Goal: Task Accomplishment & Management: Manage account settings

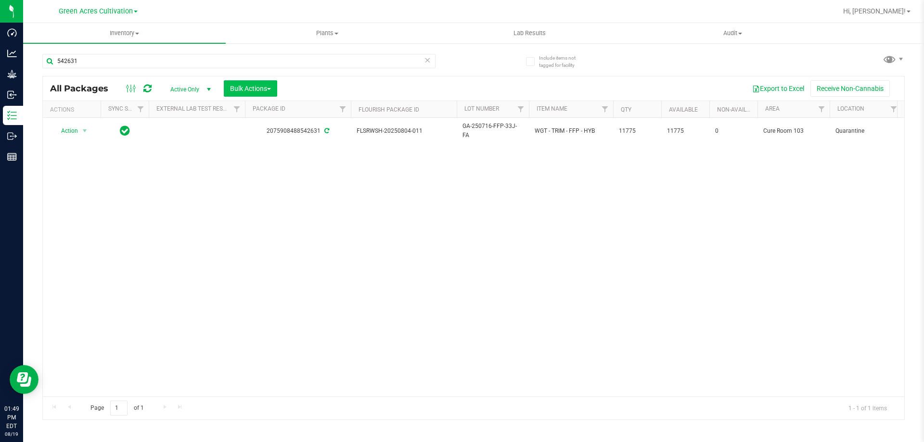
type input "542631"
click at [272, 80] on button "Bulk Actions" at bounding box center [250, 88] width 53 height 16
click at [273, 110] on span "Add to outbound order" at bounding box center [262, 110] width 65 height 8
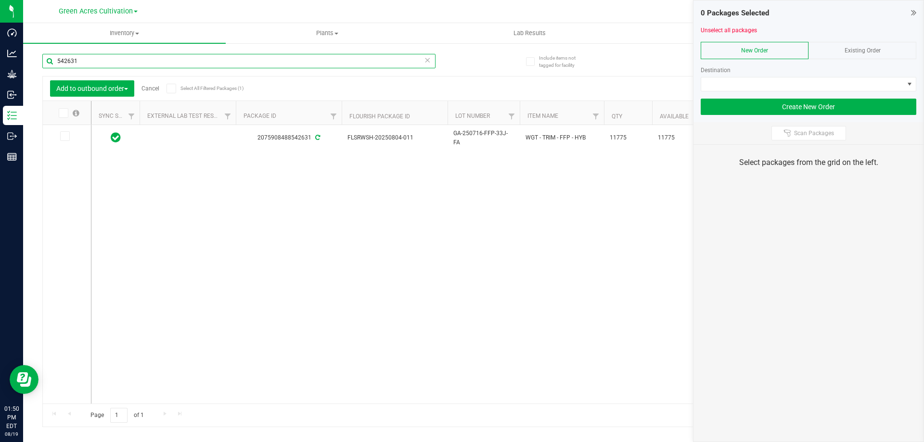
click at [163, 59] on input "542631" at bounding box center [238, 61] width 393 height 14
paste input "2075908488"
click at [63, 113] on icon at bounding box center [63, 113] width 6 height 0
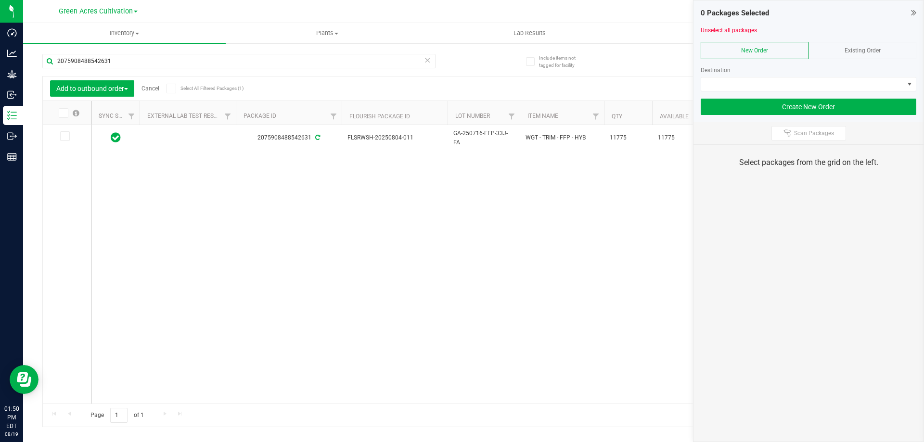
click at [0, 0] on input "checkbox" at bounding box center [0, 0] width 0 height 0
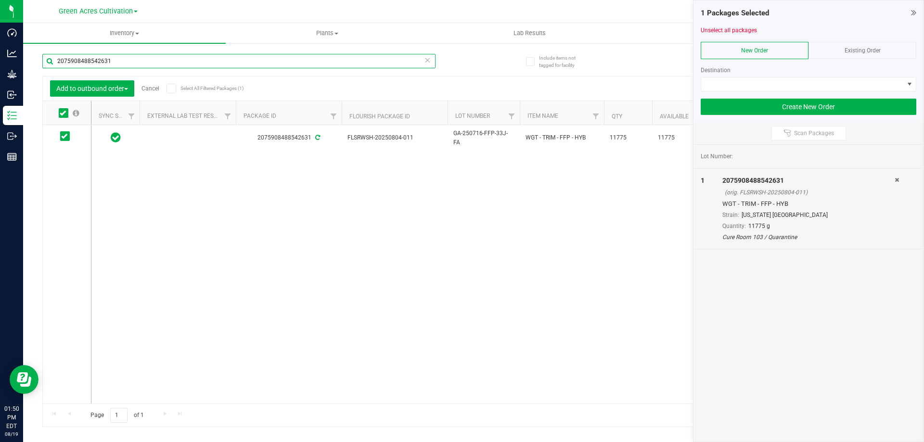
click at [162, 62] on input "2075908488542631" at bounding box center [238, 61] width 393 height 14
click at [161, 63] on input "2075908488542631" at bounding box center [238, 61] width 393 height 14
paste input "526322928962582"
click at [161, 59] on input "5263229289625821" at bounding box center [238, 61] width 393 height 14
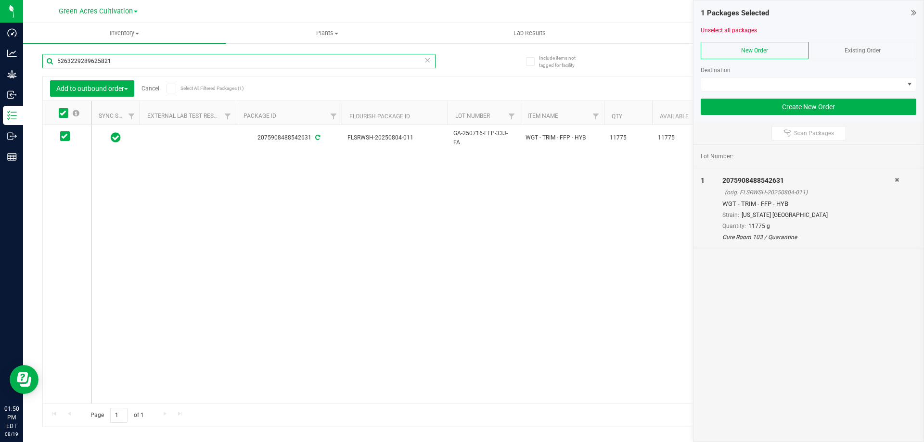
click at [161, 59] on div "Inventory All packages All inventory Waste log Create inventory Plants All plan…" at bounding box center [473, 232] width 901 height 419
click at [61, 113] on icon at bounding box center [63, 113] width 6 height 0
click at [0, 0] on input "checkbox" at bounding box center [0, 0] width 0 height 0
click at [110, 60] on input "5263229289625821" at bounding box center [238, 61] width 393 height 14
click at [110, 61] on input "5263229289625821" at bounding box center [238, 61] width 393 height 14
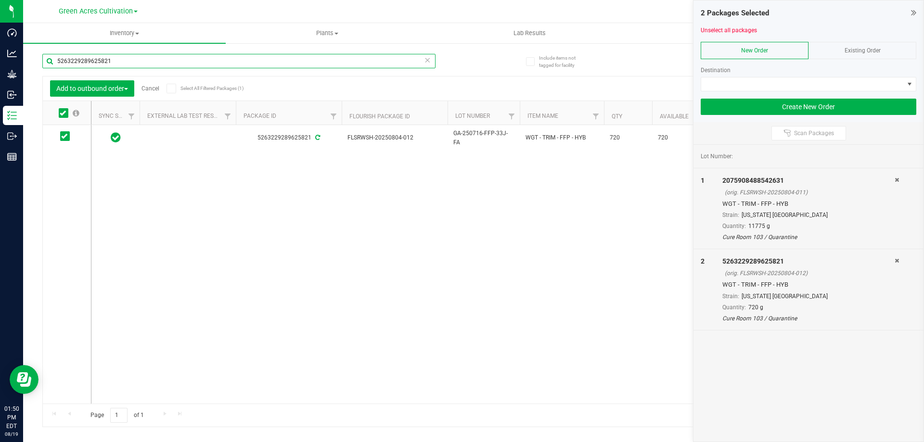
paste input "6233807294690419"
click at [64, 113] on icon at bounding box center [63, 113] width 6 height 0
click at [0, 0] on input "checkbox" at bounding box center [0, 0] width 0 height 0
click at [117, 60] on input "6233807294690419" at bounding box center [238, 61] width 393 height 14
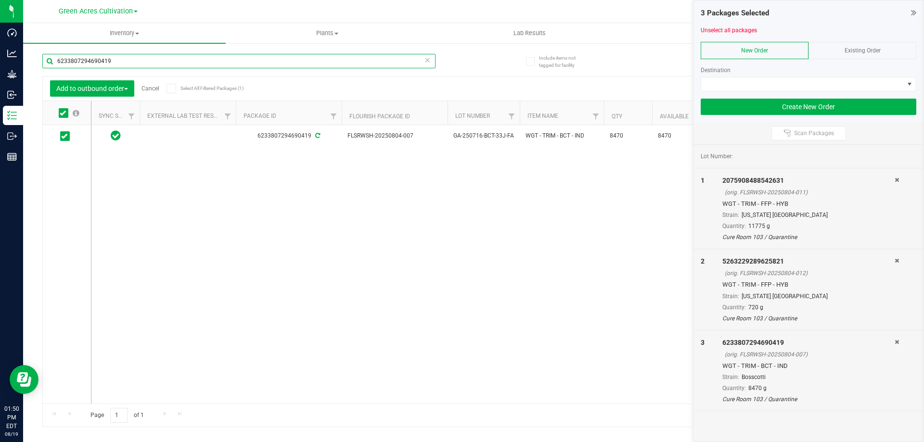
paste input "0752164137236330"
click at [61, 113] on icon at bounding box center [63, 113] width 6 height 0
click at [0, 0] on input "checkbox" at bounding box center [0, 0] width 0 height 0
click at [126, 62] on input "0752164137236330" at bounding box center [238, 61] width 393 height 14
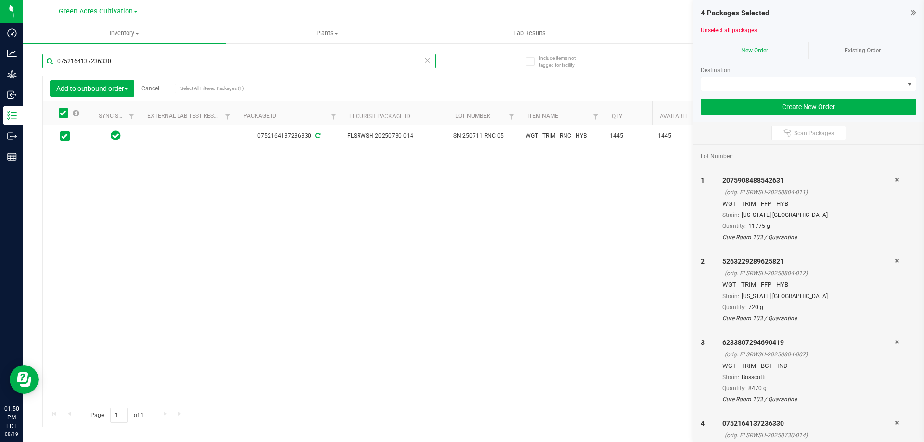
click at [126, 62] on input "0752164137236330" at bounding box center [238, 61] width 393 height 14
paste input "805571785360531"
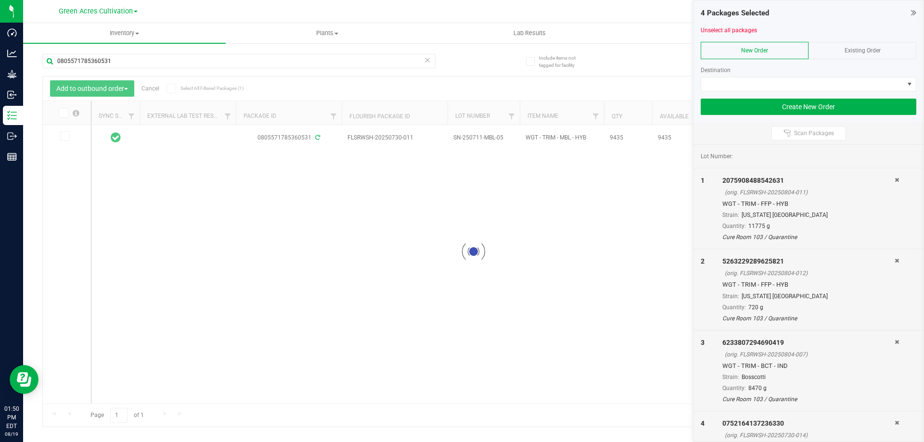
click at [64, 113] on icon at bounding box center [63, 113] width 6 height 0
click at [0, 0] on input "checkbox" at bounding box center [0, 0] width 0 height 0
drag, startPoint x: 377, startPoint y: 247, endPoint x: 557, endPoint y: 9, distance: 298.3
click at [377, 247] on div "0805571785360531 FLSRWSH-20250730-011 SN-250711-MBL-05 WGT - TRIM - MBL - HYB 9…" at bounding box center [497, 264] width 813 height 279
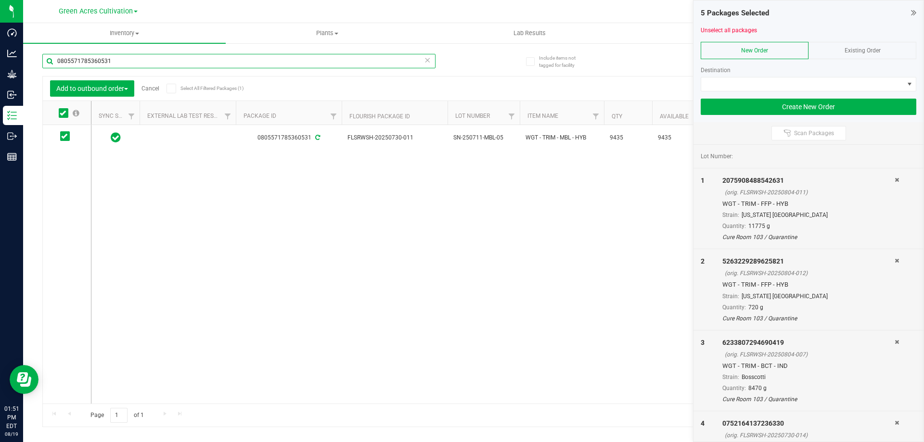
click at [145, 58] on input "0805571785360531" at bounding box center [238, 61] width 393 height 14
paste input "2444500593632910"
click at [63, 113] on icon at bounding box center [63, 113] width 6 height 0
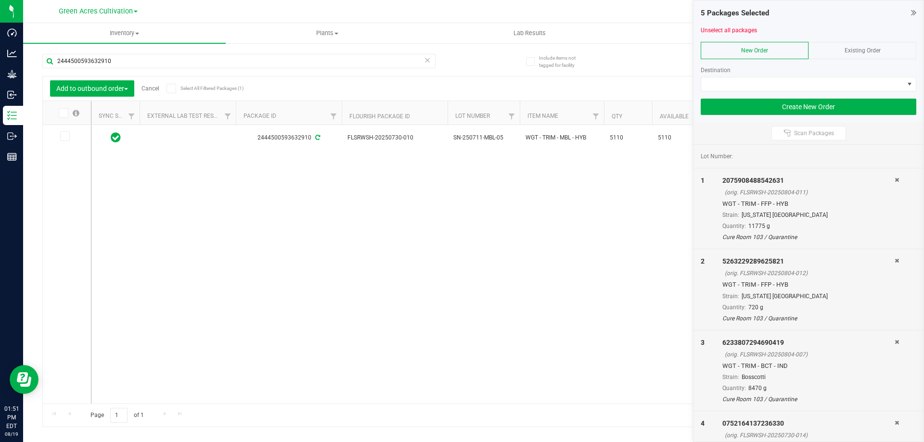
click at [0, 0] on input "checkbox" at bounding box center [0, 0] width 0 height 0
click at [123, 62] on input "2444500593632910" at bounding box center [238, 61] width 393 height 14
paste input "4168529703319441"
click at [64, 113] on icon at bounding box center [63, 113] width 6 height 0
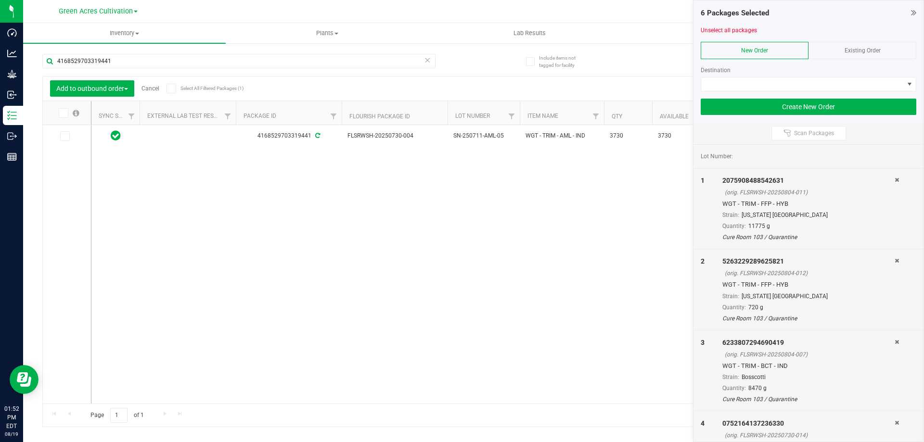
click at [0, 0] on input "checkbox" at bounding box center [0, 0] width 0 height 0
click at [129, 52] on div "4168529703319441" at bounding box center [257, 60] width 431 height 31
click at [124, 64] on input "4168529703319441" at bounding box center [238, 61] width 393 height 14
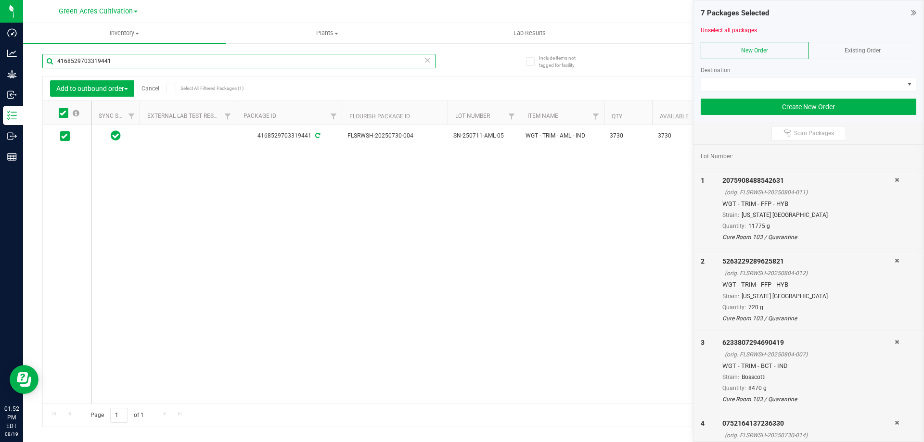
paste input "8837959993863764"
click at [65, 113] on icon at bounding box center [63, 113] width 6 height 0
click at [0, 0] on input "checkbox" at bounding box center [0, 0] width 0 height 0
click at [290, 218] on div "8837959993863764 FLSRWSH-20250728-070 SN-250711-DSC-05 WGT - TRIM - DSC - IND 2…" at bounding box center [497, 264] width 813 height 279
click at [115, 61] on input "8837959993863764" at bounding box center [238, 61] width 393 height 14
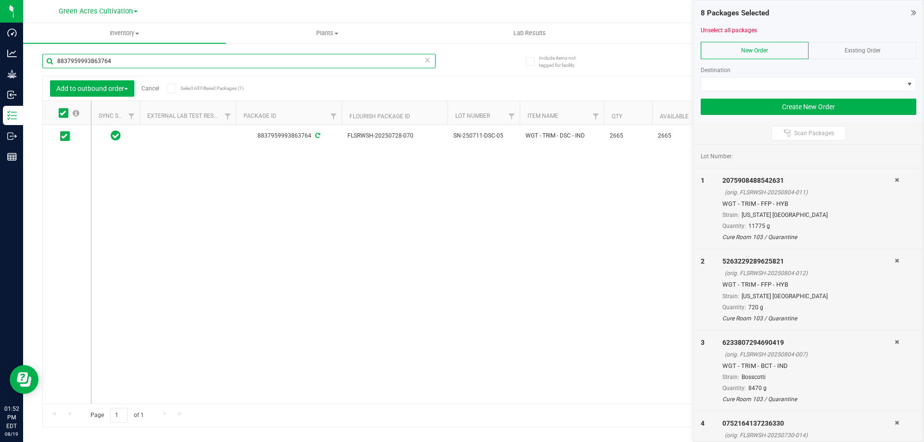
click at [115, 61] on input "8837959993863764" at bounding box center [238, 61] width 393 height 14
paste input "474503212562543"
click at [66, 113] on span at bounding box center [64, 113] width 10 height 10
click at [0, 0] on input "checkbox" at bounding box center [0, 0] width 0 height 0
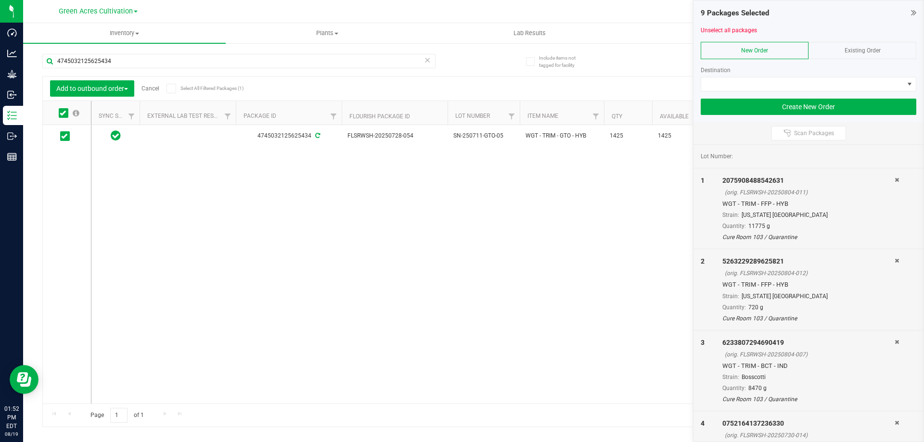
click at [118, 70] on div "4745032125625434" at bounding box center [238, 65] width 393 height 22
click at [119, 63] on input "4745032125625434" at bounding box center [238, 61] width 393 height 14
paste input "1895260518972899"
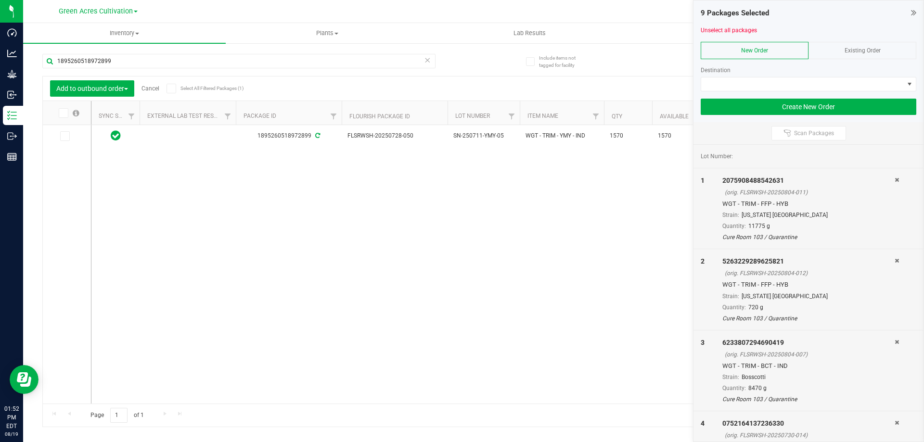
click at [63, 113] on icon at bounding box center [63, 113] width 6 height 0
click at [0, 0] on input "checkbox" at bounding box center [0, 0] width 0 height 0
click at [113, 61] on input "1895260518972899" at bounding box center [238, 61] width 393 height 14
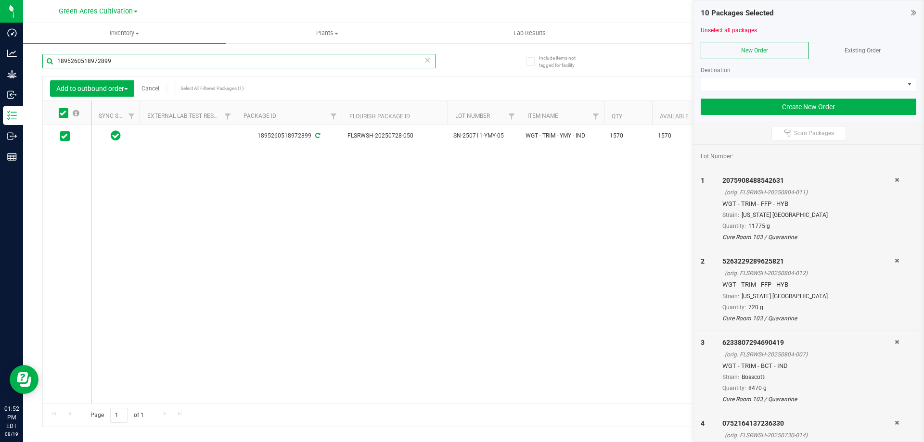
paste input "6737278393577536"
click at [64, 113] on icon at bounding box center [63, 113] width 6 height 0
click at [0, 0] on input "checkbox" at bounding box center [0, 0] width 0 height 0
click at [120, 65] on input "6737278393577536" at bounding box center [238, 61] width 393 height 14
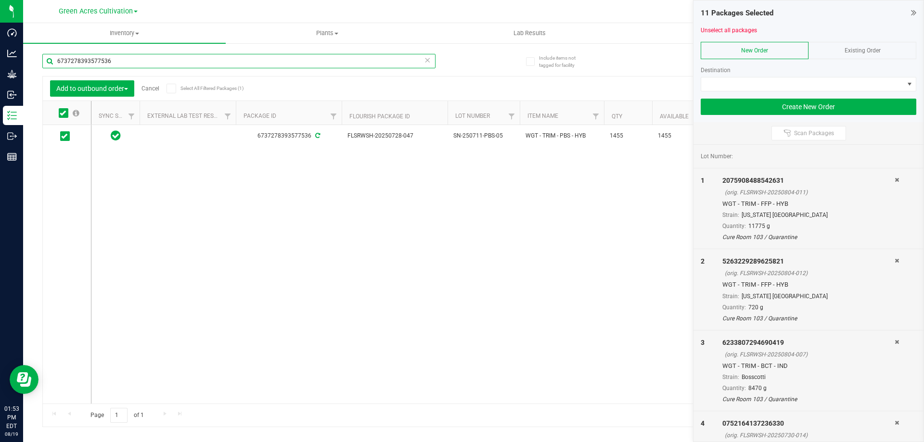
click at [120, 65] on input "6737278393577536" at bounding box center [238, 61] width 393 height 14
paste input "707685992872167"
click at [62, 113] on icon at bounding box center [63, 113] width 6 height 0
click at [0, 0] on input "checkbox" at bounding box center [0, 0] width 0 height 0
click at [113, 61] on input "7076859928721676" at bounding box center [238, 61] width 393 height 14
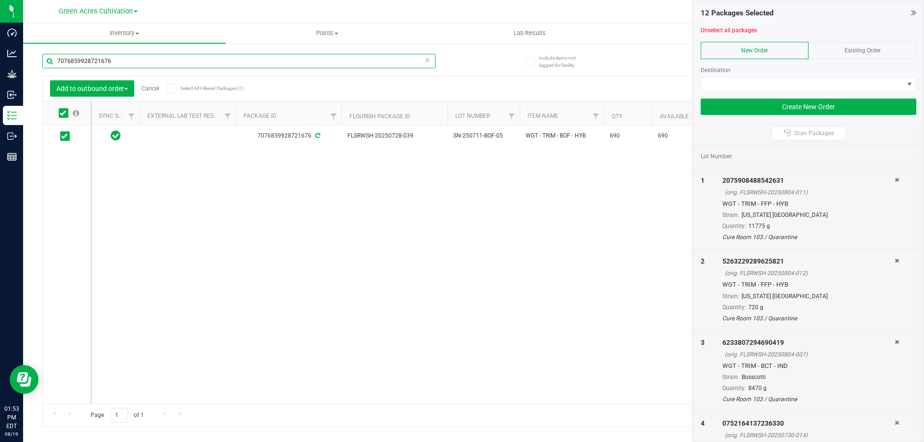
click at [113, 61] on input "7076859928721676" at bounding box center [238, 61] width 393 height 14
paste input "8348930967436838"
click at [64, 113] on icon at bounding box center [63, 113] width 6 height 0
click at [0, 0] on input "checkbox" at bounding box center [0, 0] width 0 height 0
click at [131, 58] on input "8348930967436838" at bounding box center [238, 61] width 393 height 14
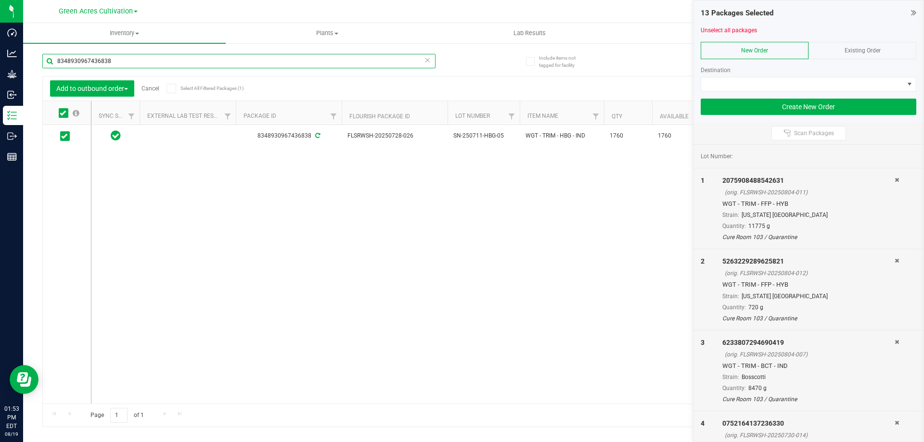
click at [131, 58] on input "8348930967436838" at bounding box center [238, 61] width 393 height 14
paste input "[CREDIT_CARD_NUMBER]"
click at [61, 113] on icon at bounding box center [63, 113] width 6 height 0
click at [0, 0] on input "checkbox" at bounding box center [0, 0] width 0 height 0
click at [142, 66] on input "[CREDIT_CARD_NUMBER]" at bounding box center [238, 61] width 393 height 14
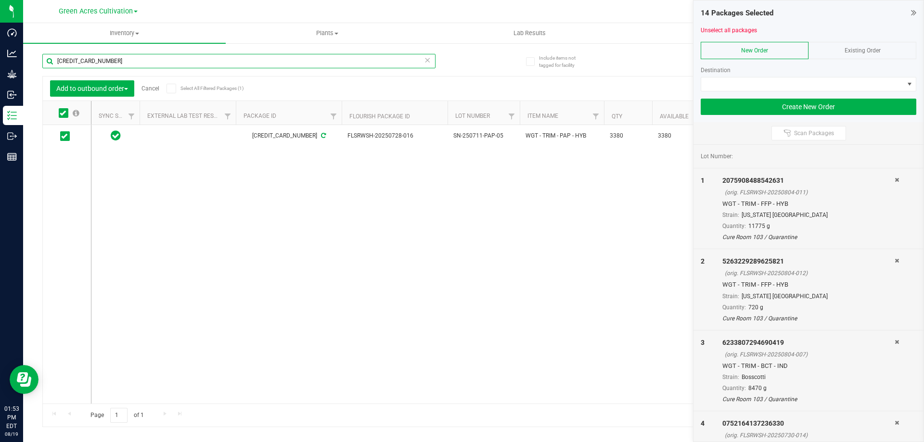
click at [142, 66] on input "[CREDIT_CARD_NUMBER]" at bounding box center [238, 61] width 393 height 14
paste input "4728708205413273"
click at [62, 113] on icon at bounding box center [63, 113] width 6 height 0
click at [0, 0] on input "checkbox" at bounding box center [0, 0] width 0 height 0
click at [131, 54] on input "4728708205413273" at bounding box center [238, 61] width 393 height 14
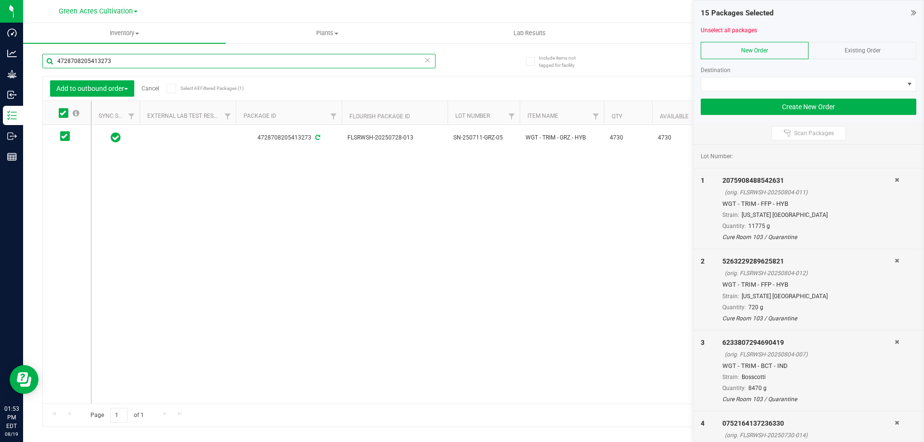
click at [131, 54] on input "4728708205413273" at bounding box center [238, 61] width 393 height 14
paste input "1185471890204158"
click at [61, 113] on icon at bounding box center [63, 113] width 6 height 0
click at [0, 0] on input "checkbox" at bounding box center [0, 0] width 0 height 0
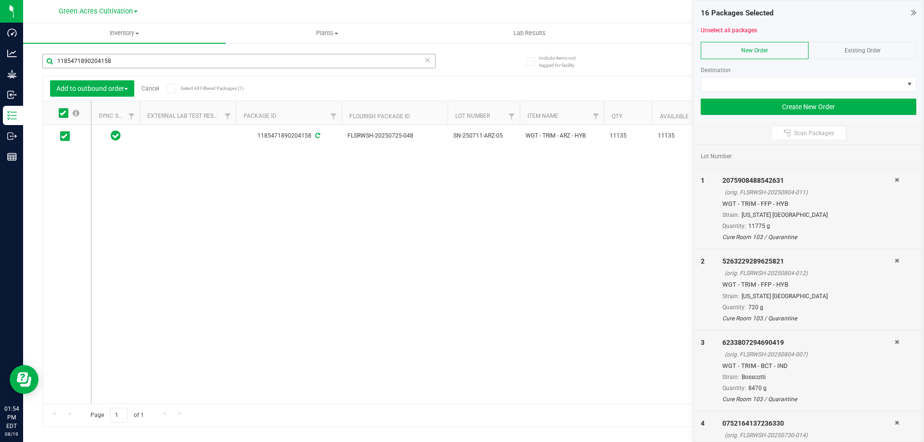
click at [132, 54] on div "1185471890204158" at bounding box center [257, 60] width 431 height 31
click at [132, 57] on input "1185471890204158" at bounding box center [238, 61] width 393 height 14
paste input "830145981433566"
click at [62, 113] on icon at bounding box center [63, 113] width 6 height 0
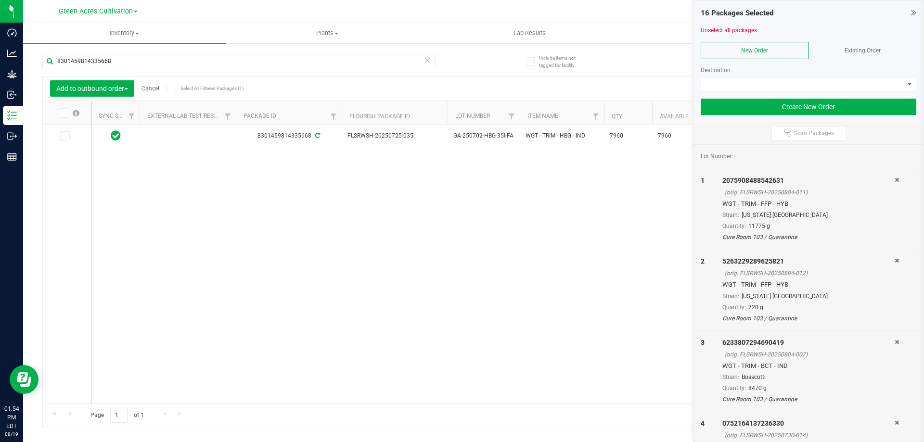
click at [0, 0] on input "checkbox" at bounding box center [0, 0] width 0 height 0
click at [129, 57] on input "8301459814335668" at bounding box center [238, 61] width 393 height 14
paste input "[CREDIT_CARD_NUMBER]"
click at [63, 113] on icon at bounding box center [63, 113] width 6 height 0
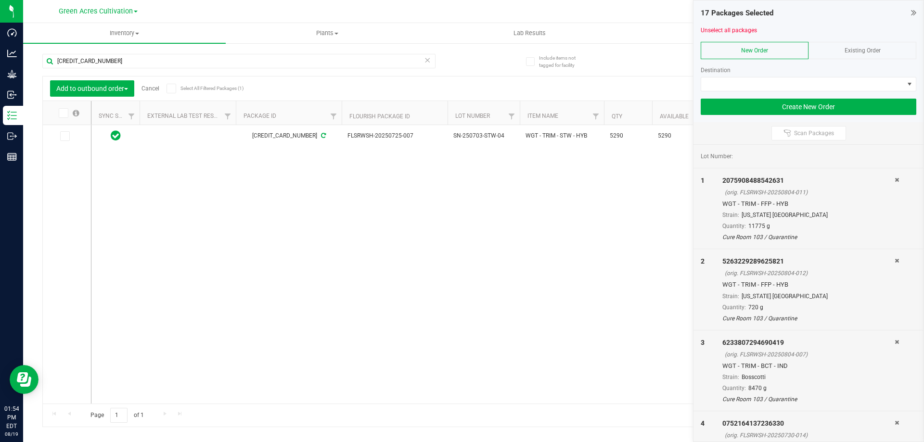
click at [0, 0] on input "checkbox" at bounding box center [0, 0] width 0 height 0
click at [105, 64] on input "[CREDIT_CARD_NUMBER]" at bounding box center [238, 61] width 393 height 14
paste input "4707402030595653"
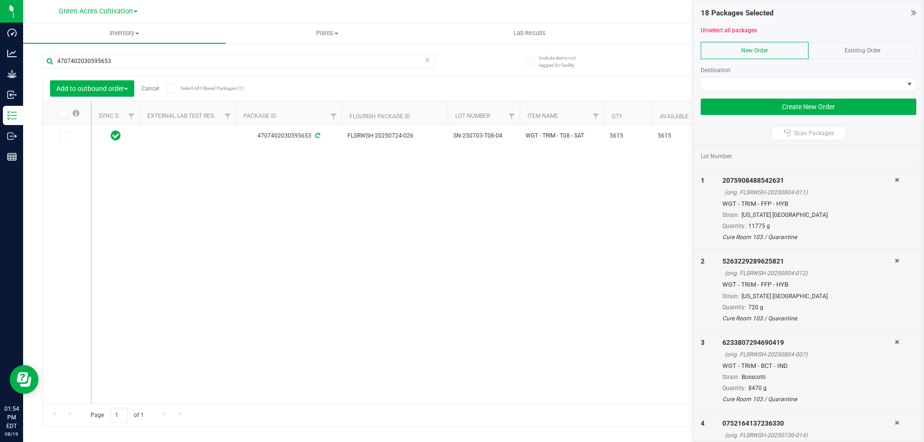
click at [62, 113] on icon at bounding box center [63, 113] width 6 height 0
click at [0, 0] on input "checkbox" at bounding box center [0, 0] width 0 height 0
click at [141, 65] on input "4707402030595653" at bounding box center [238, 61] width 393 height 14
paste input "04374735454264"
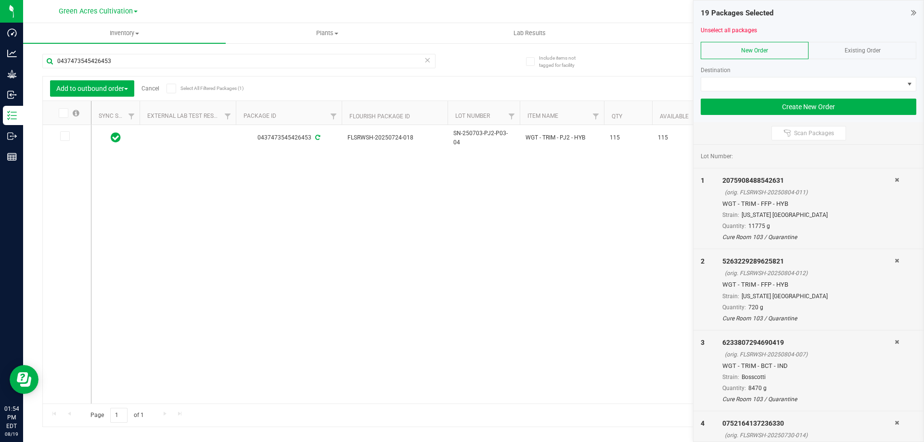
click at [64, 113] on icon at bounding box center [63, 113] width 6 height 0
click at [0, 0] on input "checkbox" at bounding box center [0, 0] width 0 height 0
click at [117, 65] on input "0437473545426453" at bounding box center [238, 61] width 393 height 14
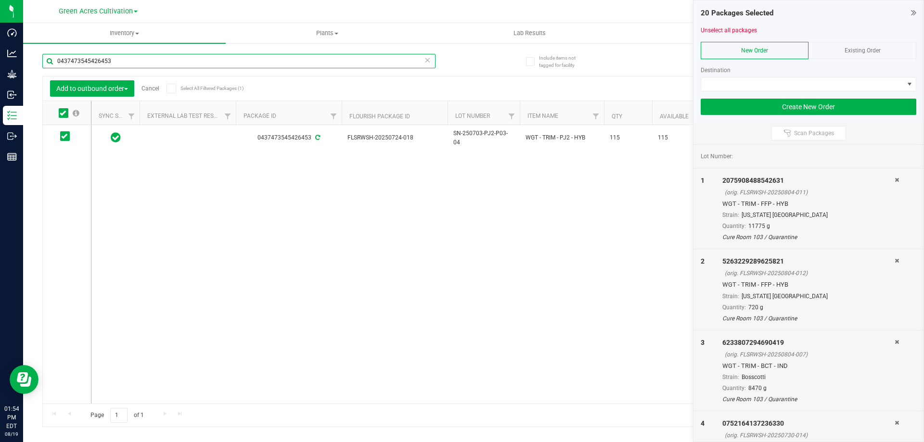
paste input "7369167991138330"
click at [61, 113] on icon at bounding box center [63, 113] width 6 height 0
click at [0, 0] on input "checkbox" at bounding box center [0, 0] width 0 height 0
click at [121, 63] on input "7369167991138330" at bounding box center [238, 61] width 393 height 14
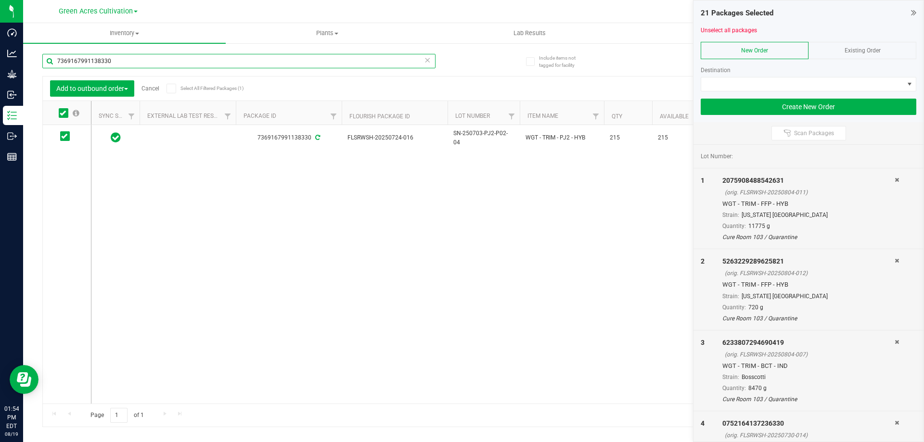
paste input "0701641711763224"
click at [61, 113] on icon at bounding box center [63, 113] width 6 height 0
click at [0, 0] on input "checkbox" at bounding box center [0, 0] width 0 height 0
click at [122, 64] on input "0701641711763224" at bounding box center [238, 61] width 393 height 14
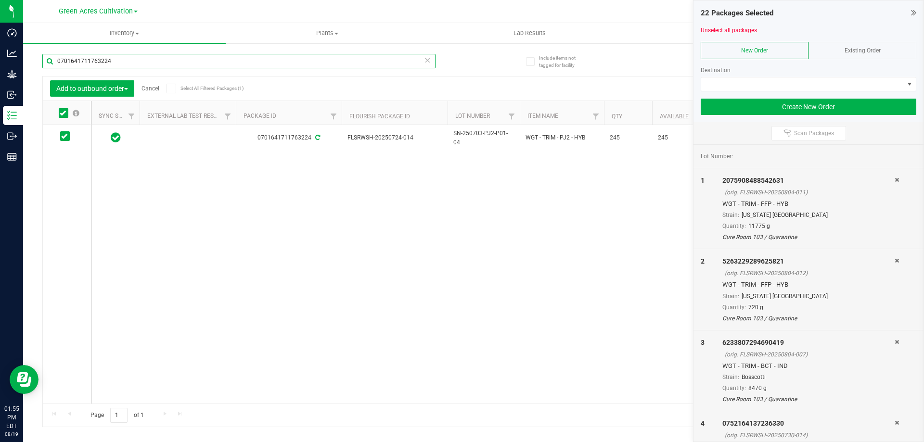
click at [122, 64] on input "0701641711763224" at bounding box center [238, 61] width 393 height 14
paste input "1897129246143752"
click at [67, 113] on span at bounding box center [64, 113] width 10 height 10
click at [0, 0] on input "checkbox" at bounding box center [0, 0] width 0 height 0
click at [144, 57] on input "1897129246143752" at bounding box center [238, 61] width 393 height 14
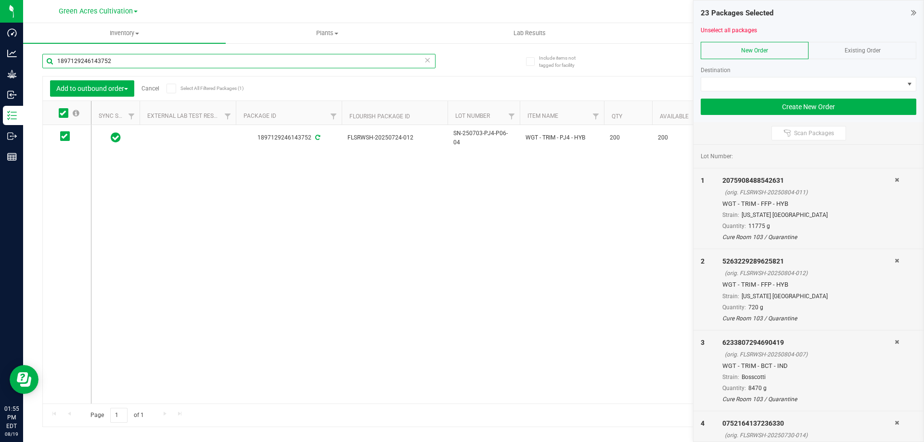
click at [144, 57] on input "1897129246143752" at bounding box center [238, 61] width 393 height 14
paste input "618073963880287"
click at [62, 113] on icon at bounding box center [63, 113] width 6 height 0
click at [0, 0] on input "checkbox" at bounding box center [0, 0] width 0 height 0
click at [123, 61] on input "6180739638802872" at bounding box center [238, 61] width 393 height 14
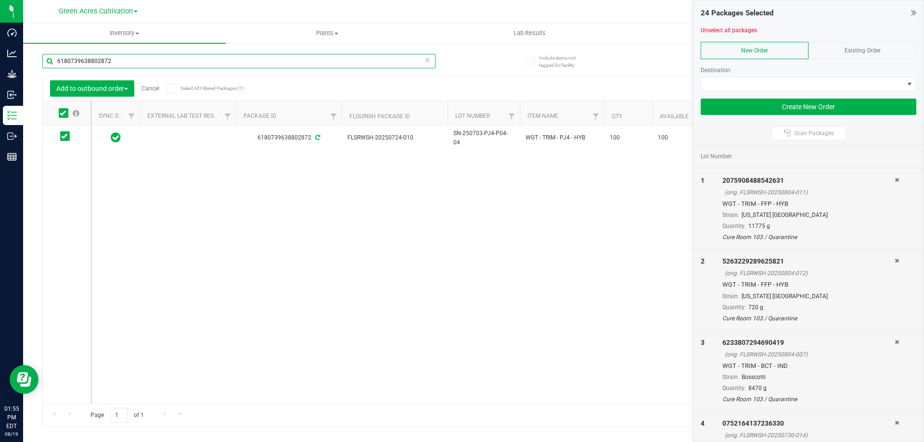
click at [121, 61] on input "6180739638802872" at bounding box center [238, 61] width 393 height 14
click at [112, 61] on input "6180739638802872" at bounding box center [238, 61] width 393 height 14
paste input "858889522960896"
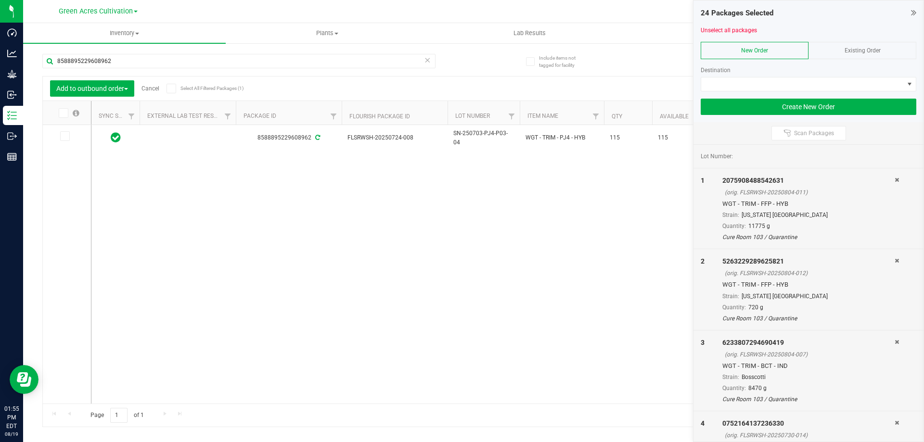
click at [417, 264] on div "8588895229608962 FLSRWSH-20250724-008 SN-250703-PJ4-P03-04 WGT - TRIM - PJ4 - H…" at bounding box center [497, 264] width 813 height 279
click at [63, 113] on icon at bounding box center [63, 113] width 6 height 0
click at [0, 0] on input "checkbox" at bounding box center [0, 0] width 0 height 0
click at [143, 63] on input "8588895229608962" at bounding box center [238, 61] width 393 height 14
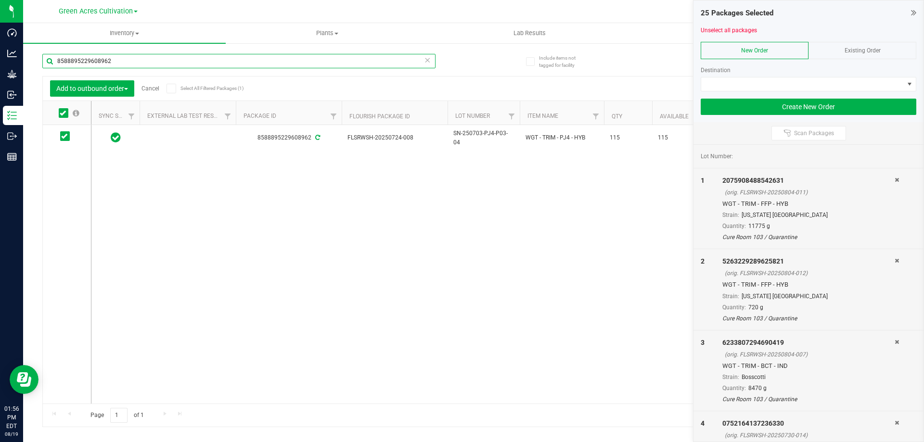
paste input "1026018498737238"
click at [65, 113] on icon at bounding box center [63, 113] width 6 height 0
click at [0, 0] on input "checkbox" at bounding box center [0, 0] width 0 height 0
click at [124, 59] on input "1026018498737238" at bounding box center [238, 61] width 393 height 14
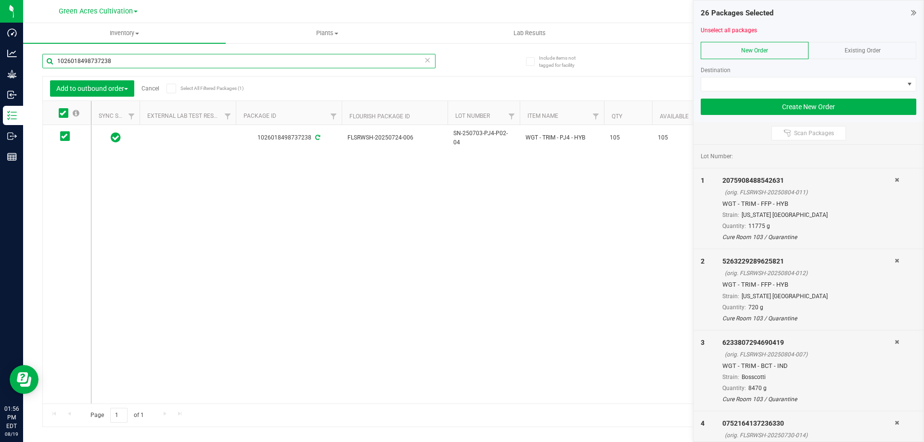
paste input "7980669131678037"
click at [65, 113] on icon at bounding box center [63, 113] width 6 height 0
click at [0, 0] on input "checkbox" at bounding box center [0, 0] width 0 height 0
click at [134, 57] on input "7980669131678037" at bounding box center [238, 61] width 393 height 14
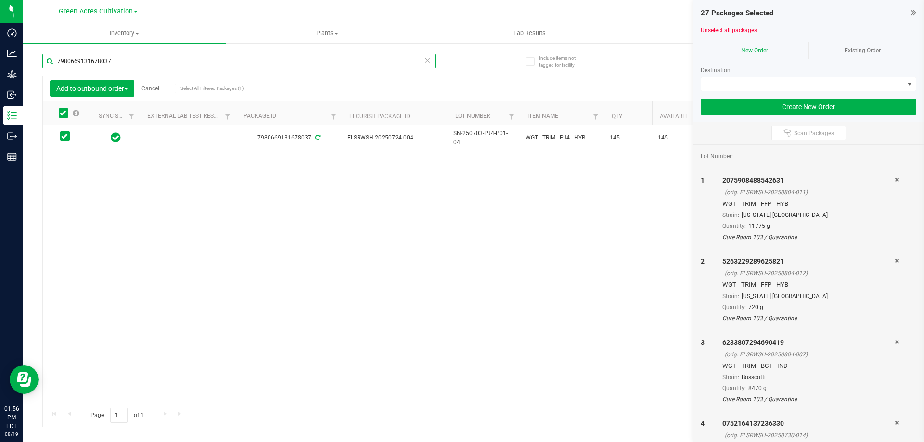
paste input "5071446091208755"
click at [62, 113] on icon at bounding box center [63, 113] width 6 height 0
click at [0, 0] on input "checkbox" at bounding box center [0, 0] width 0 height 0
click at [103, 68] on input "5071446091208755" at bounding box center [238, 61] width 393 height 14
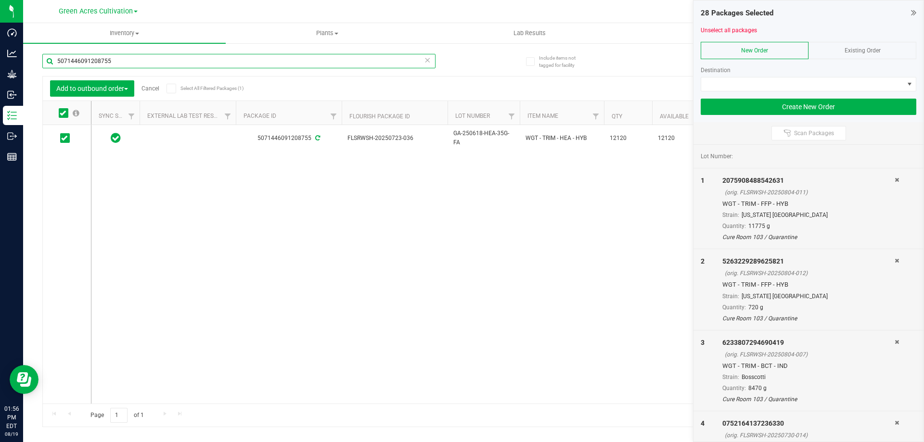
paste input "2179166602476066"
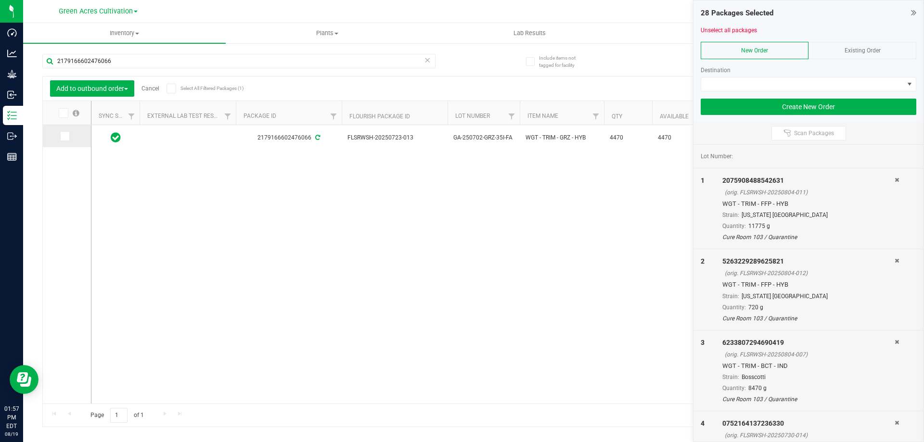
click at [63, 136] on icon at bounding box center [64, 136] width 6 height 0
click at [0, 0] on input "checkbox" at bounding box center [0, 0] width 0 height 0
click at [146, 66] on input "2179166602476066" at bounding box center [238, 61] width 393 height 14
click at [371, 289] on div "2179166602476066 FLSRWSH-20250723-013 GA-250702-GRZ-35I-FA WGT - TRIM - GRZ - H…" at bounding box center [497, 264] width 813 height 279
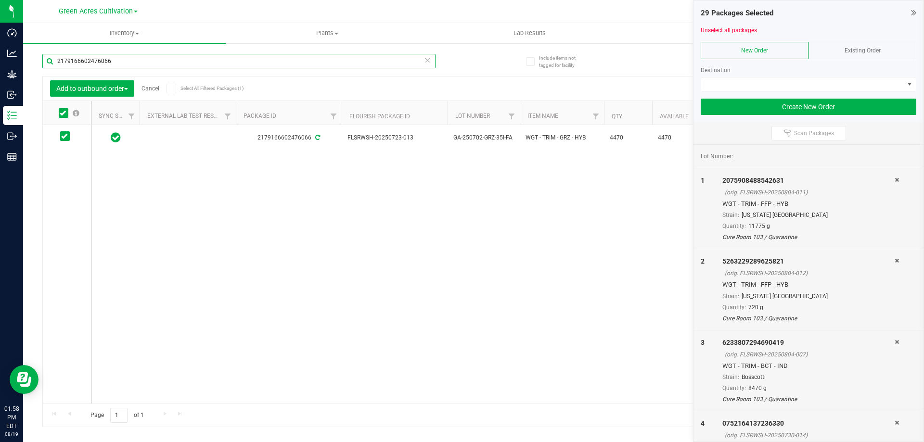
click at [126, 62] on input "2179166602476066" at bounding box center [238, 61] width 393 height 14
click at [126, 61] on input "2179166602476066" at bounding box center [238, 61] width 393 height 14
paste input "5640035653595902"
click at [482, 320] on div "5640035653595902 FLSRWSH-20250721-033 SN-250703-SRZ-04 WGT - TRIM - SRZ - HYI 8…" at bounding box center [497, 264] width 813 height 279
click at [65, 113] on icon at bounding box center [63, 113] width 6 height 0
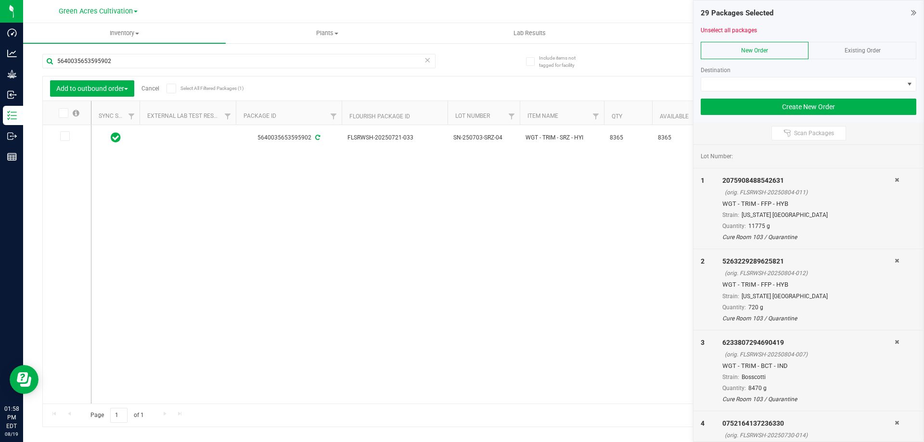
click at [0, 0] on input "checkbox" at bounding box center [0, 0] width 0 height 0
click at [183, 65] on input "5640035653595902" at bounding box center [238, 61] width 393 height 14
paste input "8628075561300070"
click at [63, 113] on icon at bounding box center [63, 113] width 6 height 0
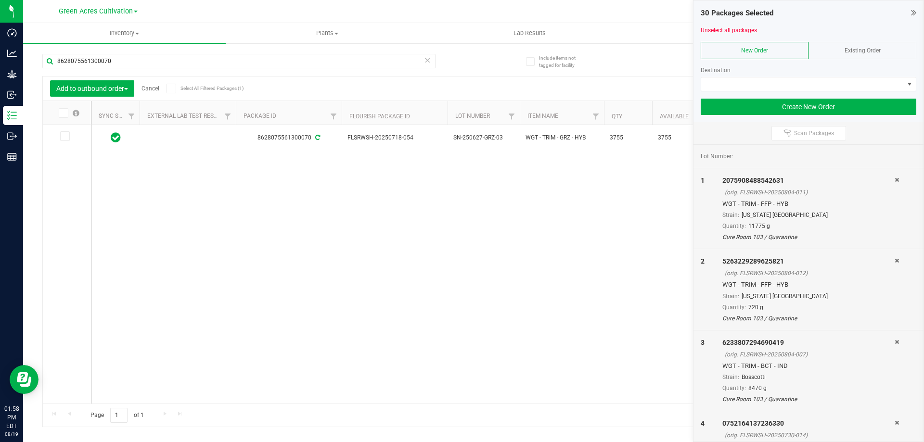
click at [0, 0] on input "checkbox" at bounding box center [0, 0] width 0 height 0
click at [163, 65] on input "8628075561300070" at bounding box center [238, 61] width 393 height 14
paste input "1645023415222181"
click at [61, 113] on icon at bounding box center [63, 113] width 6 height 0
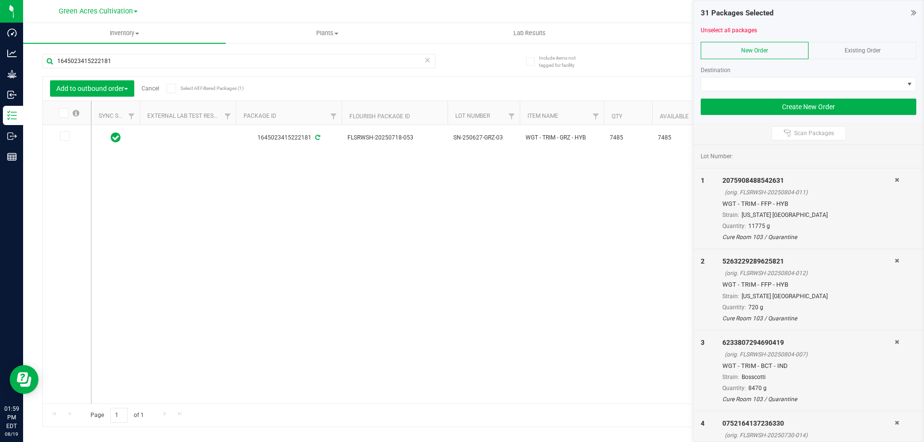
click at [0, 0] on input "checkbox" at bounding box center [0, 0] width 0 height 0
click at [143, 59] on input "1645023415222181" at bounding box center [238, 61] width 393 height 14
paste input "0582372427700805"
click at [64, 113] on icon at bounding box center [63, 113] width 6 height 0
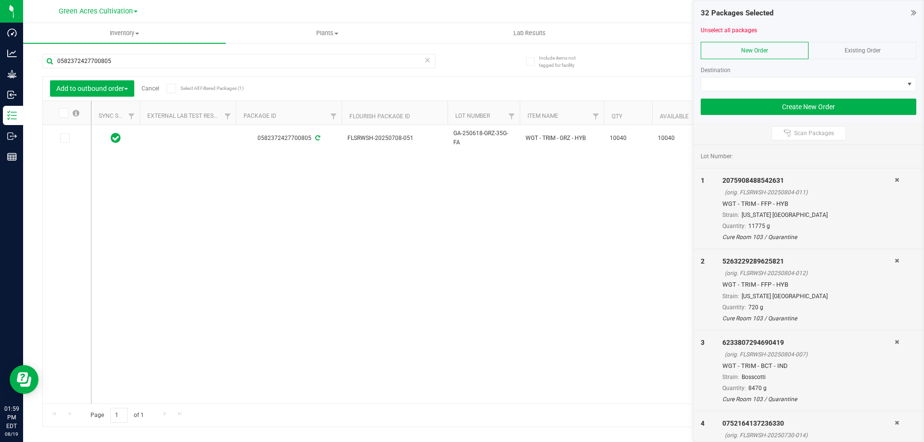
click at [0, 0] on input "checkbox" at bounding box center [0, 0] width 0 height 0
click at [120, 61] on input "0582372427700805" at bounding box center [238, 61] width 393 height 14
paste input "473122317391358"
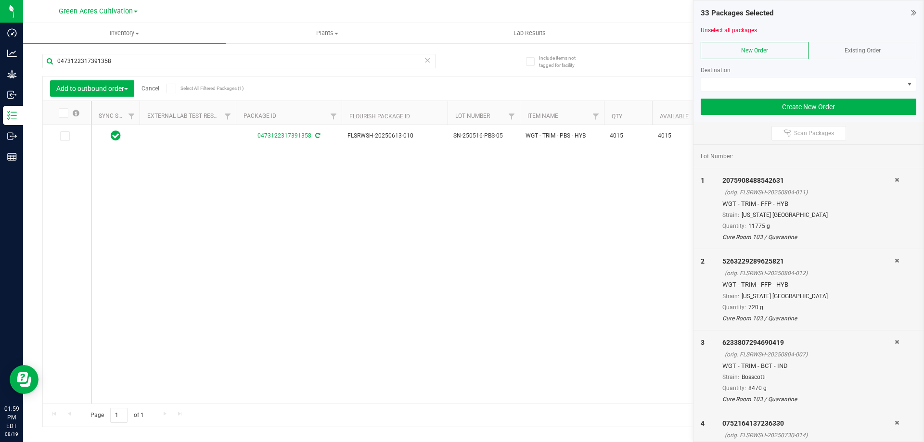
click at [61, 113] on icon at bounding box center [63, 113] width 6 height 0
click at [0, 0] on input "checkbox" at bounding box center [0, 0] width 0 height 0
click at [111, 62] on input "0473122317391358" at bounding box center [238, 61] width 393 height 14
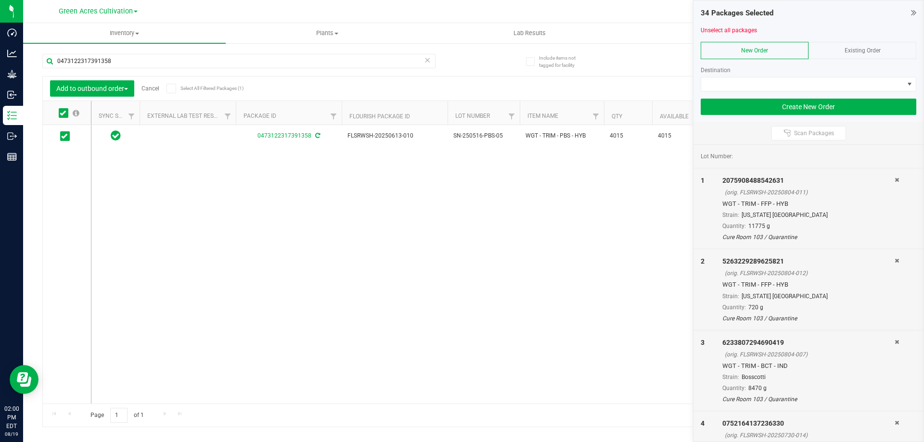
click at [351, 288] on div "0473122317391358 FLSRWSH-20250613-010 SN-250516-PBS-05 WGT - TRIM - PBS - HYB 4…" at bounding box center [497, 264] width 813 height 279
click at [318, 266] on div "0473122317391358 FLSRWSH-20250613-010 SN-250516-PBS-05 WGT - TRIM - PBS - HYB 4…" at bounding box center [497, 264] width 813 height 279
click at [135, 62] on input "0473122317391358" at bounding box center [238, 61] width 393 height 14
paste input "329087854097029"
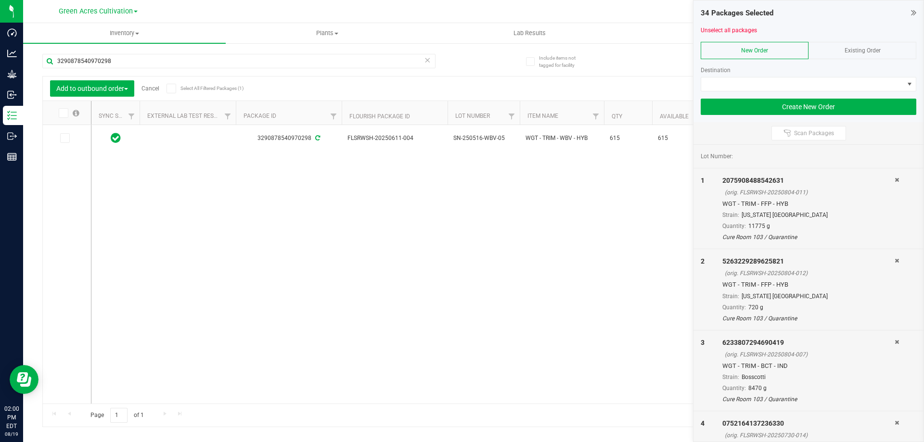
click at [64, 113] on icon at bounding box center [63, 113] width 6 height 0
click at [0, 0] on input "checkbox" at bounding box center [0, 0] width 0 height 0
click at [146, 57] on input "3290878540970298" at bounding box center [238, 61] width 393 height 14
paste input "8896161521916259"
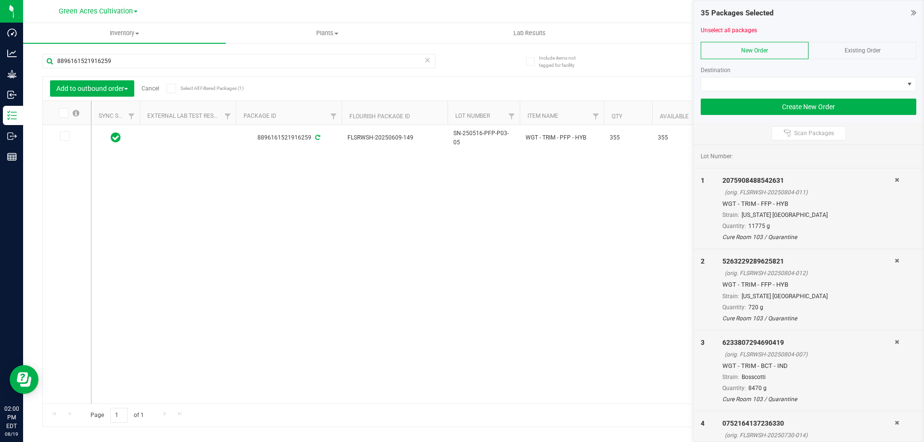
click at [64, 113] on icon at bounding box center [63, 113] width 6 height 0
click at [0, 0] on input "checkbox" at bounding box center [0, 0] width 0 height 0
click at [127, 64] on input "8896161521916259" at bounding box center [238, 61] width 393 height 14
paste input "9514756787993305"
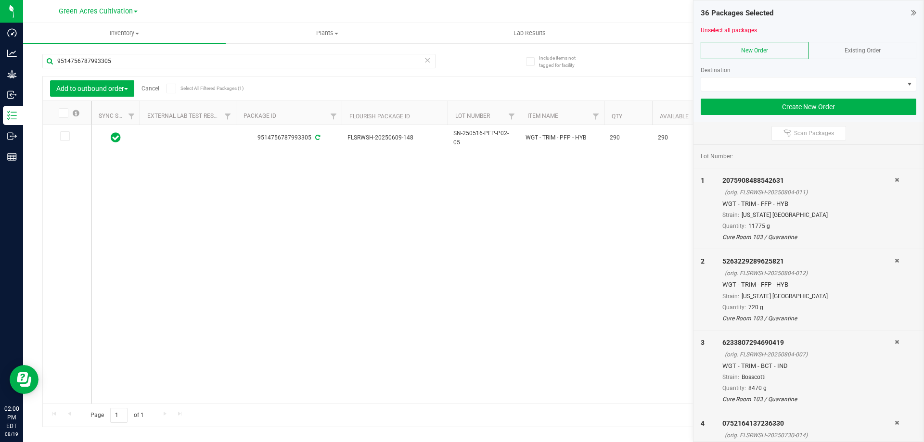
click at [64, 113] on icon at bounding box center [63, 113] width 6 height 0
click at [0, 0] on input "checkbox" at bounding box center [0, 0] width 0 height 0
click at [109, 62] on input "9514756787993305" at bounding box center [238, 61] width 393 height 14
click at [120, 61] on input "9514756787993305" at bounding box center [238, 61] width 393 height 14
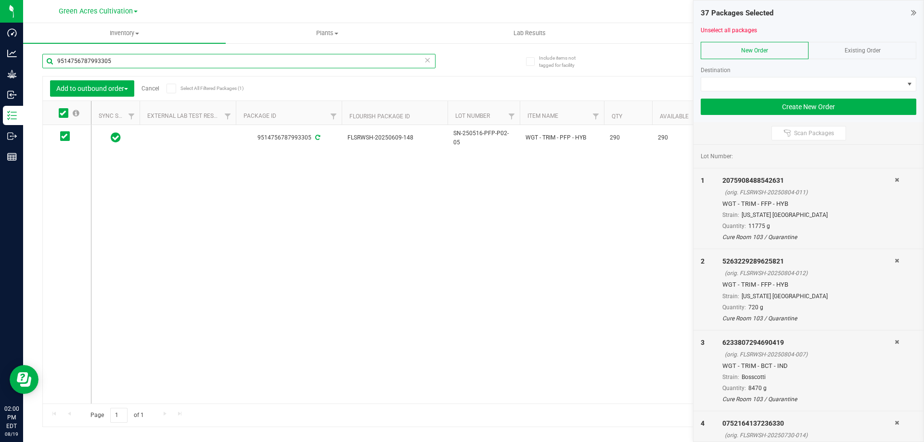
click at [120, 61] on input "9514756787993305" at bounding box center [238, 61] width 393 height 14
paste input "2929709574752111"
click at [62, 113] on icon at bounding box center [63, 113] width 6 height 0
click at [0, 0] on input "checkbox" at bounding box center [0, 0] width 0 height 0
click at [133, 59] on input "2929709574752111" at bounding box center [238, 61] width 393 height 14
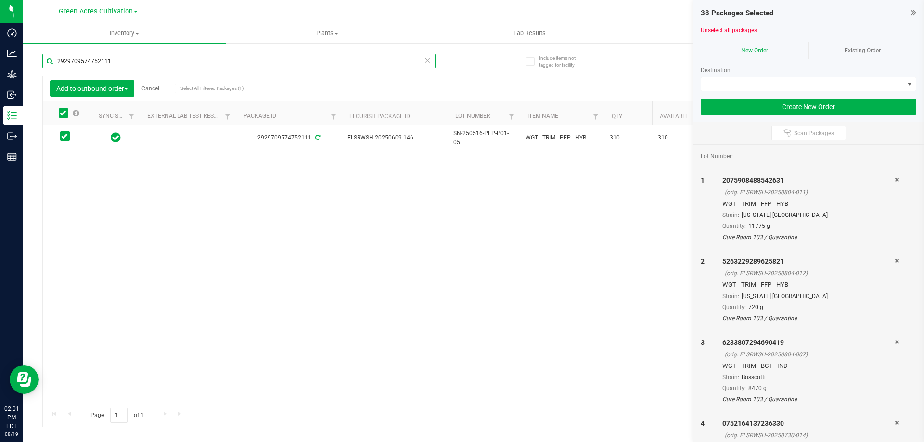
click at [133, 59] on input "2929709574752111" at bounding box center [238, 61] width 393 height 14
paste input "7095425907567672"
click at [65, 138] on icon at bounding box center [64, 138] width 6 height 0
click at [0, 0] on input "checkbox" at bounding box center [0, 0] width 0 height 0
click at [137, 59] on input "7095425907567672" at bounding box center [238, 61] width 393 height 14
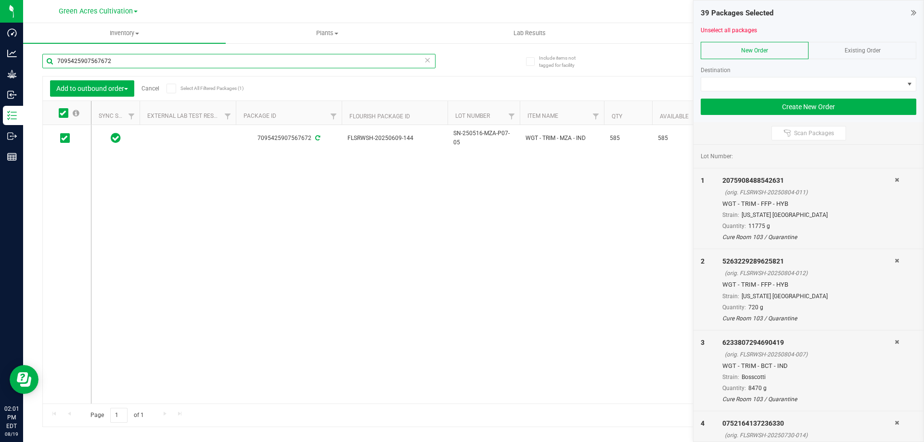
click at [137, 59] on input "7095425907567672" at bounding box center [238, 61] width 393 height 14
paste input "9961980758104894"
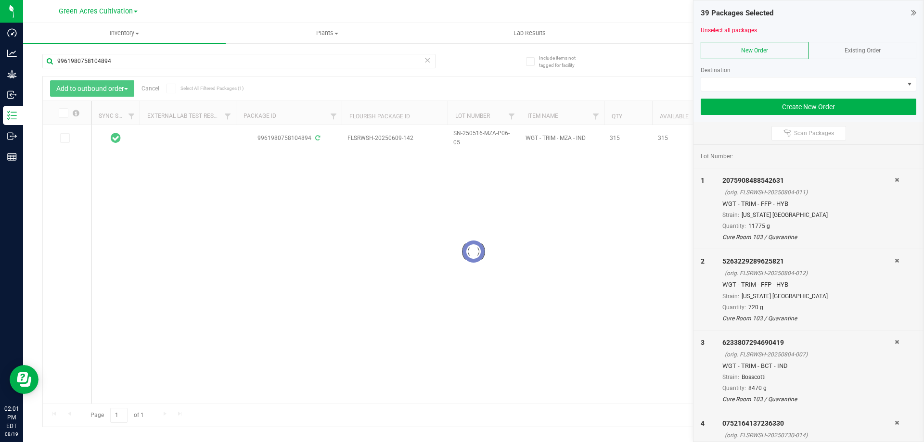
click at [60, 116] on div at bounding box center [474, 252] width 862 height 350
click at [60, 115] on div at bounding box center [474, 252] width 862 height 350
click at [65, 113] on icon at bounding box center [63, 113] width 6 height 0
click at [0, 0] on input "checkbox" at bounding box center [0, 0] width 0 height 0
click at [66, 114] on span at bounding box center [64, 113] width 10 height 10
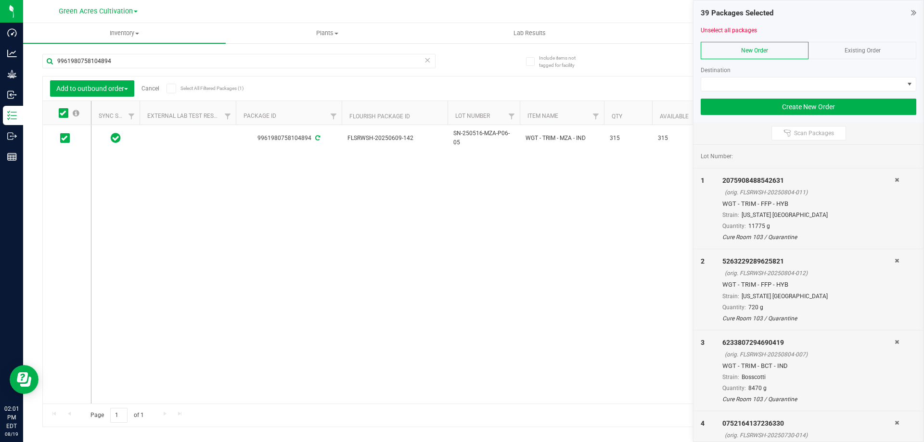
click at [0, 0] on input "checkbox" at bounding box center [0, 0] width 0 height 0
click at [63, 113] on icon at bounding box center [63, 113] width 6 height 0
click at [0, 0] on input "checkbox" at bounding box center [0, 0] width 0 height 0
click at [123, 65] on input "9961980758104894" at bounding box center [238, 61] width 393 height 14
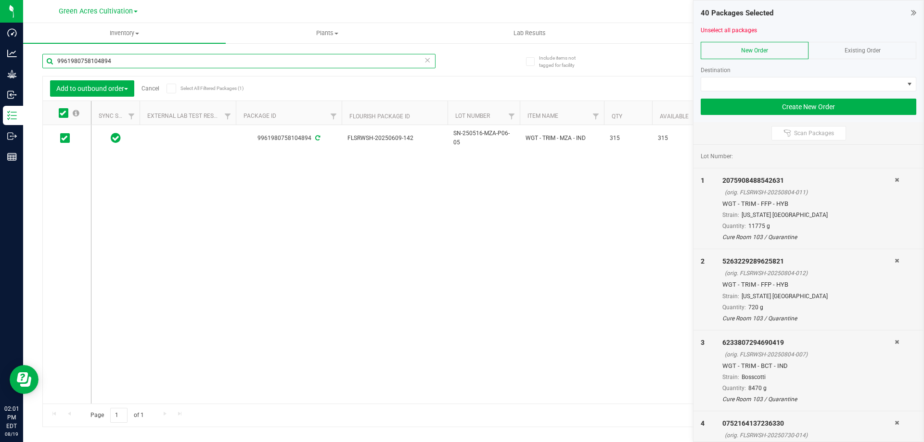
paste input "6562647541634036"
click at [60, 115] on span at bounding box center [64, 113] width 10 height 10
click at [0, 0] on input "checkbox" at bounding box center [0, 0] width 0 height 0
click at [132, 64] on input "6562647541634036" at bounding box center [238, 61] width 393 height 14
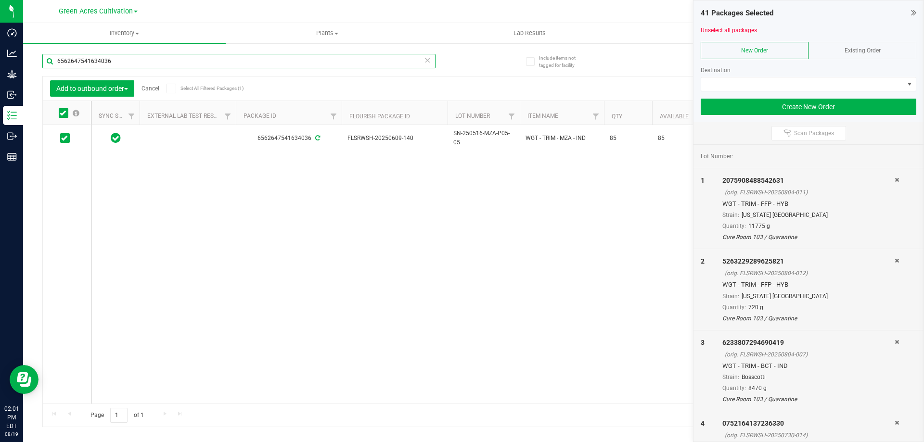
paste input "3570641590004224"
click at [62, 113] on icon at bounding box center [63, 113] width 6 height 0
click at [0, 0] on input "checkbox" at bounding box center [0, 0] width 0 height 0
click at [175, 60] on input "3570641590004224" at bounding box center [238, 61] width 393 height 14
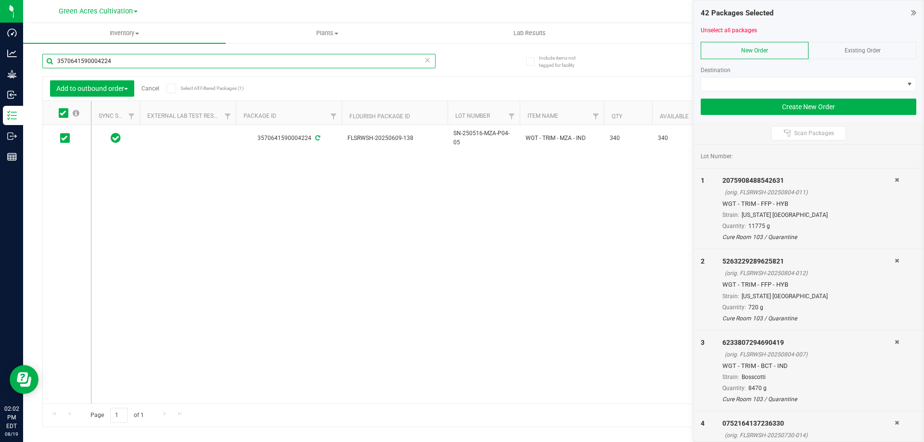
paste input "66551078008283"
click at [65, 138] on icon at bounding box center [64, 138] width 6 height 0
click at [0, 0] on input "checkbox" at bounding box center [0, 0] width 0 height 0
click at [114, 64] on input "6655107800828324" at bounding box center [238, 61] width 393 height 14
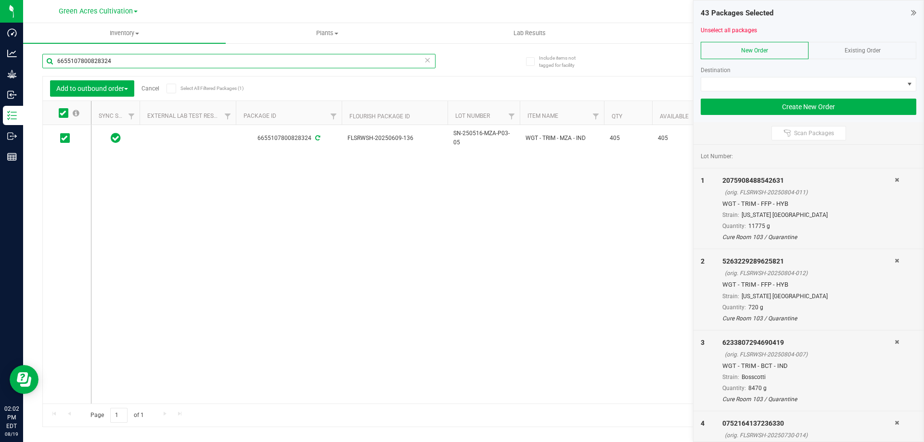
paste input "1710263329500185"
click at [64, 113] on icon at bounding box center [63, 113] width 6 height 0
click at [0, 0] on input "checkbox" at bounding box center [0, 0] width 0 height 0
click at [128, 54] on input "1710263329500185" at bounding box center [238, 61] width 393 height 14
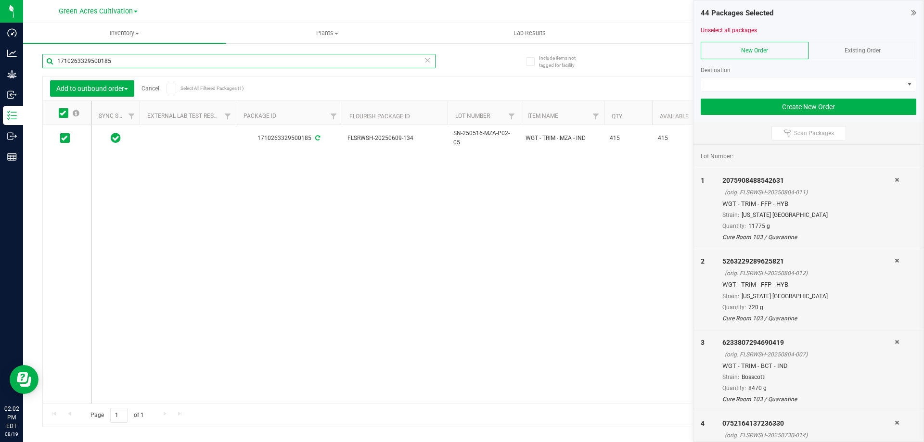
paste input "8254404595732488"
click at [60, 112] on span at bounding box center [64, 113] width 10 height 10
click at [0, 0] on input "checkbox" at bounding box center [0, 0] width 0 height 0
click at [113, 62] on input "8254404595732488" at bounding box center [238, 61] width 393 height 14
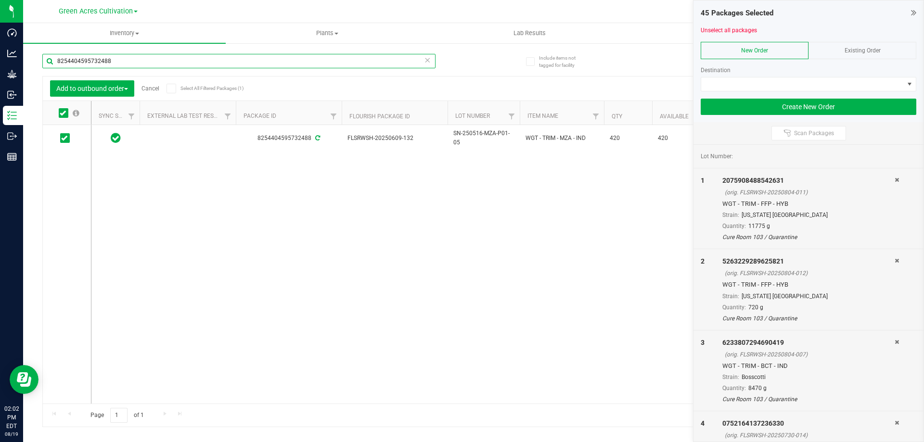
click at [113, 62] on input "8254404595732488" at bounding box center [238, 61] width 393 height 14
paste input "[CREDIT_CARD_NUMBER]"
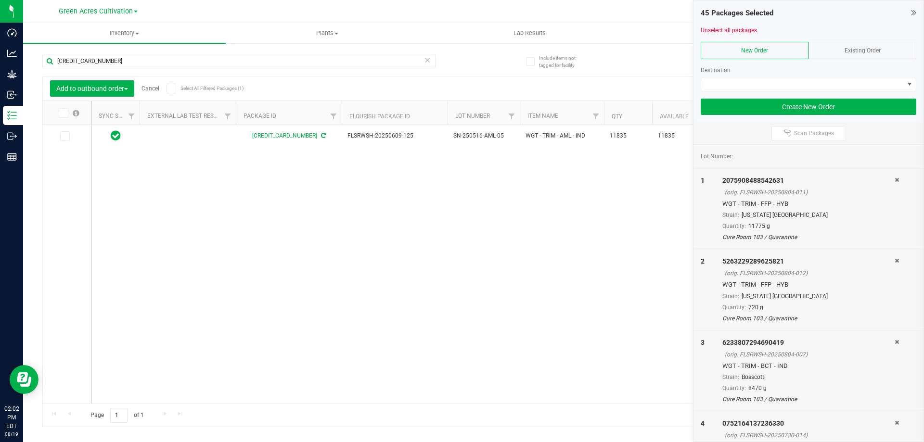
click at [61, 113] on icon at bounding box center [63, 113] width 6 height 0
click at [0, 0] on input "checkbox" at bounding box center [0, 0] width 0 height 0
click at [119, 55] on input "[CREDIT_CARD_NUMBER]" at bounding box center [238, 61] width 393 height 14
click at [119, 54] on input "[CREDIT_CARD_NUMBER]" at bounding box center [238, 61] width 393 height 14
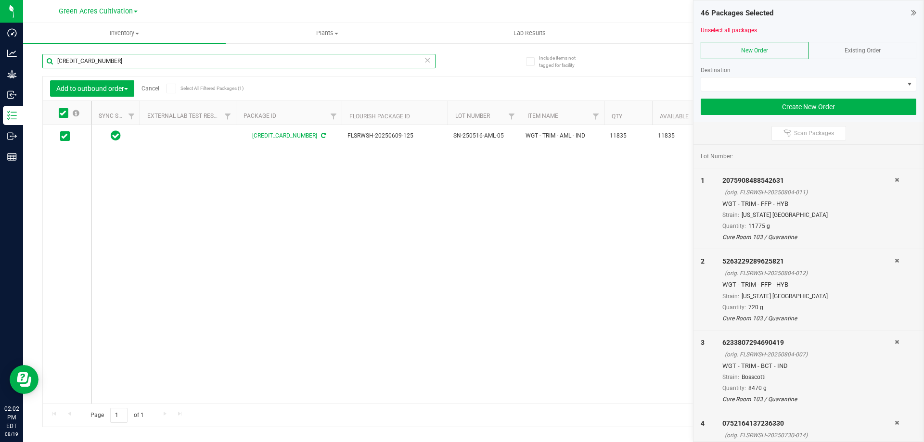
paste input "935615439665847"
click at [62, 113] on icon at bounding box center [63, 113] width 6 height 0
click at [0, 0] on input "checkbox" at bounding box center [0, 0] width 0 height 0
click at [121, 64] on input "9356154396658475" at bounding box center [238, 61] width 393 height 14
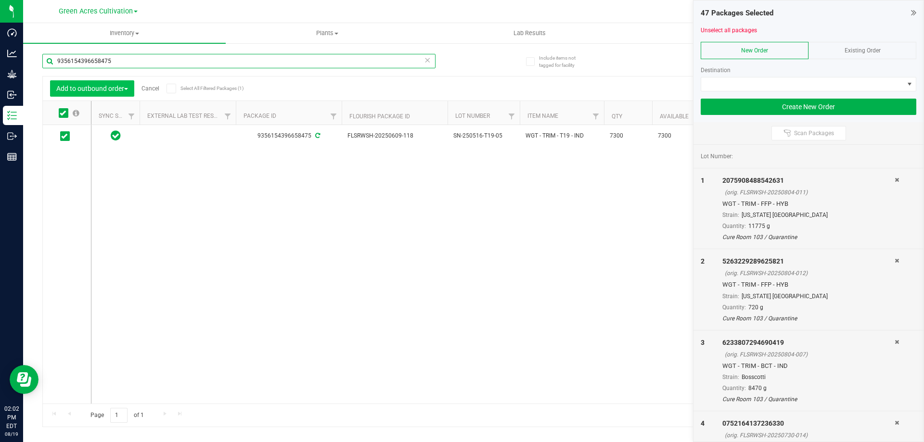
paste input "159099922332319"
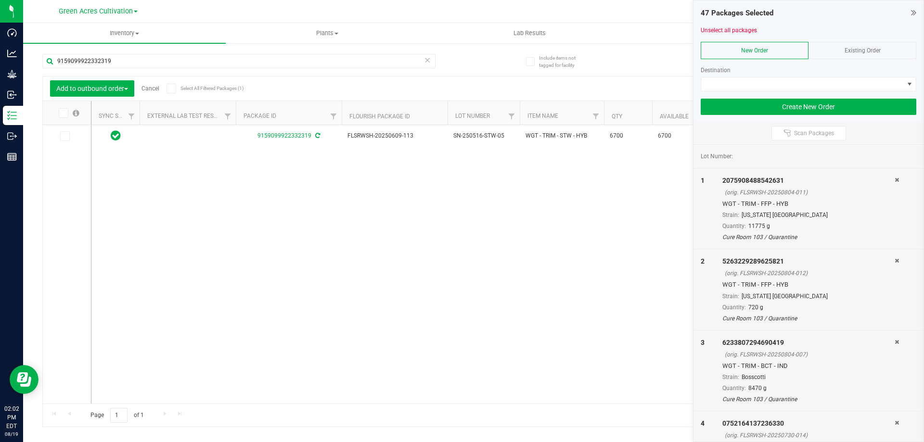
click at [62, 113] on icon at bounding box center [63, 113] width 6 height 0
click at [0, 0] on input "checkbox" at bounding box center [0, 0] width 0 height 0
click at [142, 62] on input "9159099922332319" at bounding box center [238, 61] width 393 height 14
paste input "5828358011166164"
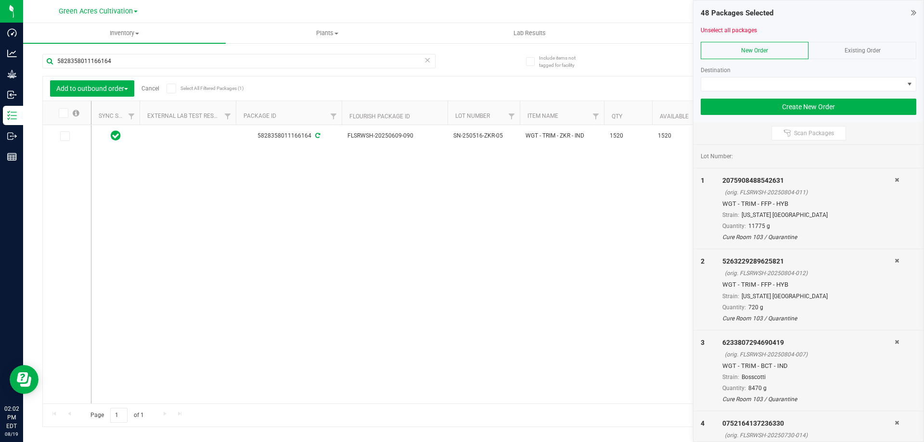
click at [63, 113] on icon at bounding box center [63, 113] width 6 height 0
click at [0, 0] on input "checkbox" at bounding box center [0, 0] width 0 height 0
click at [196, 59] on input "5828358011166164" at bounding box center [238, 61] width 393 height 14
paste input "8788552300378567"
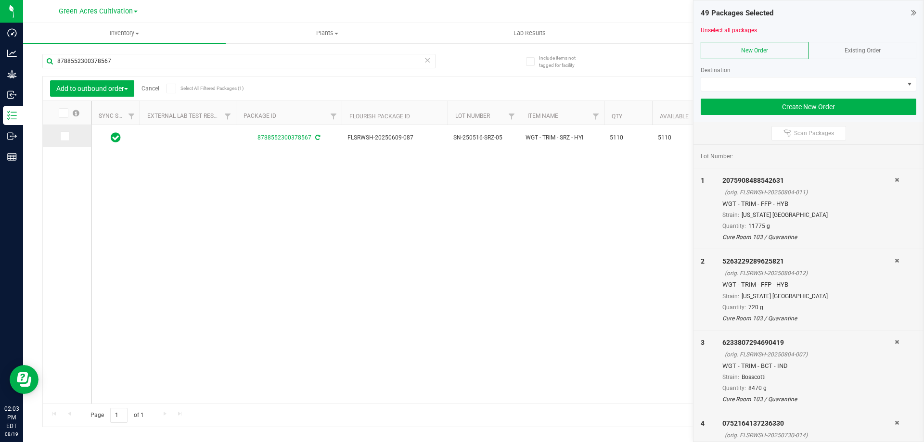
click at [65, 136] on icon at bounding box center [64, 136] width 6 height 0
click at [0, 0] on input "checkbox" at bounding box center [0, 0] width 0 height 0
click at [131, 66] on input "8788552300378567" at bounding box center [238, 61] width 393 height 14
paste input "0285215518013799"
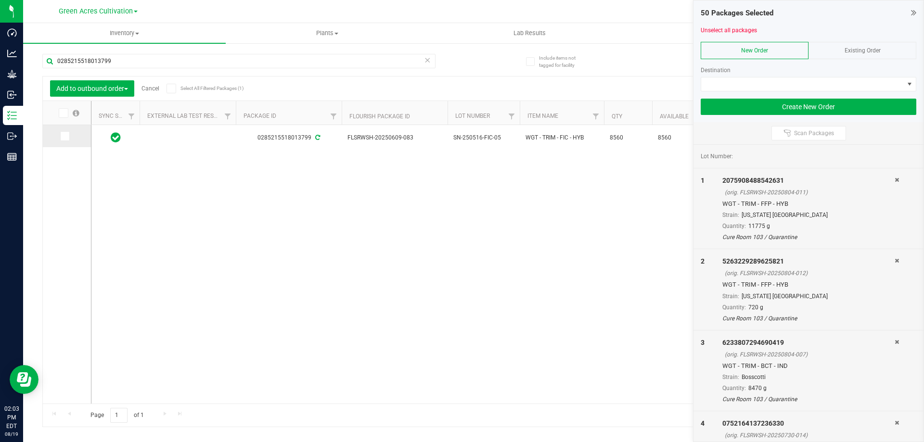
click at [65, 136] on icon at bounding box center [64, 136] width 6 height 0
click at [0, 0] on input "checkbox" at bounding box center [0, 0] width 0 height 0
click at [130, 67] on input "0285215518013799" at bounding box center [238, 61] width 393 height 14
paste input "9650224148600924"
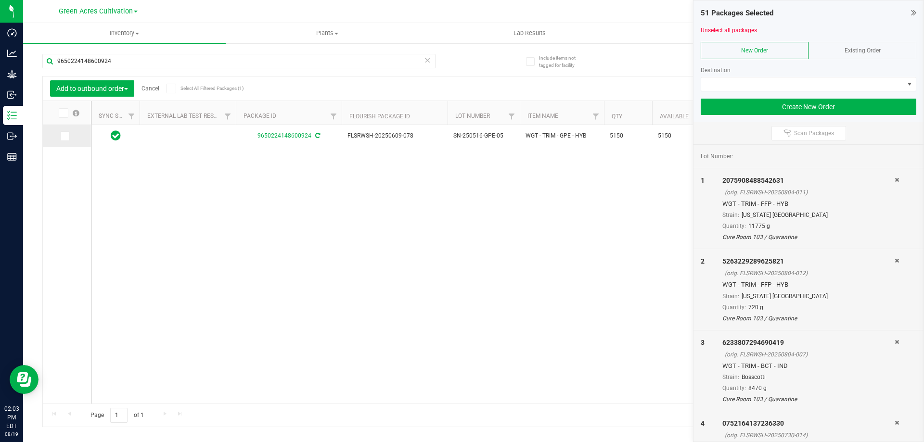
click at [67, 136] on icon at bounding box center [64, 136] width 6 height 0
click at [0, 0] on input "checkbox" at bounding box center [0, 0] width 0 height 0
click at [139, 62] on input "9650224148600924" at bounding box center [238, 61] width 393 height 14
paste input "562398490209516"
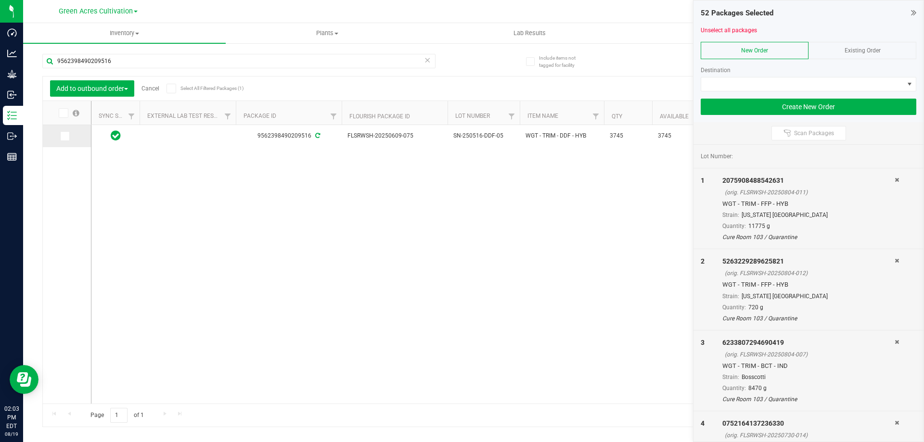
click at [65, 136] on icon at bounding box center [64, 136] width 6 height 0
click at [0, 0] on input "checkbox" at bounding box center [0, 0] width 0 height 0
click at [128, 64] on input "9562398490209516" at bounding box center [238, 61] width 393 height 14
paste input "2365619400827147"
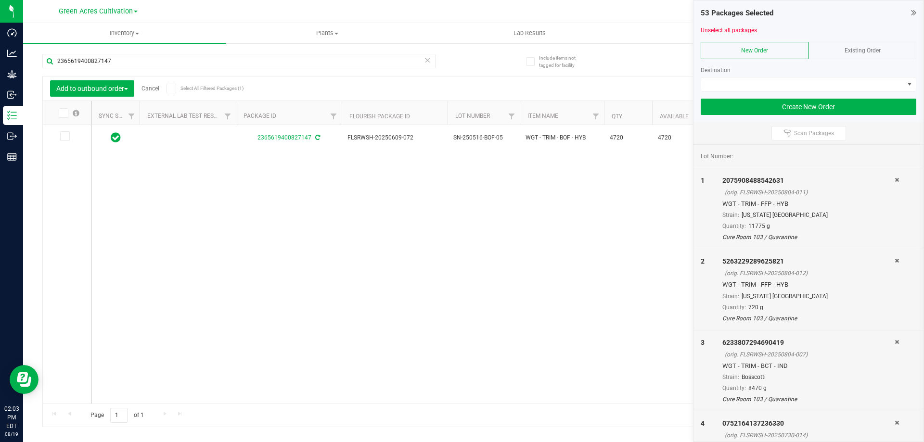
click at [65, 113] on icon at bounding box center [63, 113] width 6 height 0
click at [0, 0] on input "checkbox" at bounding box center [0, 0] width 0 height 0
click at [129, 62] on input "2365619400827147" at bounding box center [238, 61] width 393 height 14
paste input "8703452108222862"
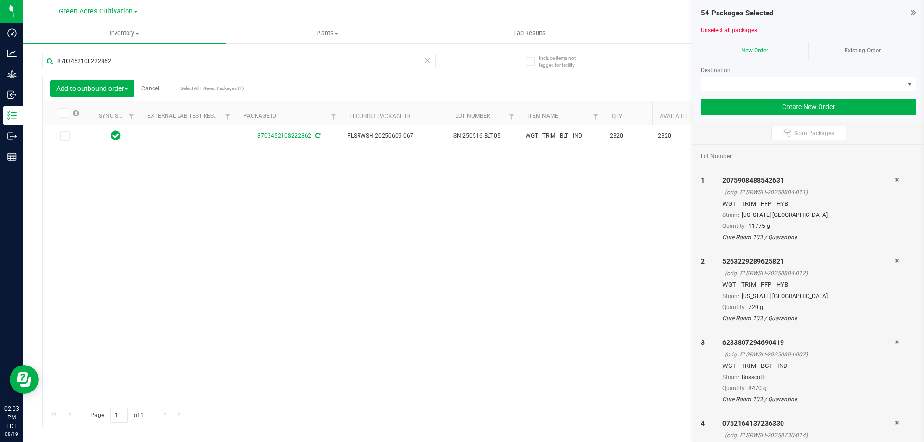
click at [65, 113] on icon at bounding box center [63, 113] width 6 height 0
click at [0, 0] on input "checkbox" at bounding box center [0, 0] width 0 height 0
click at [125, 57] on input "8703452108222862" at bounding box center [238, 61] width 393 height 14
paste input "1531494169395420"
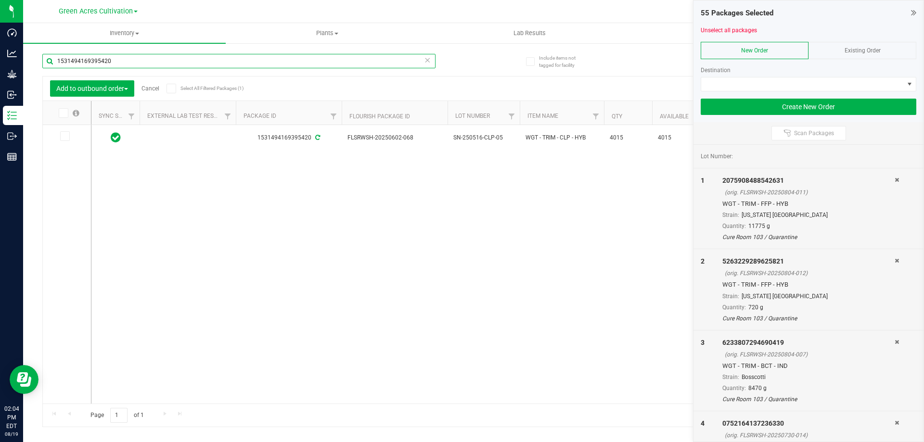
type input "1531494169395420"
click at [62, 113] on icon at bounding box center [63, 113] width 6 height 0
click at [0, 0] on input "checkbox" at bounding box center [0, 0] width 0 height 0
click at [370, 336] on div "1531494169395420 FLSRWSH-20250602-068 SN-250516-CLP-05 WGT - TRIM - CLP - HYB 4…" at bounding box center [497, 264] width 813 height 279
click at [323, 253] on div "1531494169395420 FLSRWSH-20250602-068 SN-250516-CLP-05 WGT - TRIM - CLP - HYB 4…" at bounding box center [497, 264] width 813 height 279
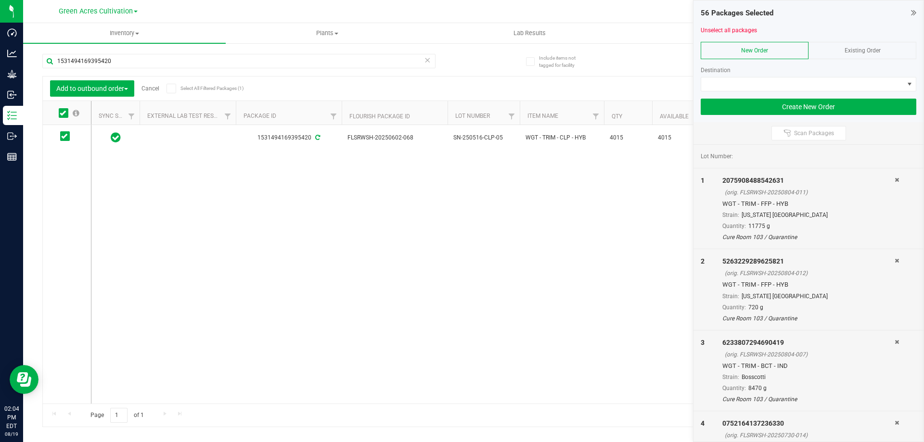
click at [425, 317] on div "1531494169395420 FLSRWSH-20250602-068 SN-250516-CLP-05 WGT - TRIM - CLP - HYB 4…" at bounding box center [497, 264] width 813 height 279
click at [164, 56] on input "1531494169395420" at bounding box center [238, 61] width 393 height 14
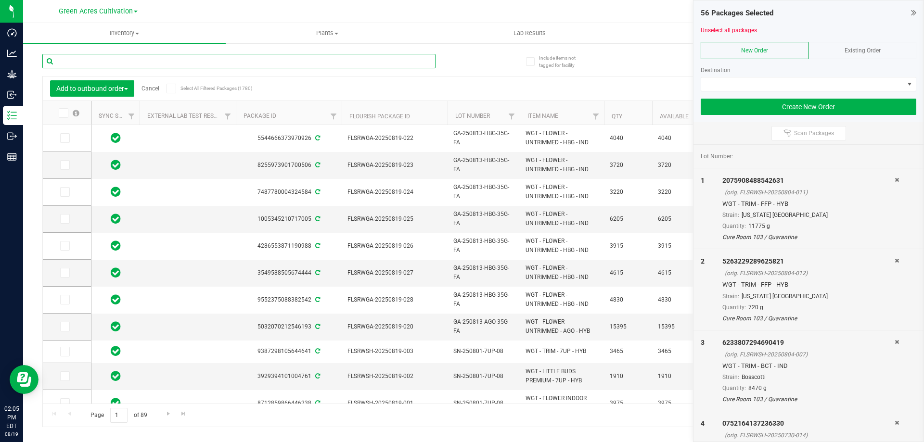
paste input "4569998669228695"
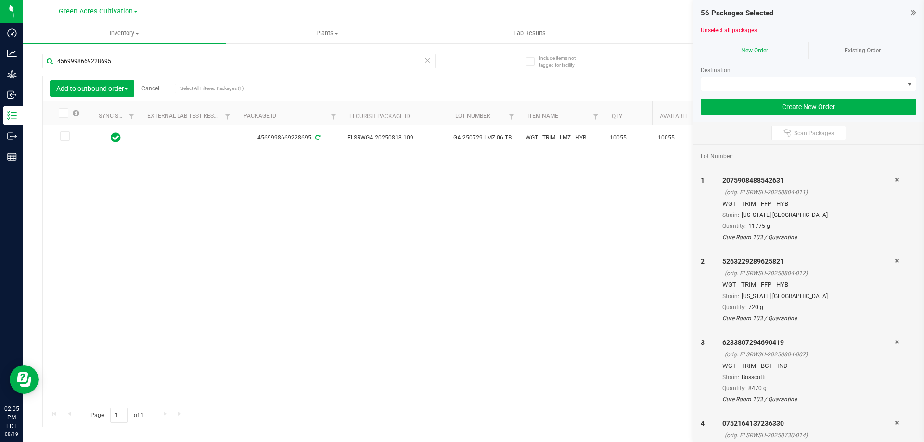
click at [63, 113] on icon at bounding box center [63, 113] width 6 height 0
click at [0, 0] on input "checkbox" at bounding box center [0, 0] width 0 height 0
click at [118, 60] on input "4569998669228695" at bounding box center [238, 61] width 393 height 14
paste input "7190710935278524"
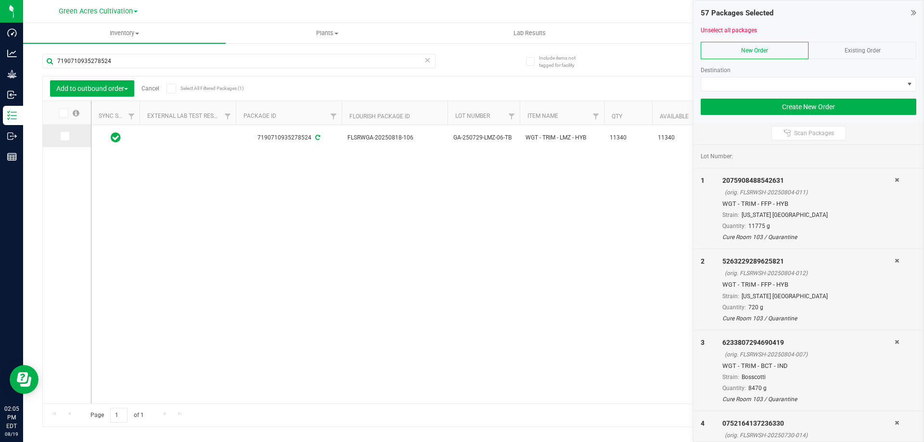
click at [62, 136] on icon at bounding box center [64, 136] width 6 height 0
click at [0, 0] on input "checkbox" at bounding box center [0, 0] width 0 height 0
click at [116, 65] on input "7190710935278524" at bounding box center [238, 61] width 393 height 14
paste input "1229439127019207"
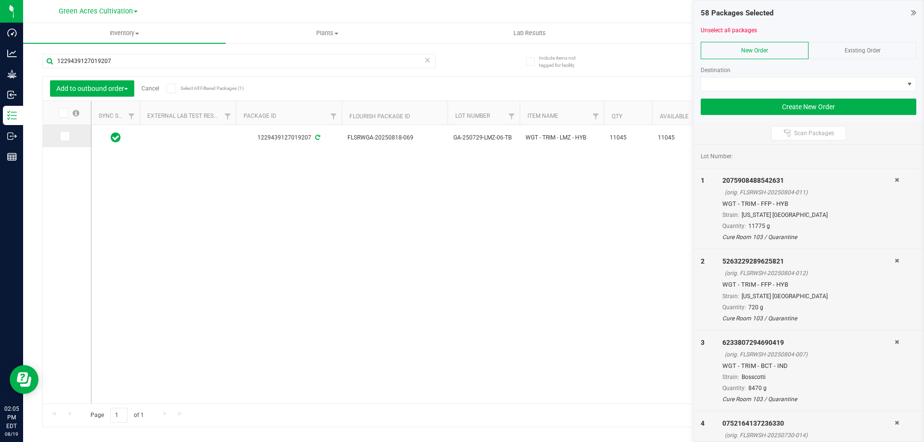
click at [68, 135] on span at bounding box center [65, 136] width 10 height 10
click at [0, 0] on input "checkbox" at bounding box center [0, 0] width 0 height 0
click at [185, 68] on input "1229439127019207" at bounding box center [238, 61] width 393 height 14
paste input "6277377052578166"
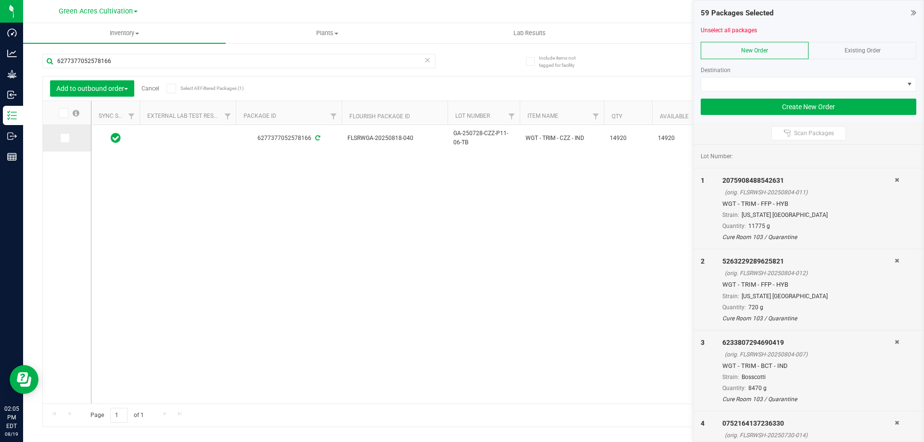
click at [65, 138] on icon at bounding box center [64, 138] width 6 height 0
click at [0, 0] on input "checkbox" at bounding box center [0, 0] width 0 height 0
click at [122, 56] on input "6277377052578166" at bounding box center [238, 61] width 393 height 14
paste input "0624114688085137"
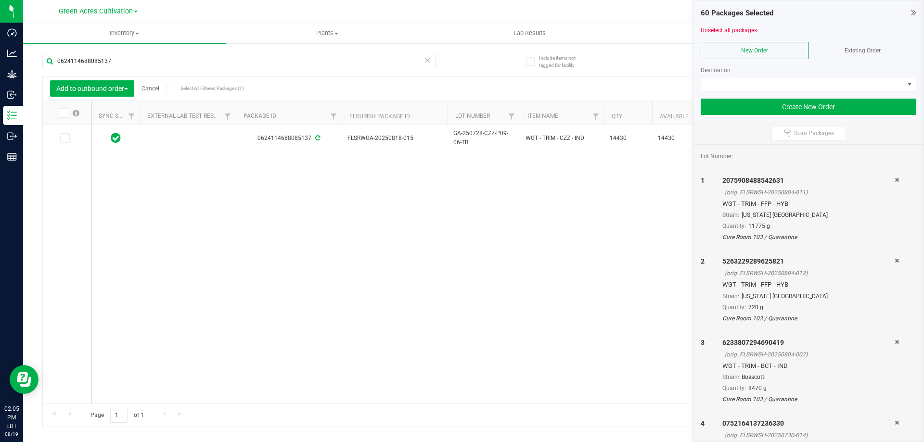
click at [63, 113] on icon at bounding box center [63, 113] width 6 height 0
click at [0, 0] on input "checkbox" at bounding box center [0, 0] width 0 height 0
click at [121, 64] on input "0624114688085137" at bounding box center [238, 61] width 393 height 14
paste input "2702516954267945"
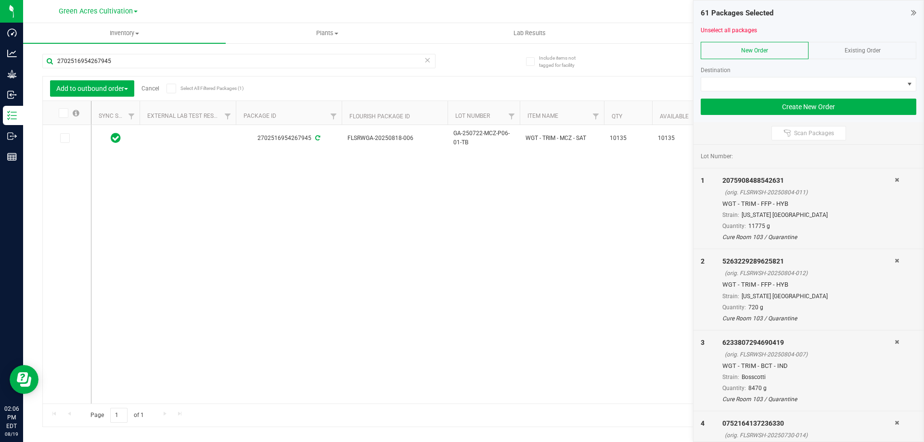
click at [65, 113] on icon at bounding box center [63, 113] width 6 height 0
click at [0, 0] on input "checkbox" at bounding box center [0, 0] width 0 height 0
click at [138, 52] on div "2702516954267945" at bounding box center [257, 60] width 431 height 31
click at [138, 59] on input "2702516954267945" at bounding box center [238, 61] width 393 height 14
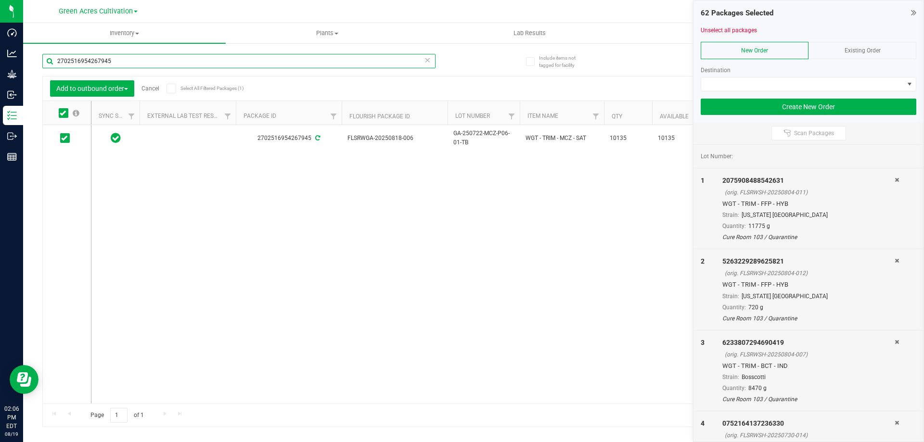
click at [138, 59] on input "2702516954267945" at bounding box center [238, 61] width 393 height 14
paste input "[CREDIT_CARD_NUMBER]"
click at [126, 62] on input "[CREDIT_CARD_NUMBER]" at bounding box center [238, 61] width 393 height 14
click at [140, 62] on div "Inventory All packages All inventory Waste log Create inventory Plants All plan…" at bounding box center [473, 232] width 901 height 419
click at [63, 113] on icon at bounding box center [63, 113] width 6 height 0
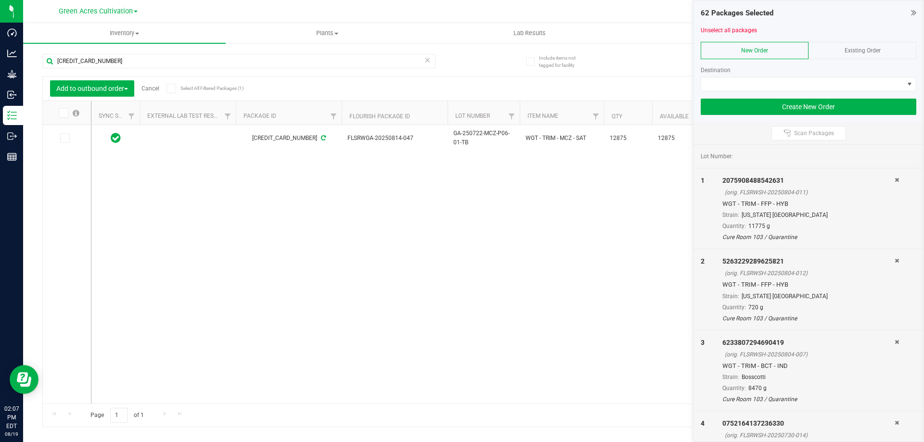
click at [0, 0] on input "checkbox" at bounding box center [0, 0] width 0 height 0
click at [120, 60] on input "[CREDIT_CARD_NUMBER]" at bounding box center [238, 61] width 393 height 14
click at [124, 63] on input "[CREDIT_CARD_NUMBER]" at bounding box center [238, 61] width 393 height 14
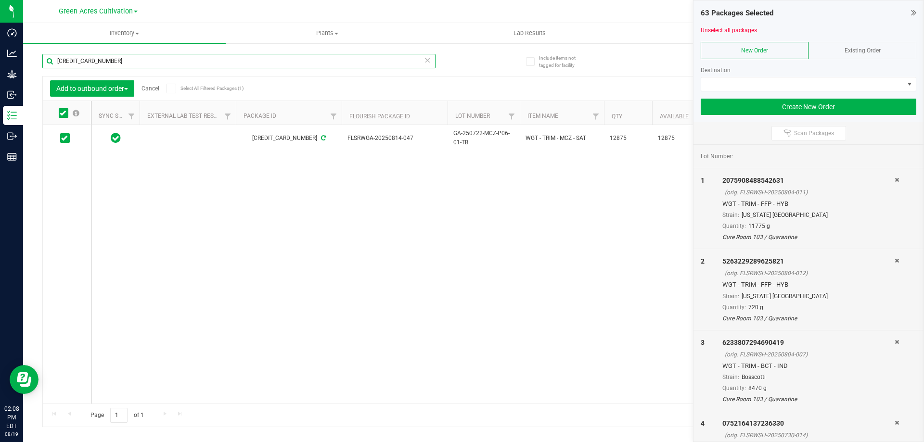
paste input "0255836523978807"
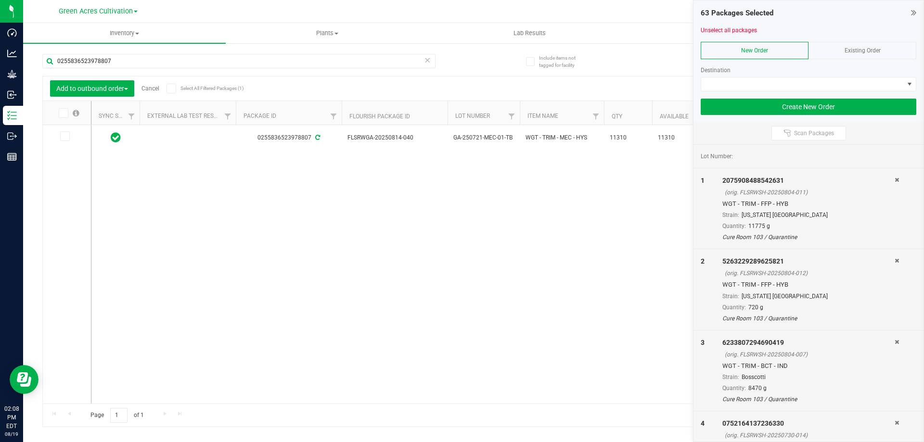
click at [61, 113] on icon at bounding box center [63, 113] width 6 height 0
click at [0, 0] on input "checkbox" at bounding box center [0, 0] width 0 height 0
click at [132, 67] on input "0255836523978807" at bounding box center [238, 61] width 393 height 14
paste input "5607748313517964"
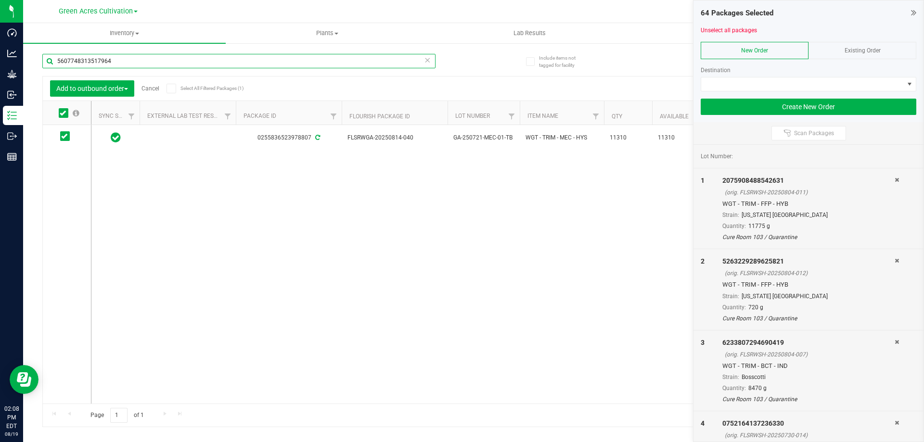
click at [125, 58] on input "5607748313517964" at bounding box center [238, 61] width 393 height 14
click at [64, 113] on icon at bounding box center [63, 113] width 6 height 0
click at [0, 0] on input "checkbox" at bounding box center [0, 0] width 0 height 0
click at [120, 61] on input "5607748313517964" at bounding box center [238, 61] width 393 height 14
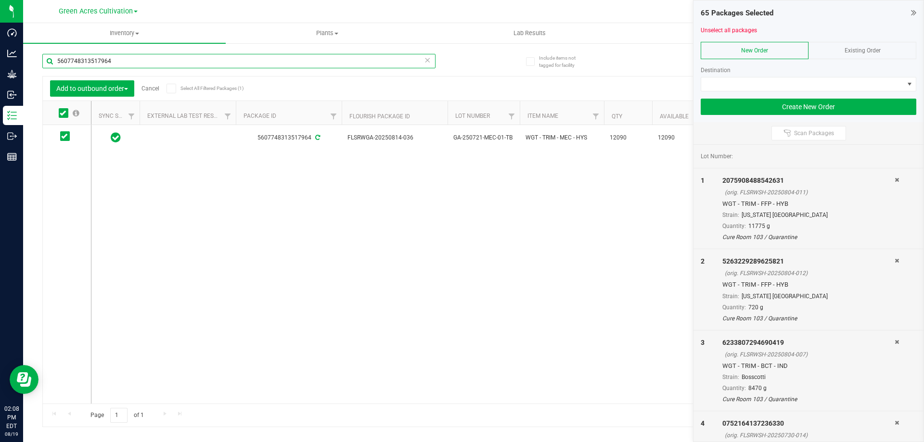
click at [120, 61] on input "5607748313517964" at bounding box center [238, 61] width 393 height 14
paste input "0405590808823156"
click at [59, 115] on span at bounding box center [64, 113] width 10 height 10
click at [0, 0] on input "checkbox" at bounding box center [0, 0] width 0 height 0
click at [112, 62] on input "0405590808823156" at bounding box center [238, 61] width 393 height 14
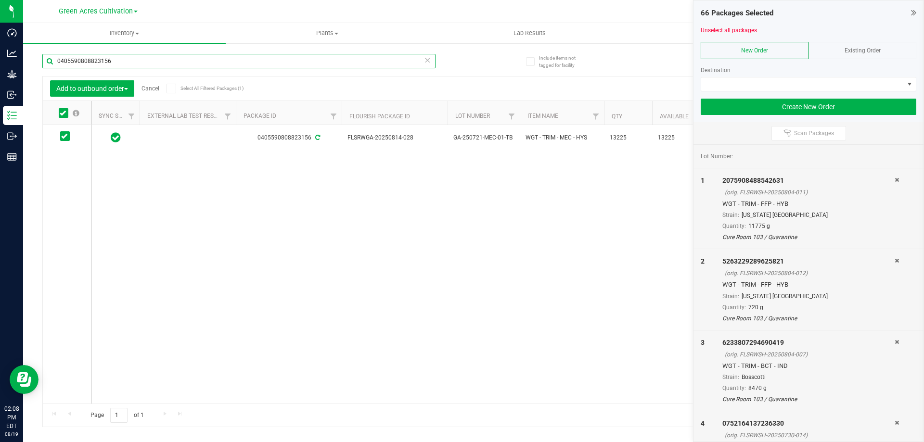
click at [112, 62] on input "0405590808823156" at bounding box center [238, 61] width 393 height 14
paste input "7424435855199071"
click at [64, 113] on icon at bounding box center [63, 113] width 6 height 0
click at [0, 0] on input "checkbox" at bounding box center [0, 0] width 0 height 0
click at [137, 65] on input "7424435855199071" at bounding box center [238, 61] width 393 height 14
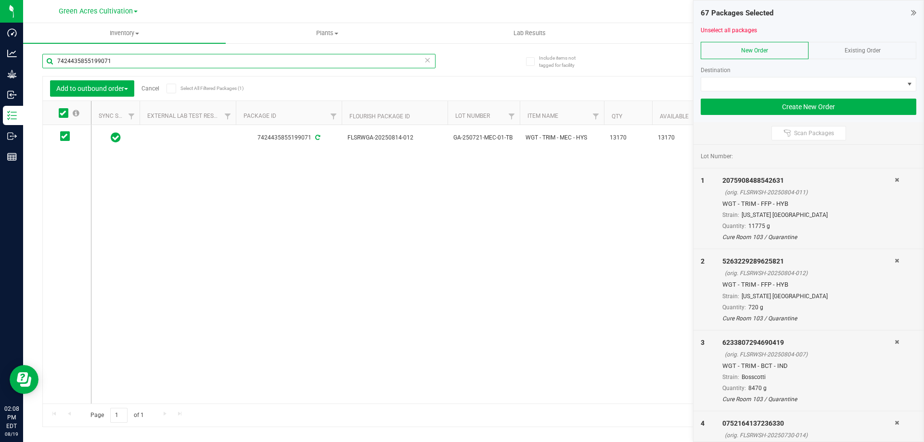
click at [137, 65] on input "7424435855199071" at bounding box center [238, 61] width 393 height 14
paste input "5160708470790623"
click at [64, 113] on icon at bounding box center [63, 113] width 6 height 0
click at [0, 0] on input "checkbox" at bounding box center [0, 0] width 0 height 0
click at [134, 65] on input "5160708470790623" at bounding box center [238, 61] width 393 height 14
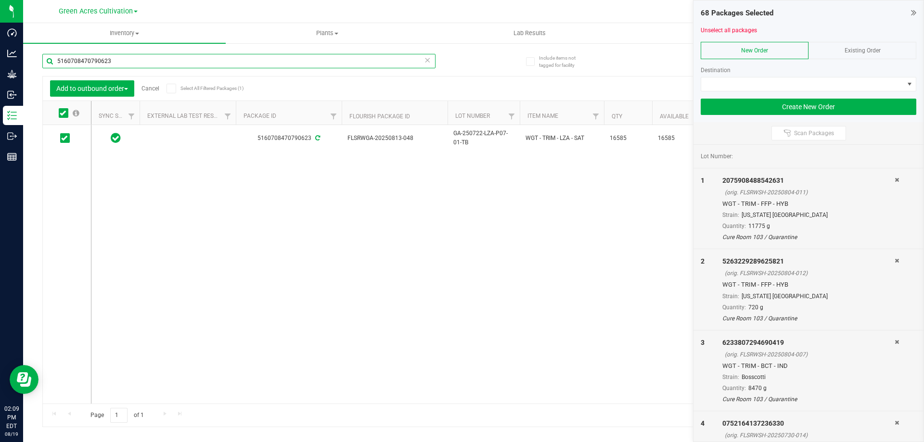
click at [134, 65] on input "5160708470790623" at bounding box center [238, 61] width 393 height 14
paste input "2701428103394946"
click at [63, 113] on icon at bounding box center [63, 113] width 6 height 0
click at [0, 0] on input "checkbox" at bounding box center [0, 0] width 0 height 0
click at [117, 61] on input "2701428103394946" at bounding box center [238, 61] width 393 height 14
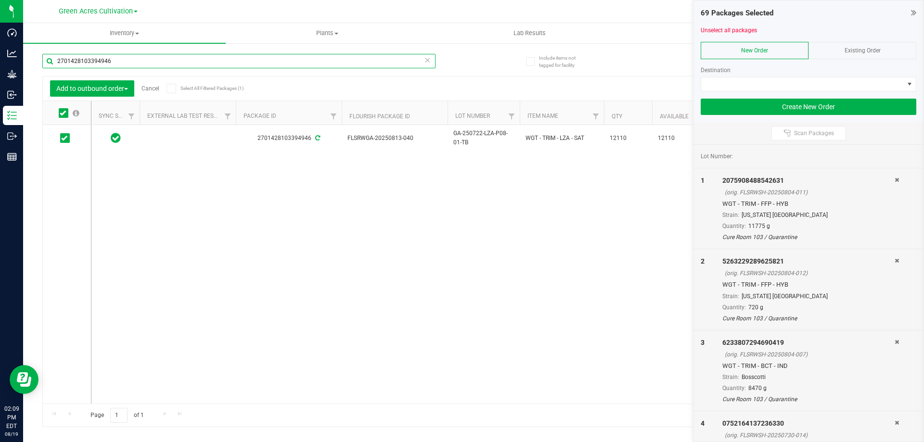
click at [117, 61] on input "2701428103394946" at bounding box center [238, 61] width 393 height 14
paste input "3747374064253709"
click at [64, 113] on icon at bounding box center [63, 113] width 6 height 0
click at [0, 0] on input "checkbox" at bounding box center [0, 0] width 0 height 0
click at [110, 53] on div "3747374064253709" at bounding box center [257, 60] width 431 height 31
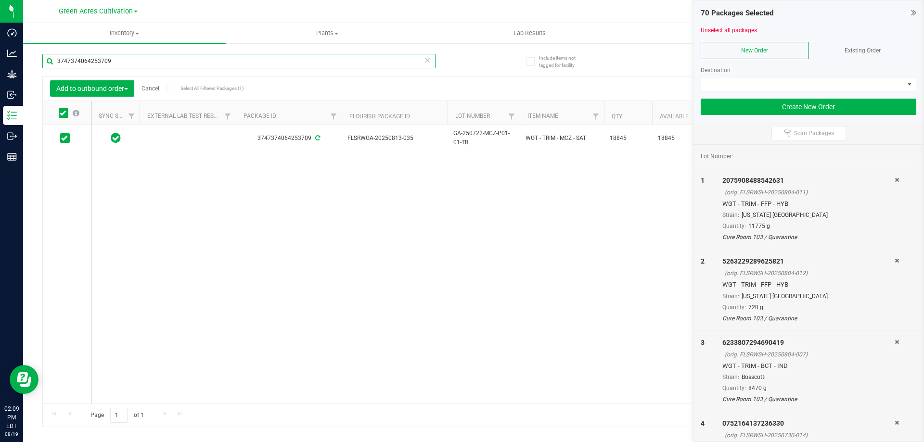
click at [113, 68] on input "3747374064253709" at bounding box center [238, 61] width 393 height 14
paste input "7292187295923805"
click at [62, 113] on icon at bounding box center [63, 113] width 6 height 0
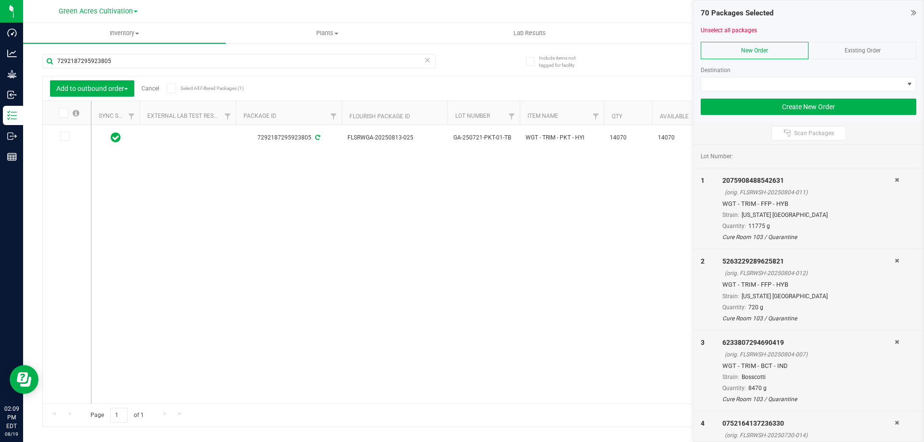
click at [0, 0] on input "checkbox" at bounding box center [0, 0] width 0 height 0
click at [130, 60] on input "7292187295923805" at bounding box center [238, 61] width 393 height 14
paste input "5286244685273601"
click at [65, 136] on icon at bounding box center [64, 136] width 6 height 0
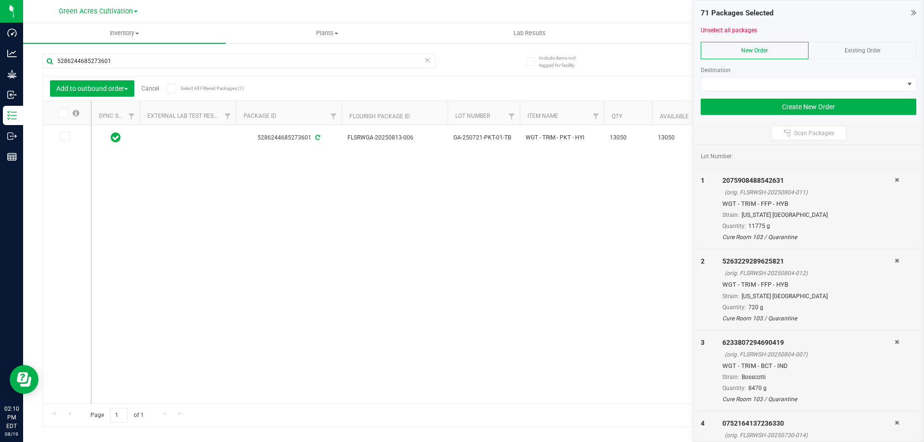
click at [0, 0] on input "checkbox" at bounding box center [0, 0] width 0 height 0
click at [117, 60] on input "5286244685273601" at bounding box center [238, 61] width 393 height 14
paste input "8083738877863715"
click at [63, 113] on icon at bounding box center [63, 113] width 6 height 0
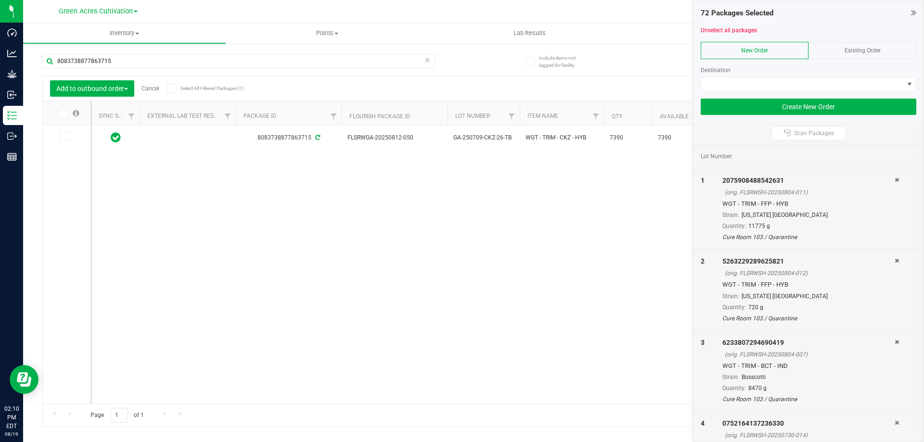
click at [0, 0] on input "checkbox" at bounding box center [0, 0] width 0 height 0
click at [133, 63] on input "8083738877863715" at bounding box center [238, 61] width 393 height 14
paste input "0194431078702567"
click at [64, 113] on icon at bounding box center [63, 113] width 6 height 0
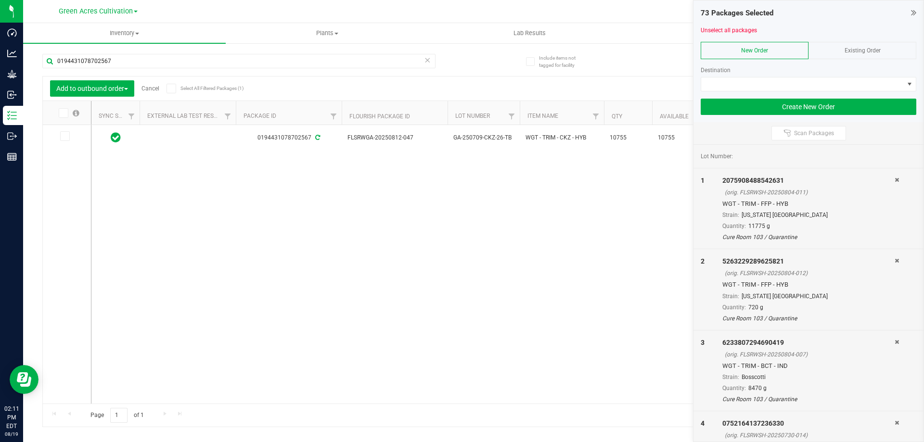
click at [0, 0] on input "checkbox" at bounding box center [0, 0] width 0 height 0
click at [132, 59] on input "0194431078702567" at bounding box center [238, 61] width 393 height 14
click at [132, 58] on input "0194431078702567" at bounding box center [238, 61] width 393 height 14
paste input "4819606480045862"
click at [62, 113] on icon at bounding box center [63, 113] width 6 height 0
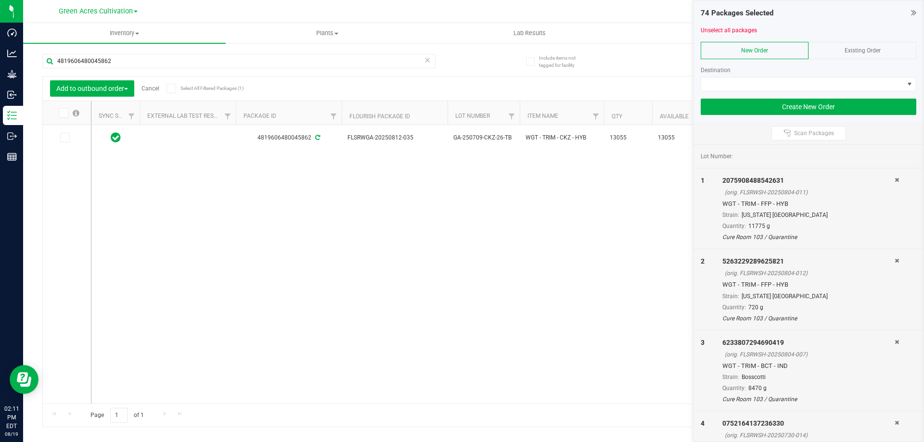
click at [0, 0] on input "checkbox" at bounding box center [0, 0] width 0 height 0
click at [118, 61] on input "4819606480045862" at bounding box center [238, 61] width 393 height 14
paste input "6191251503289971"
click at [64, 136] on icon at bounding box center [64, 136] width 6 height 0
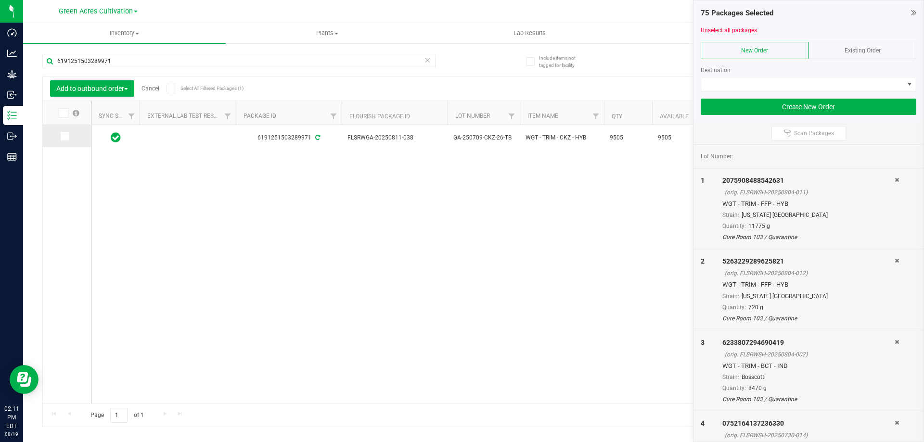
click at [0, 0] on input "checkbox" at bounding box center [0, 0] width 0 height 0
click at [135, 63] on input "6191251503289971" at bounding box center [238, 61] width 393 height 14
paste input "381456763864777"
click at [64, 113] on icon at bounding box center [63, 113] width 6 height 0
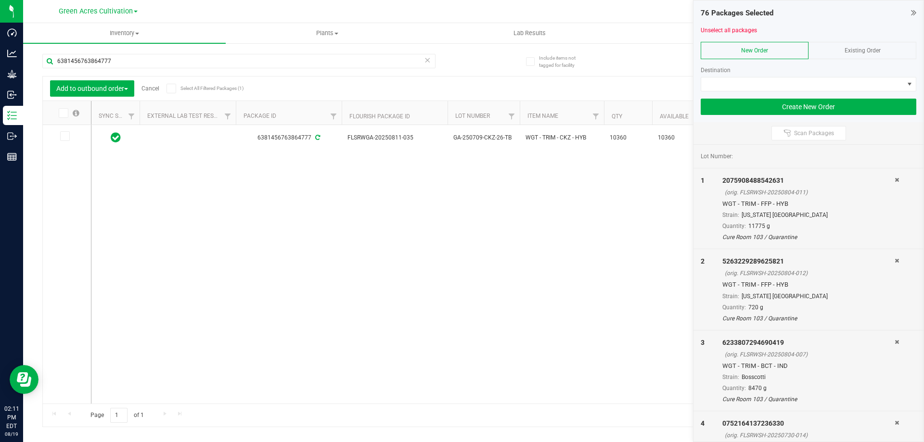
click at [0, 0] on input "checkbox" at bounding box center [0, 0] width 0 height 0
click at [117, 65] on input "6381456763864777" at bounding box center [238, 61] width 393 height 14
paste input "138859218259208"
click at [63, 113] on icon at bounding box center [63, 113] width 6 height 0
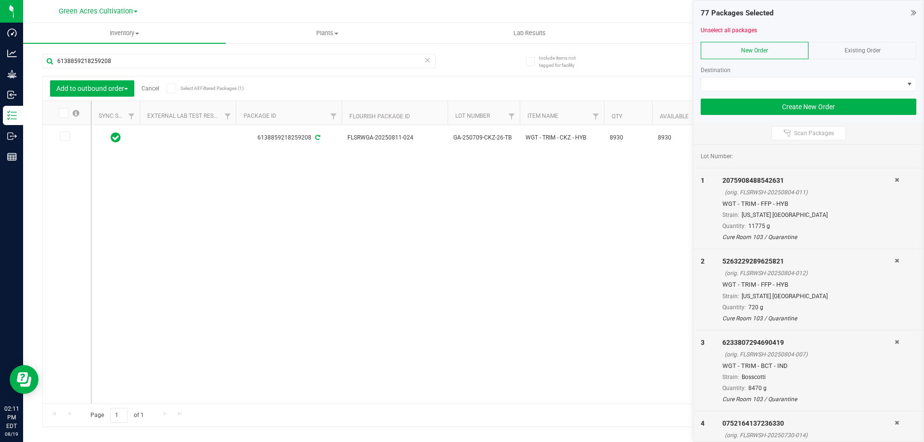
click at [0, 0] on input "checkbox" at bounding box center [0, 0] width 0 height 0
click at [126, 62] on input "6138859218259208" at bounding box center [238, 61] width 393 height 14
paste input "1961021502155913"
click at [65, 136] on icon at bounding box center [64, 136] width 6 height 0
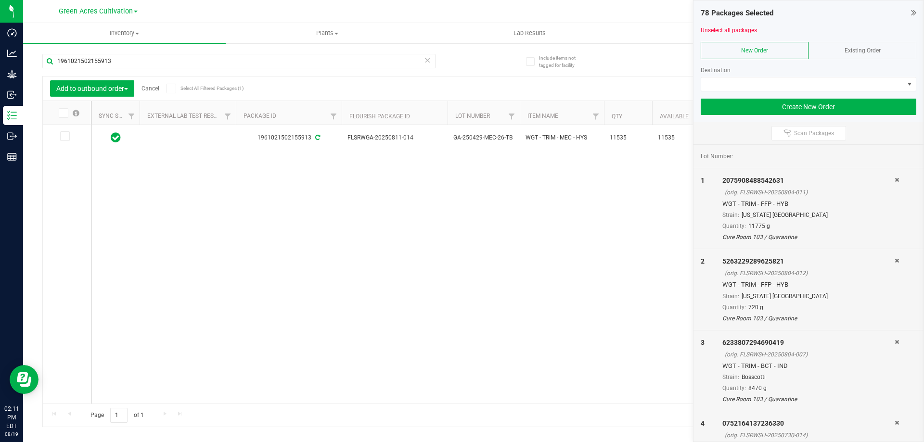
click at [0, 0] on input "checkbox" at bounding box center [0, 0] width 0 height 0
click at [141, 47] on div "1961021502155913" at bounding box center [257, 60] width 431 height 31
click at [136, 60] on input "1961021502155913" at bounding box center [238, 61] width 393 height 14
paste input "0793976889248909"
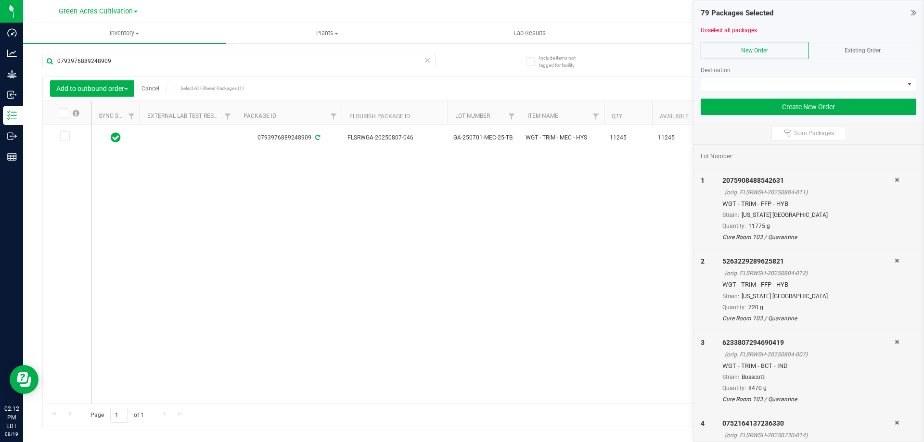
click at [62, 113] on icon at bounding box center [63, 113] width 6 height 0
click at [0, 0] on input "checkbox" at bounding box center [0, 0] width 0 height 0
click at [120, 64] on input "0793976889248909" at bounding box center [238, 61] width 393 height 14
paste input "5714998710729874"
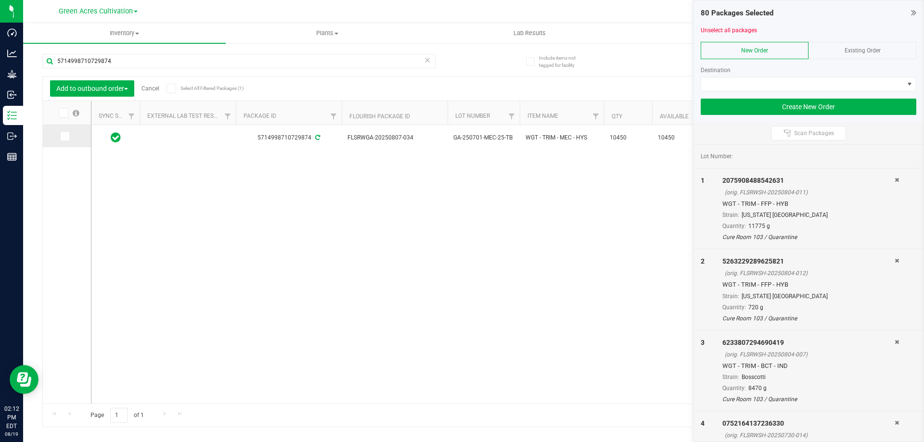
click at [66, 136] on icon at bounding box center [64, 136] width 6 height 0
click at [0, 0] on input "checkbox" at bounding box center [0, 0] width 0 height 0
click at [131, 56] on input "5714998710729874" at bounding box center [238, 61] width 393 height 14
paste input "7966777978076032"
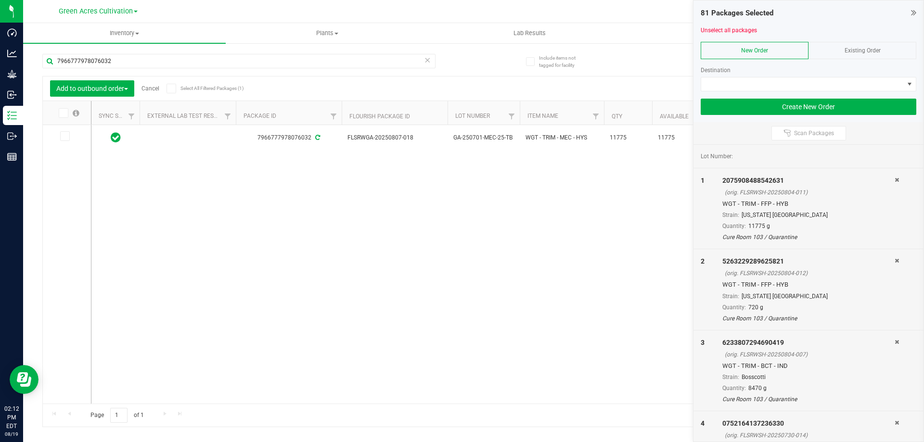
click at [63, 136] on icon at bounding box center [64, 136] width 6 height 0
click at [0, 0] on input "checkbox" at bounding box center [0, 0] width 0 height 0
click at [119, 65] on input "7966777978076032" at bounding box center [238, 61] width 393 height 14
paste input "1015017056232059"
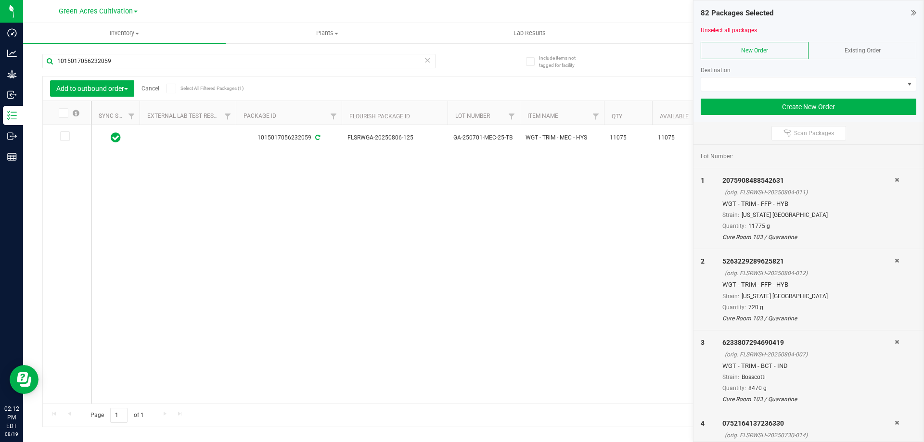
click at [65, 113] on icon at bounding box center [63, 113] width 6 height 0
click at [0, 0] on input "checkbox" at bounding box center [0, 0] width 0 height 0
click at [121, 62] on input "1015017056232059" at bounding box center [238, 61] width 393 height 14
paste input "6519466236369601"
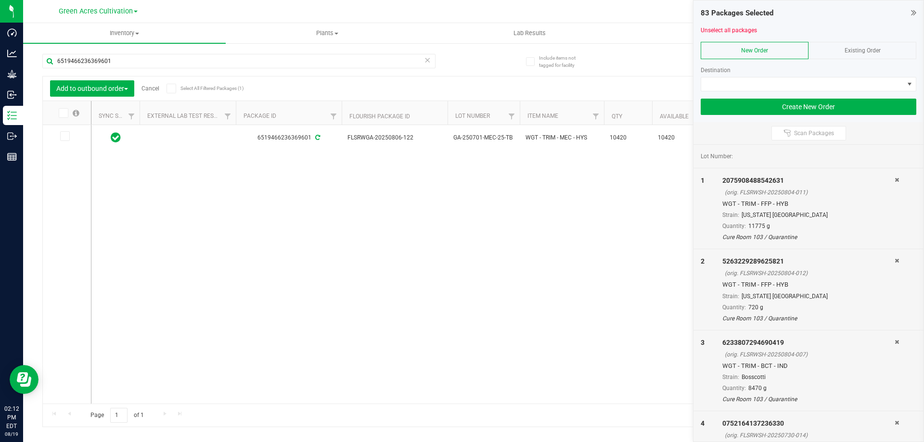
click at [64, 113] on icon at bounding box center [63, 113] width 6 height 0
click at [0, 0] on input "checkbox" at bounding box center [0, 0] width 0 height 0
click at [130, 62] on input "6519466236369601" at bounding box center [238, 61] width 393 height 14
paste input "828104826998909"
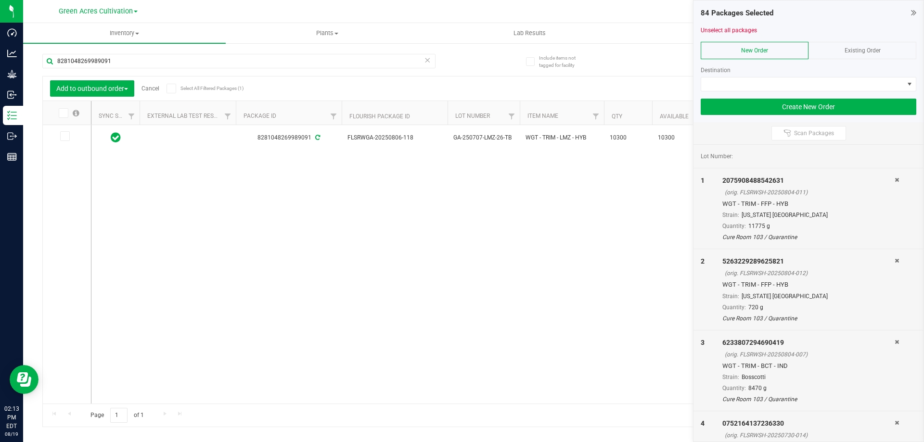
click at [439, 295] on div "8281048269989091 FLSRWGA-20250806-118 GA-250707-LMZ-26-TB WGT - TRIM - LMZ - HY…" at bounding box center [497, 264] width 813 height 279
click at [333, 326] on div "8281048269989091 FLSRWGA-20250806-118 GA-250707-LMZ-26-TB WGT - TRIM - LMZ - HY…" at bounding box center [497, 264] width 813 height 279
click at [62, 113] on icon at bounding box center [63, 113] width 6 height 0
click at [0, 0] on input "checkbox" at bounding box center [0, 0] width 0 height 0
click at [129, 57] on input "8281048269989091" at bounding box center [238, 61] width 393 height 14
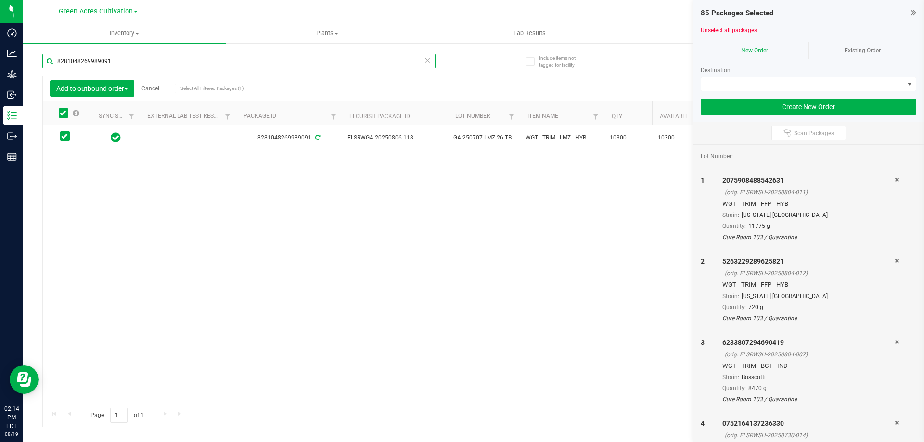
click at [129, 57] on input "8281048269989091" at bounding box center [238, 61] width 393 height 14
paste input "6716842135530617"
drag, startPoint x: 330, startPoint y: 316, endPoint x: 173, endPoint y: 290, distance: 159.1
click at [322, 316] on div "6716842135530617 FLSRWGA-20250806-062 GA-250707-LMZ-26-TB WGT - TRIM - HTM - HY…" at bounding box center [497, 264] width 813 height 279
click at [65, 136] on icon at bounding box center [64, 136] width 6 height 0
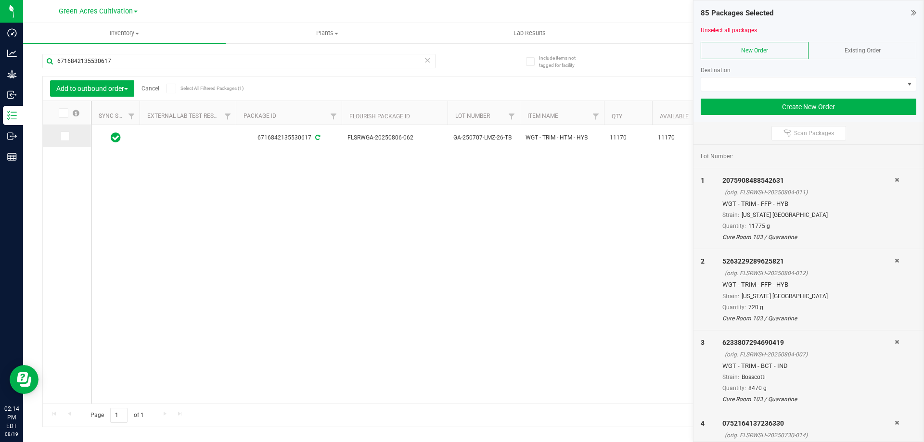
click at [0, 0] on input "checkbox" at bounding box center [0, 0] width 0 height 0
click at [121, 58] on input "6716842135530617" at bounding box center [238, 61] width 393 height 14
paste input "1544121997343835"
click at [60, 108] on span at bounding box center [64, 113] width 10 height 10
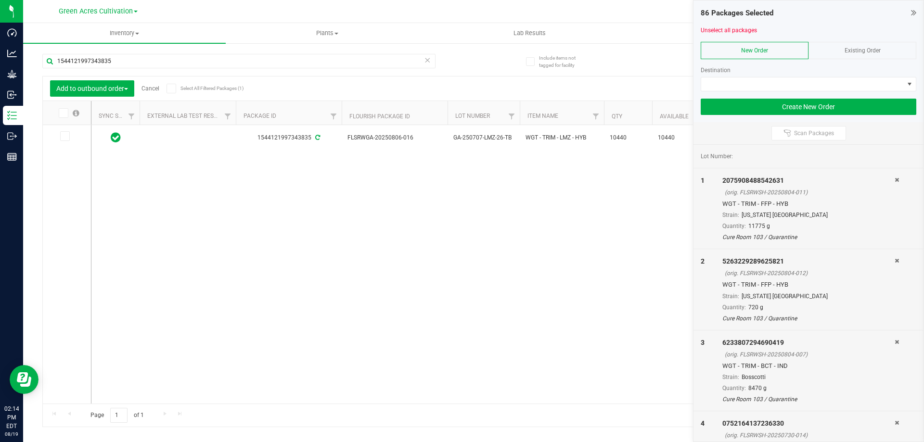
click at [0, 0] on input "checkbox" at bounding box center [0, 0] width 0 height 0
click at [119, 60] on input "1544121997343835" at bounding box center [238, 61] width 393 height 14
click at [119, 59] on input "1544121997343835" at bounding box center [238, 61] width 393 height 14
paste input "0990925674744192"
click at [62, 113] on icon at bounding box center [63, 113] width 6 height 0
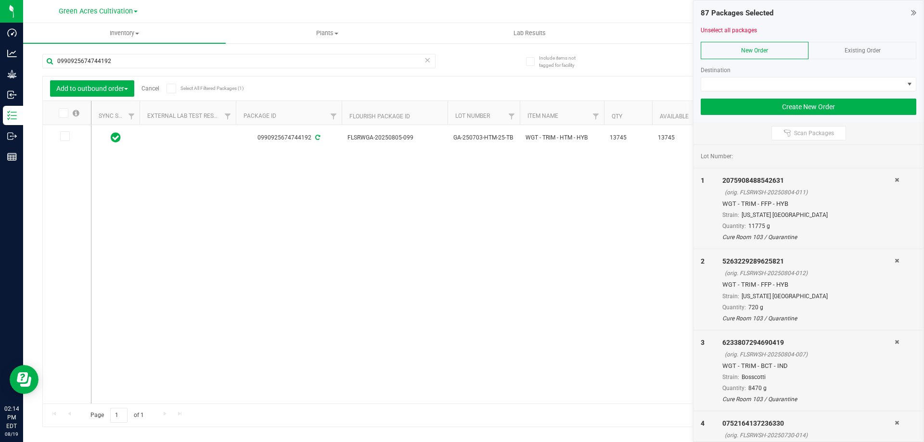
click at [0, 0] on input "checkbox" at bounding box center [0, 0] width 0 height 0
click at [118, 61] on input "0990925674744192" at bounding box center [238, 61] width 393 height 14
paste input "04023219907726"
click at [64, 113] on icon at bounding box center [63, 113] width 6 height 0
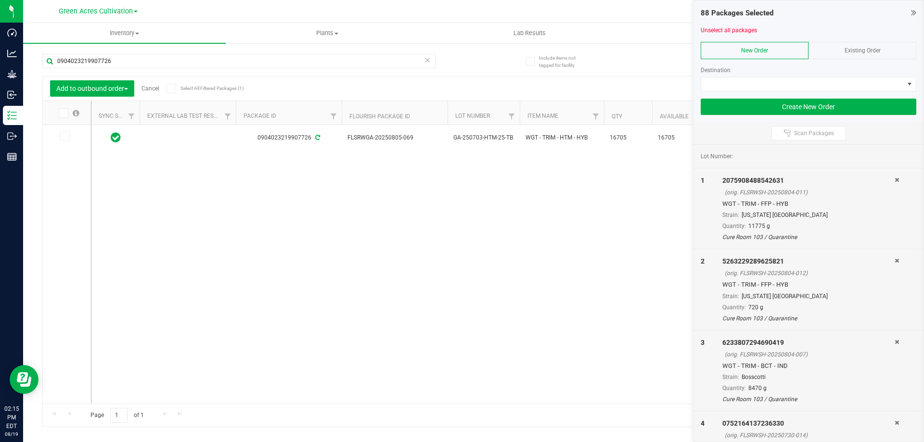
click at [0, 0] on input "checkbox" at bounding box center [0, 0] width 0 height 0
click at [117, 63] on input "0904023219907726" at bounding box center [238, 61] width 393 height 14
paste input "3746854586710678"
click at [64, 113] on icon at bounding box center [63, 113] width 6 height 0
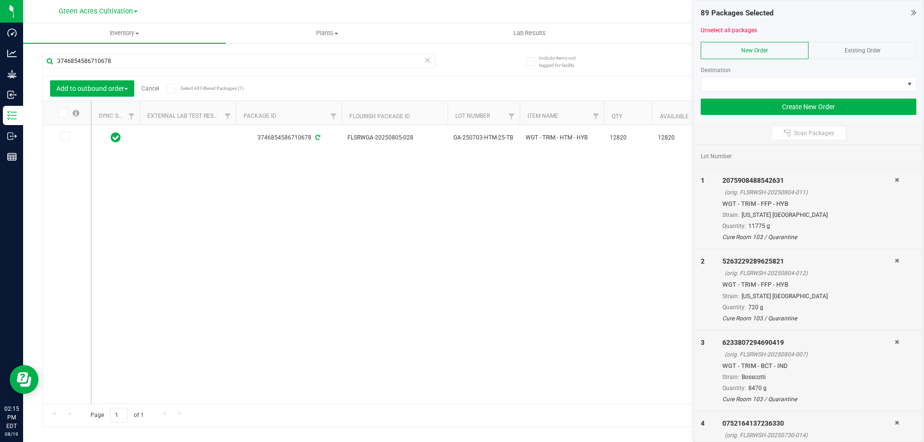
click at [0, 0] on input "checkbox" at bounding box center [0, 0] width 0 height 0
click at [120, 59] on input "3746854586710678" at bounding box center [238, 61] width 393 height 14
paste input "1273647348113902"
click at [62, 113] on icon at bounding box center [63, 113] width 6 height 0
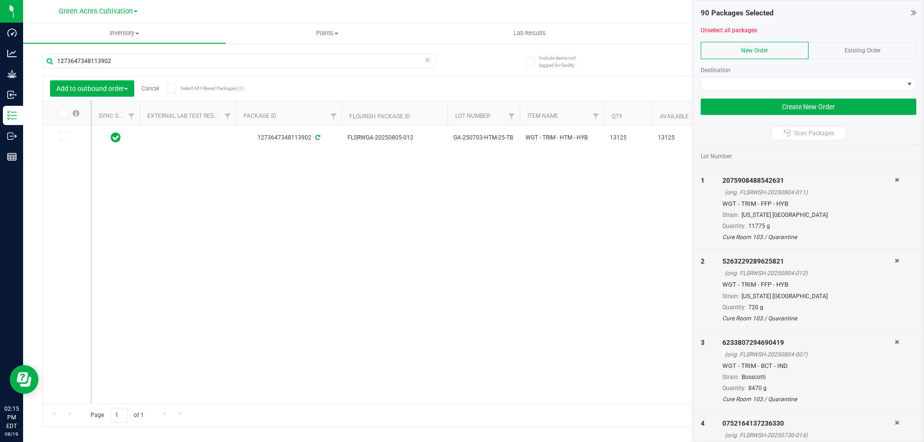
click at [0, 0] on input "checkbox" at bounding box center [0, 0] width 0 height 0
click at [115, 62] on input "1273647348113902" at bounding box center [238, 61] width 393 height 14
paste input "7865430307294487"
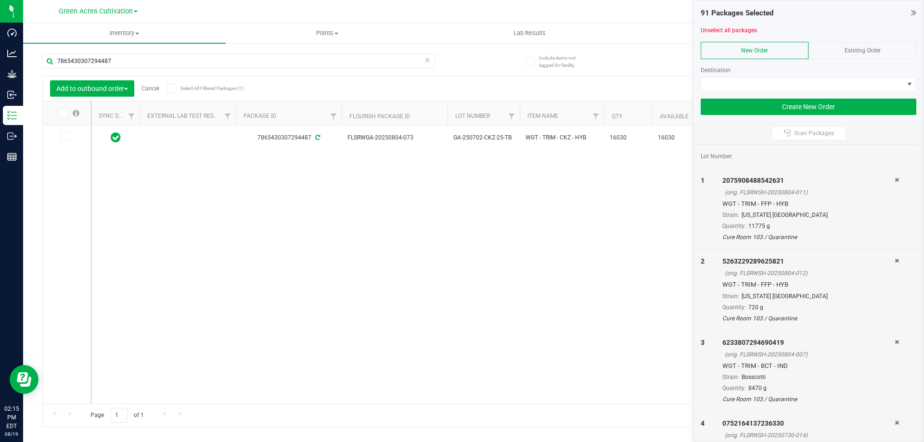
click at [63, 118] on th at bounding box center [67, 113] width 48 height 24
click at [63, 113] on icon at bounding box center [63, 113] width 6 height 0
click at [0, 0] on input "checkbox" at bounding box center [0, 0] width 0 height 0
click at [116, 62] on input "7865430307294487" at bounding box center [238, 61] width 393 height 14
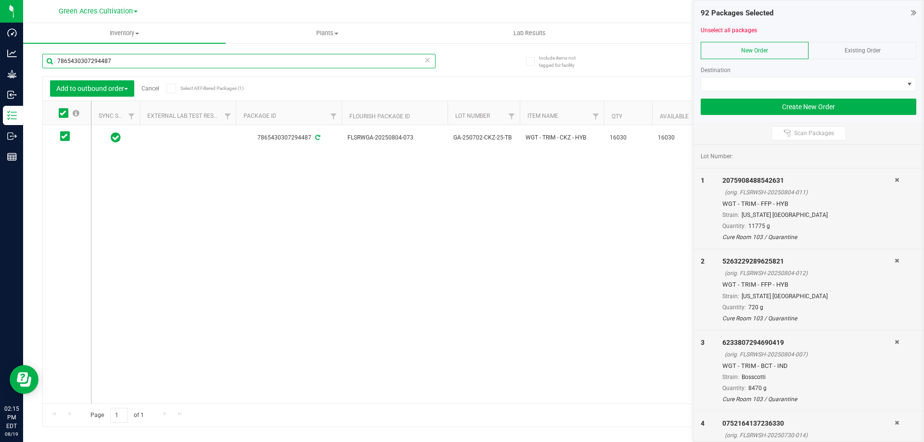
paste input "8010527715288023"
click at [65, 113] on icon at bounding box center [63, 113] width 6 height 0
click at [0, 0] on input "checkbox" at bounding box center [0, 0] width 0 height 0
click at [115, 61] on input "8010527715288023" at bounding box center [238, 61] width 393 height 14
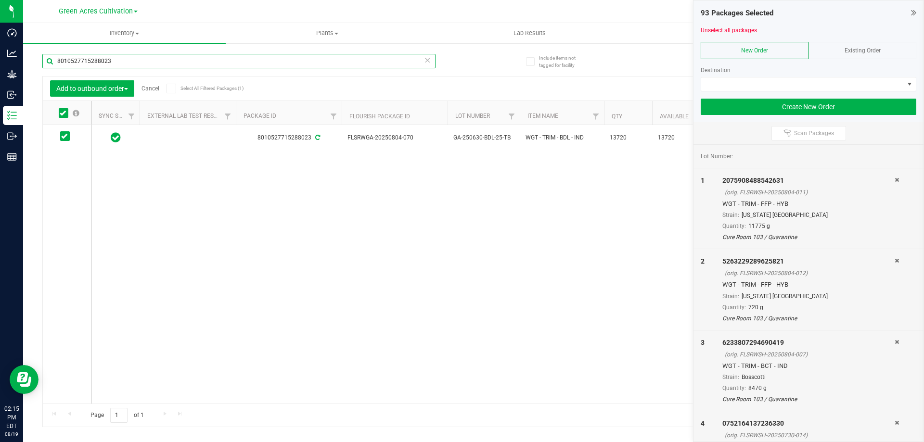
paste input "625686203785057"
click at [62, 113] on icon at bounding box center [63, 113] width 6 height 0
click at [0, 0] on input "checkbox" at bounding box center [0, 0] width 0 height 0
click at [116, 65] on input "8625686203785057" at bounding box center [238, 61] width 393 height 14
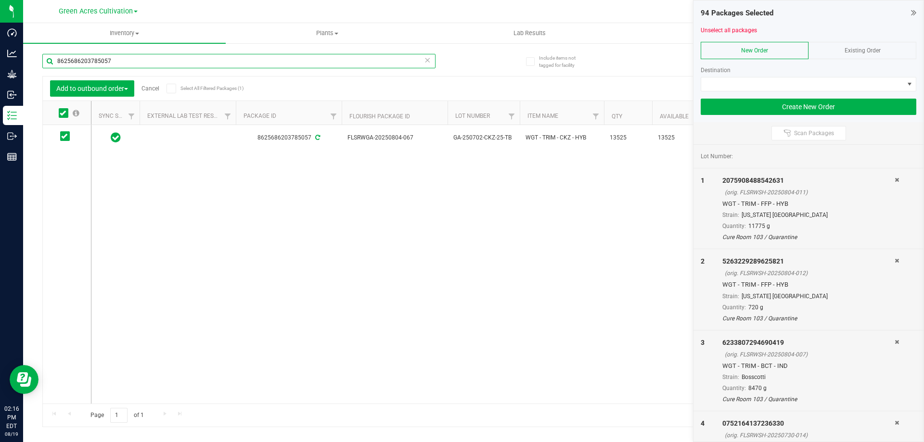
paste input "5740648160768229"
click at [65, 136] on icon at bounding box center [64, 136] width 6 height 0
click at [0, 0] on input "checkbox" at bounding box center [0, 0] width 0 height 0
click at [109, 58] on input "5740648160768229" at bounding box center [238, 61] width 393 height 14
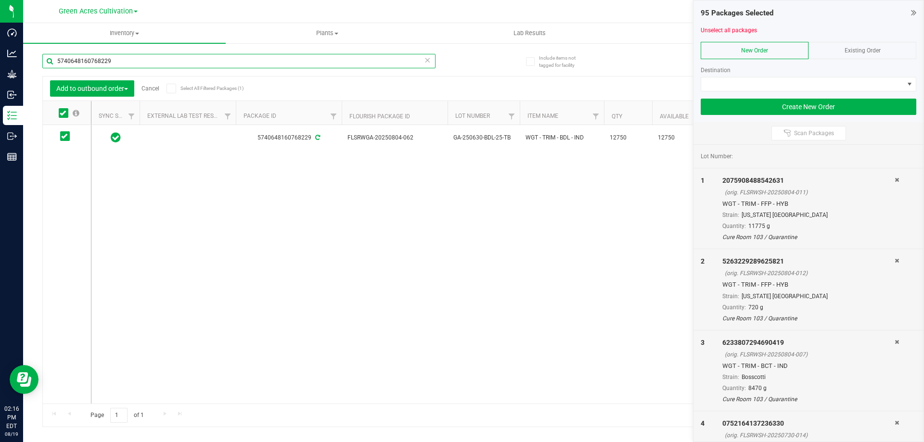
paste input "142894201618521"
click at [66, 136] on icon at bounding box center [64, 136] width 6 height 0
click at [0, 0] on input "checkbox" at bounding box center [0, 0] width 0 height 0
click at [130, 58] on input "[CREDIT_CARD_NUMBER]" at bounding box center [238, 61] width 393 height 14
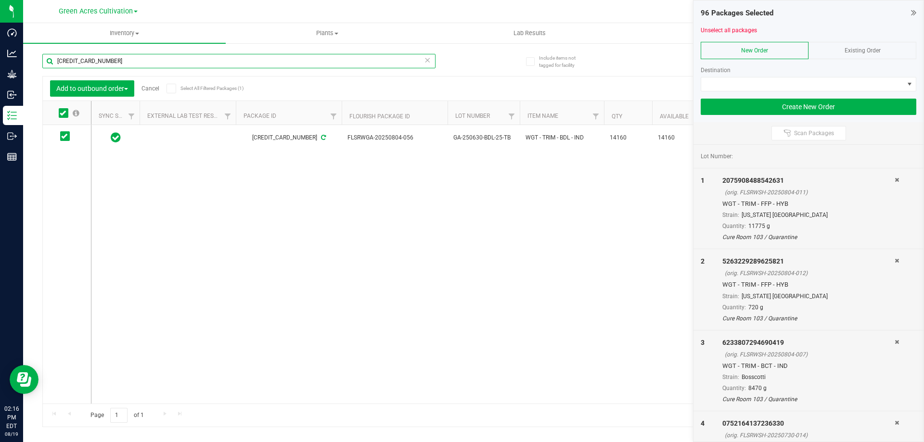
paste input "478000394597837"
click at [67, 114] on span at bounding box center [64, 113] width 10 height 10
click at [0, 0] on input "checkbox" at bounding box center [0, 0] width 0 height 0
click at [127, 61] on input "4780003945978371" at bounding box center [238, 61] width 393 height 14
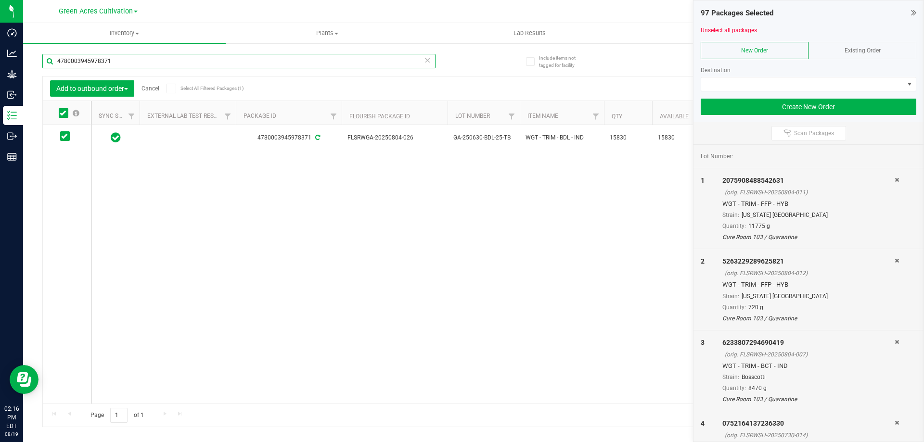
paste input "8897695827361556"
click at [65, 113] on icon at bounding box center [63, 113] width 6 height 0
click at [0, 0] on input "checkbox" at bounding box center [0, 0] width 0 height 0
click at [131, 59] on input "8897695827361556" at bounding box center [238, 61] width 393 height 14
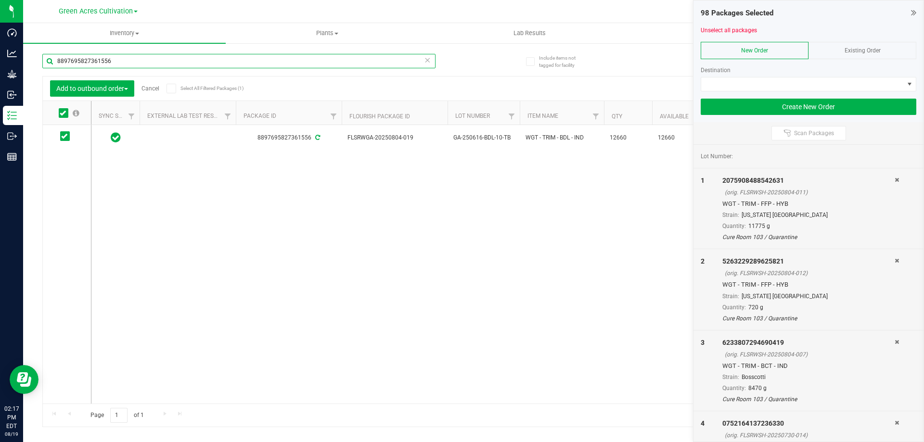
paste input "3187627503162457"
click at [60, 113] on icon at bounding box center [63, 113] width 6 height 0
click at [0, 0] on input "checkbox" at bounding box center [0, 0] width 0 height 0
click at [132, 62] on input "3187627503162457" at bounding box center [238, 61] width 393 height 14
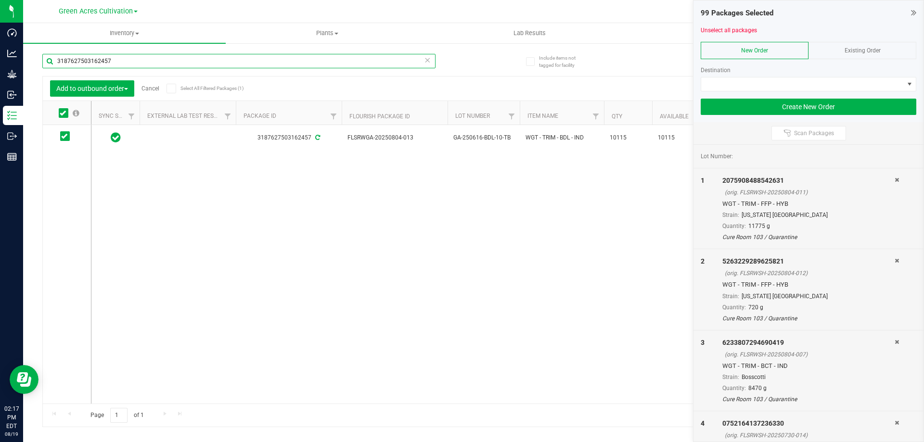
paste input "9195549556963593"
click at [63, 113] on icon at bounding box center [63, 113] width 6 height 0
click at [0, 0] on input "checkbox" at bounding box center [0, 0] width 0 height 0
click at [128, 66] on input "9195549556963593" at bounding box center [238, 61] width 393 height 14
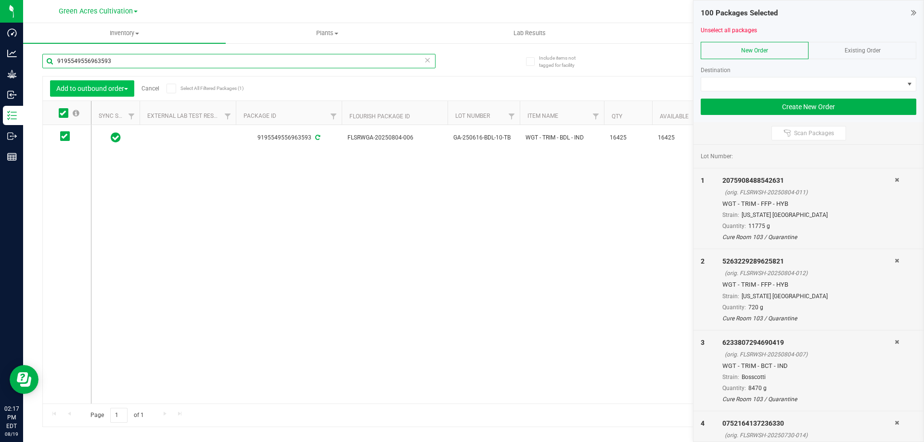
paste
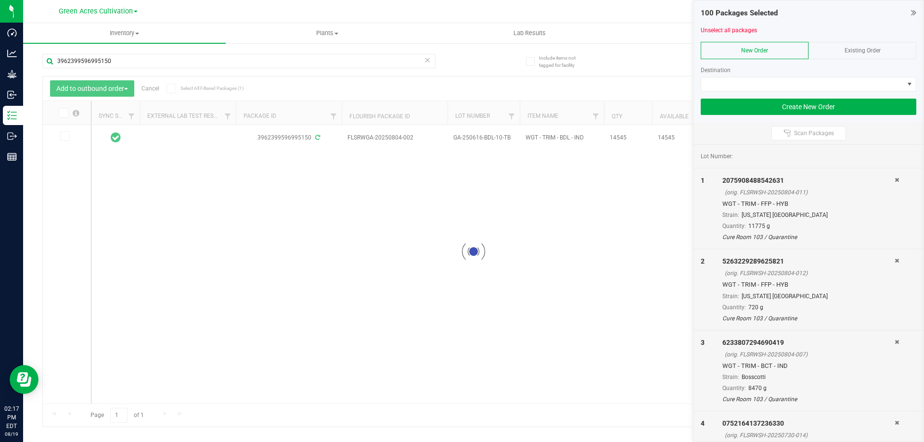
click at [62, 113] on icon at bounding box center [63, 113] width 6 height 0
click at [0, 0] on input "checkbox" at bounding box center [0, 0] width 0 height 0
click at [385, 252] on div "3962399596995150 FLSRWGA-20250804-002 GA-250616-BDL-10-TB WGT - TRIM - BDL - IN…" at bounding box center [497, 264] width 813 height 279
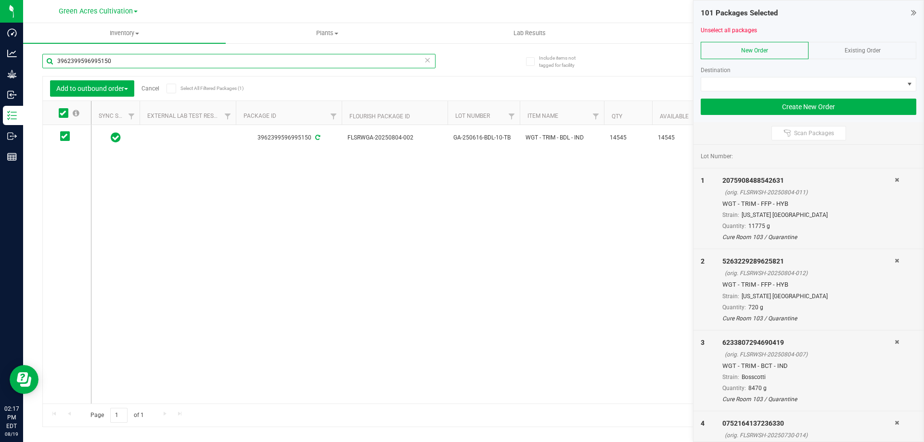
click at [133, 62] on input "3962399596995150" at bounding box center [238, 61] width 393 height 14
click at [60, 113] on icon at bounding box center [63, 113] width 6 height 0
click at [0, 0] on input "checkbox" at bounding box center [0, 0] width 0 height 0
click at [130, 62] on input "4620574704316879" at bounding box center [238, 61] width 393 height 14
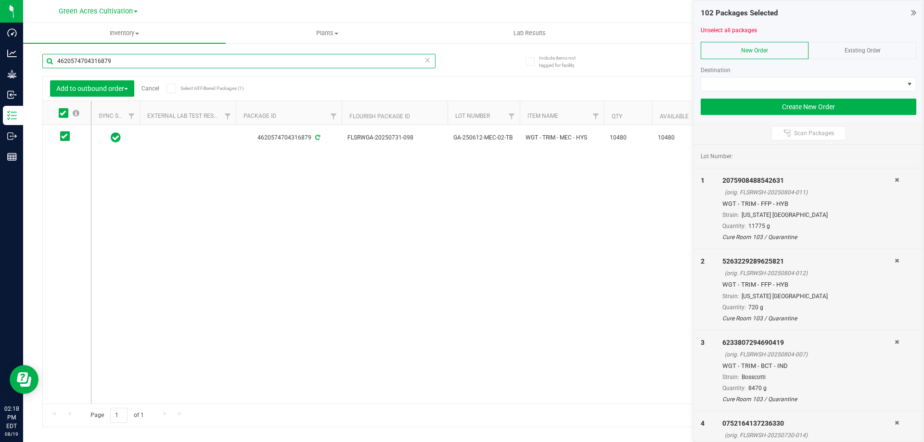
click at [130, 61] on input "4620574704316879" at bounding box center [238, 61] width 393 height 14
click at [141, 65] on input "4620574704316879" at bounding box center [238, 61] width 393 height 14
click at [140, 65] on input "4620574704316879" at bounding box center [238, 61] width 393 height 14
click at [63, 113] on icon at bounding box center [63, 113] width 6 height 0
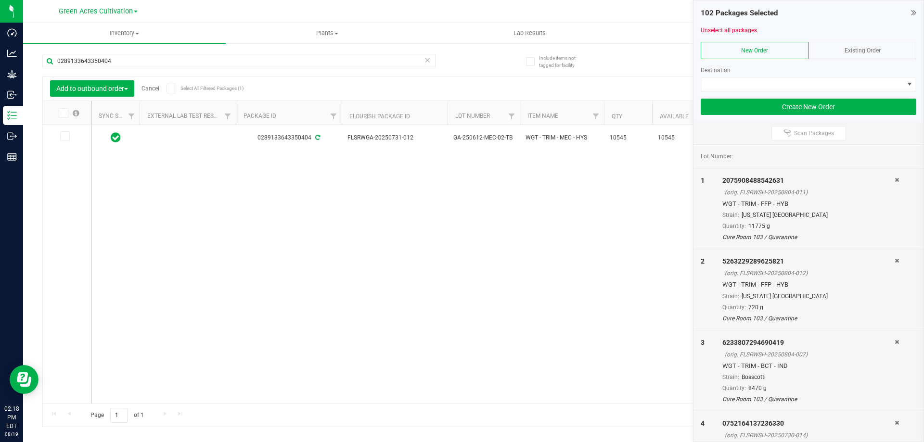
click at [0, 0] on input "checkbox" at bounding box center [0, 0] width 0 height 0
click at [617, 289] on div "0289133643350404 FLSRWGA-20250731-012 GA-250612-MEC-02-TB WGT - TRIM - MEC - HY…" at bounding box center [497, 264] width 813 height 279
click at [177, 66] on input "0289133643350404" at bounding box center [238, 61] width 393 height 14
click at [143, 62] on input "0289133643350404" at bounding box center [238, 61] width 393 height 14
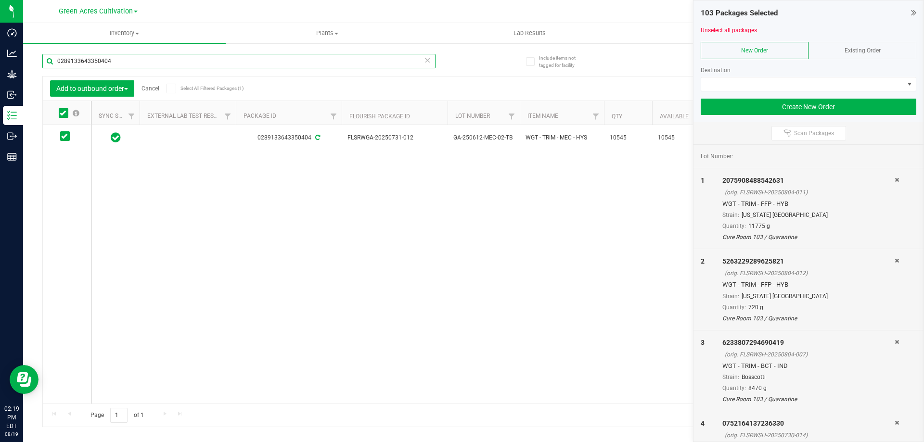
click at [143, 62] on input "0289133643350404" at bounding box center [238, 61] width 393 height 14
click at [365, 239] on div "0289133643350404 FLSRWGA-20250731-012 GA-250612-MEC-02-TB WGT - TRIM - MEC - HY…" at bounding box center [497, 264] width 813 height 279
click at [148, 68] on div "0289133643350404" at bounding box center [238, 65] width 393 height 22
click at [147, 65] on input "0289133643350404" at bounding box center [238, 61] width 393 height 14
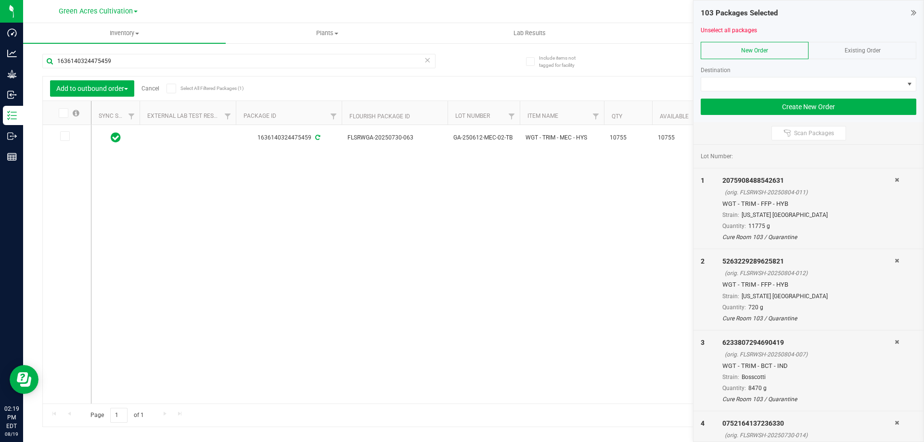
click at [60, 113] on span at bounding box center [64, 113] width 10 height 10
click at [0, 0] on input "checkbox" at bounding box center [0, 0] width 0 height 0
click at [121, 64] on input "1636140324475459" at bounding box center [238, 61] width 393 height 14
click at [121, 61] on input "1636140324475459" at bounding box center [238, 61] width 393 height 14
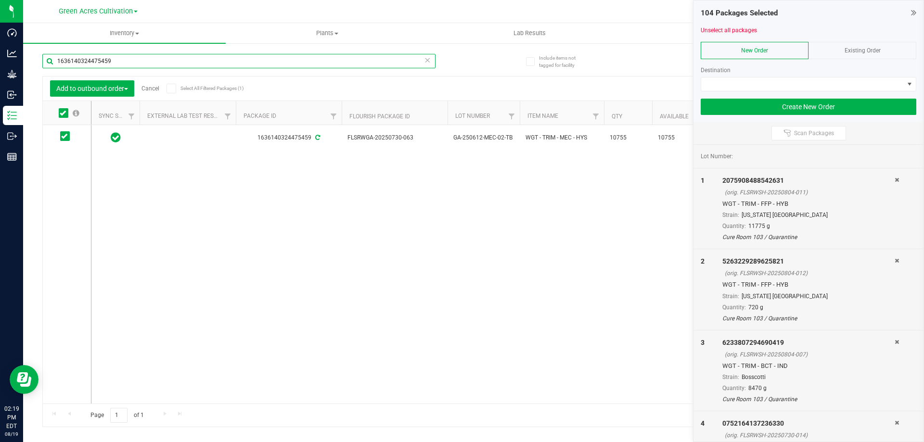
click at [121, 61] on input "1636140324475459" at bounding box center [238, 61] width 393 height 14
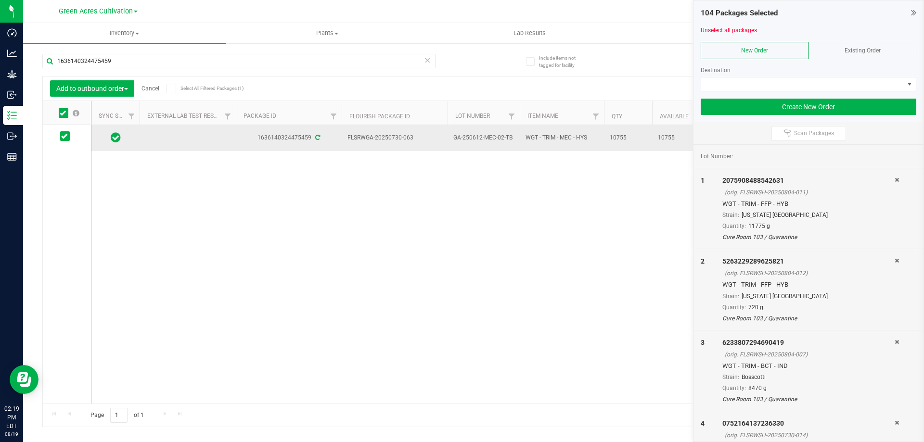
drag, startPoint x: 396, startPoint y: 232, endPoint x: 354, endPoint y: 143, distance: 98.4
click at [396, 232] on div "1636140324475459 FLSRWGA-20250730-063 GA-250612-MEC-02-TB WGT - TRIM - MEC - HY…" at bounding box center [497, 264] width 813 height 279
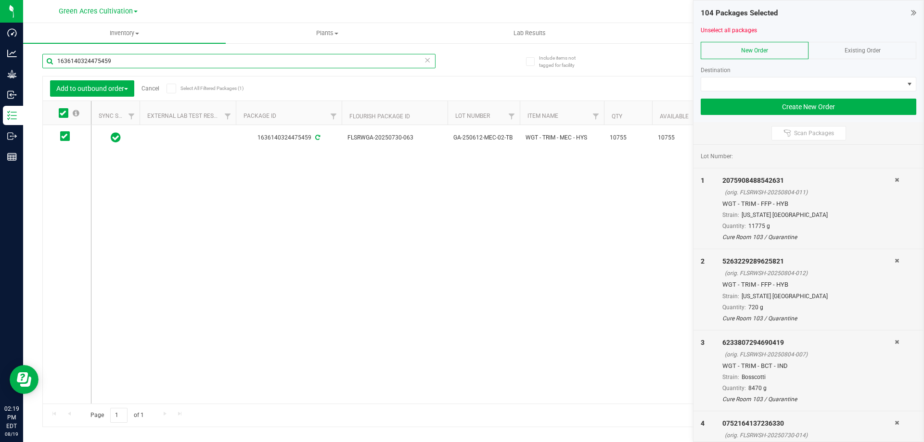
click at [227, 65] on input "1636140324475459" at bounding box center [238, 61] width 393 height 14
drag, startPoint x: 65, startPoint y: 109, endPoint x: 73, endPoint y: 103, distance: 10.2
click at [65, 113] on icon at bounding box center [63, 113] width 6 height 0
click at [0, 0] on input "checkbox" at bounding box center [0, 0] width 0 height 0
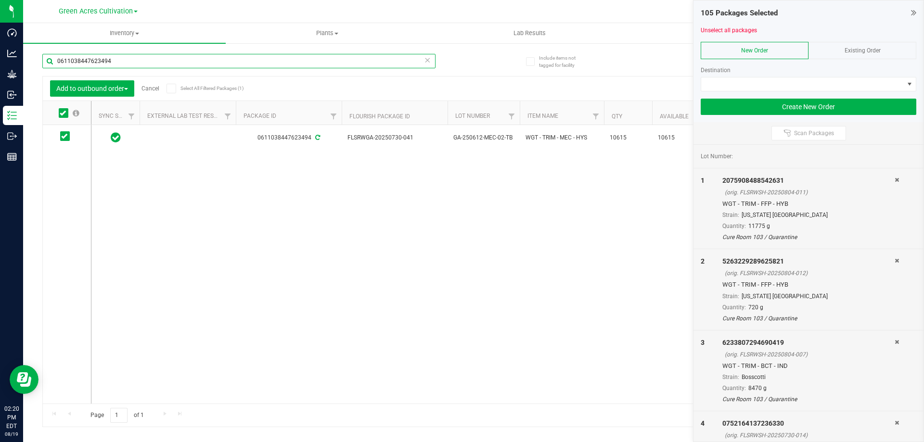
click at [121, 60] on input "0611038447623494" at bounding box center [238, 61] width 393 height 14
click at [62, 113] on icon at bounding box center [63, 113] width 6 height 0
click at [0, 0] on input "checkbox" at bounding box center [0, 0] width 0 height 0
click at [119, 63] on input "0392686297033886" at bounding box center [238, 61] width 393 height 14
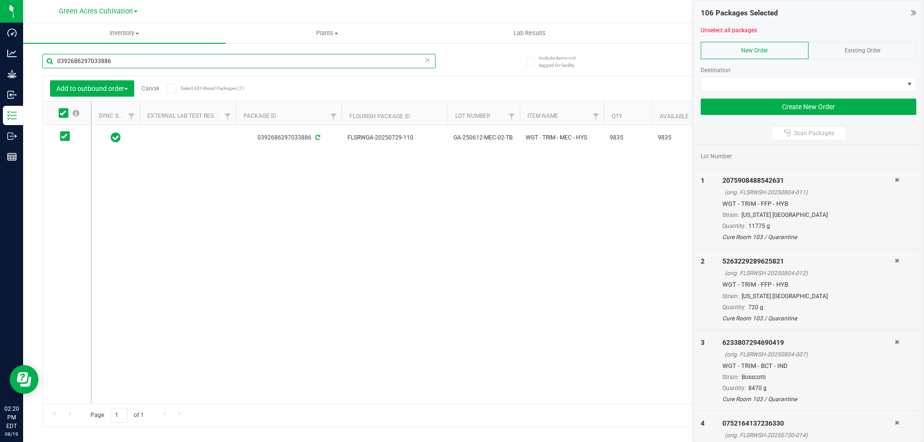
click at [119, 63] on input "0392686297033886" at bounding box center [238, 61] width 393 height 14
click at [445, 258] on div "6226201390308256 FLSRWGA-20250729-086 GA-250612-MEC-02-TB WGT - TRIM - MEC - HY…" at bounding box center [497, 264] width 813 height 279
click at [66, 113] on span at bounding box center [64, 113] width 10 height 10
click at [0, 0] on input "checkbox" at bounding box center [0, 0] width 0 height 0
click at [147, 65] on input "6226201390308256" at bounding box center [238, 61] width 393 height 14
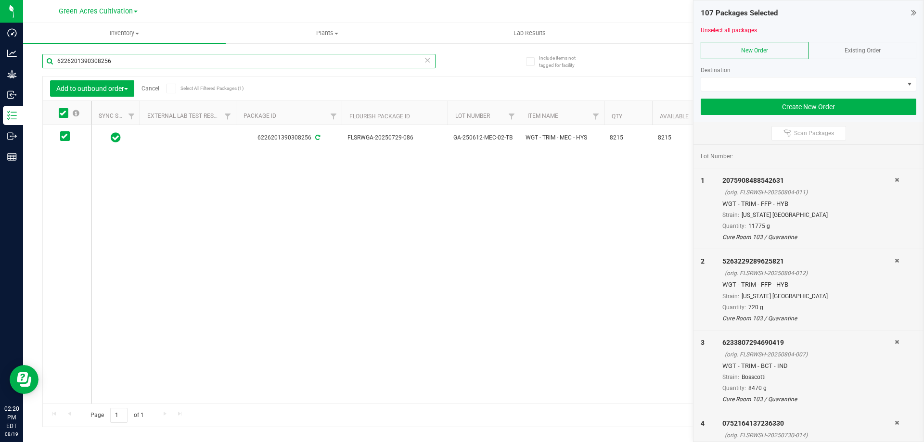
click at [147, 65] on input "6226201390308256" at bounding box center [238, 61] width 393 height 14
click at [128, 61] on input "6226201390308256" at bounding box center [238, 61] width 393 height 14
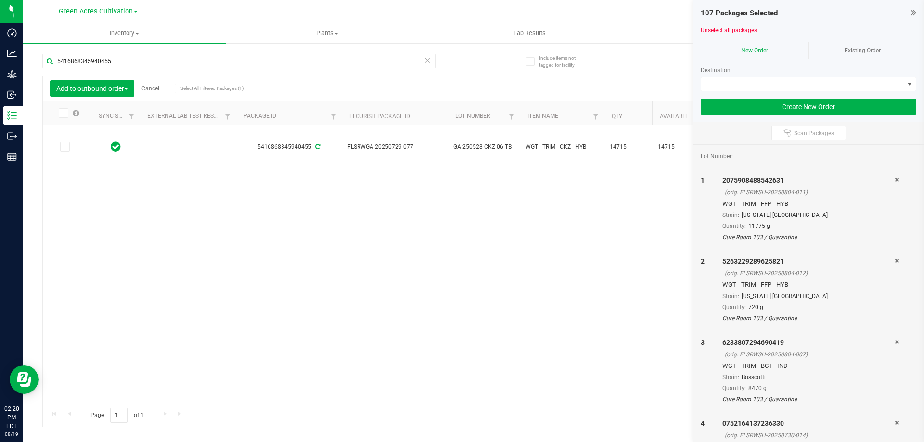
click at [63, 113] on icon at bounding box center [63, 113] width 6 height 0
click at [0, 0] on input "checkbox" at bounding box center [0, 0] width 0 height 0
click at [148, 56] on input "5416868345940455" at bounding box center [238, 61] width 393 height 14
click at [62, 113] on icon at bounding box center [63, 113] width 6 height 0
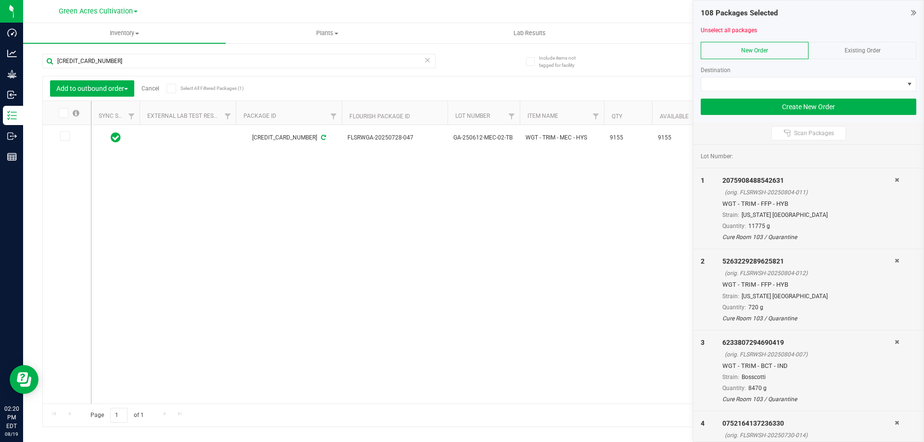
click at [0, 0] on input "checkbox" at bounding box center [0, 0] width 0 height 0
click at [121, 52] on div "[CREDIT_CARD_NUMBER]" at bounding box center [257, 60] width 431 height 31
click at [120, 58] on input "[CREDIT_CARD_NUMBER]" at bounding box center [238, 61] width 393 height 14
click at [63, 113] on icon at bounding box center [63, 113] width 6 height 0
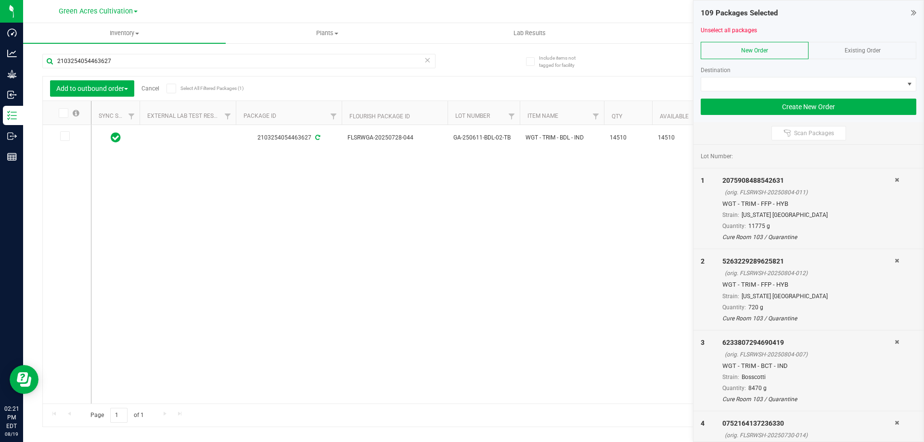
click at [0, 0] on input "checkbox" at bounding box center [0, 0] width 0 height 0
click at [119, 64] on input "2103254054463627" at bounding box center [238, 61] width 393 height 14
click at [64, 113] on icon at bounding box center [63, 113] width 6 height 0
click at [0, 0] on input "checkbox" at bounding box center [0, 0] width 0 height 0
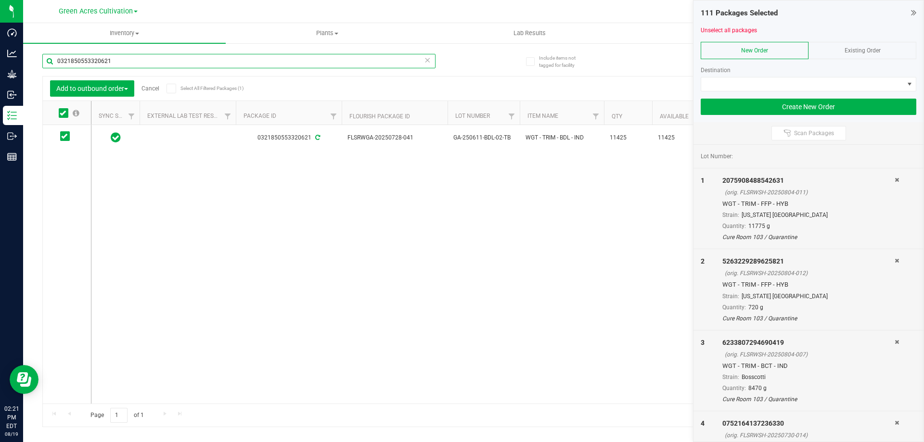
click at [108, 64] on input "0321850553320621" at bounding box center [238, 61] width 393 height 14
click at [62, 113] on icon at bounding box center [63, 113] width 6 height 0
click at [0, 0] on input "checkbox" at bounding box center [0, 0] width 0 height 0
click at [123, 56] on input "2267499833456326" at bounding box center [238, 61] width 393 height 14
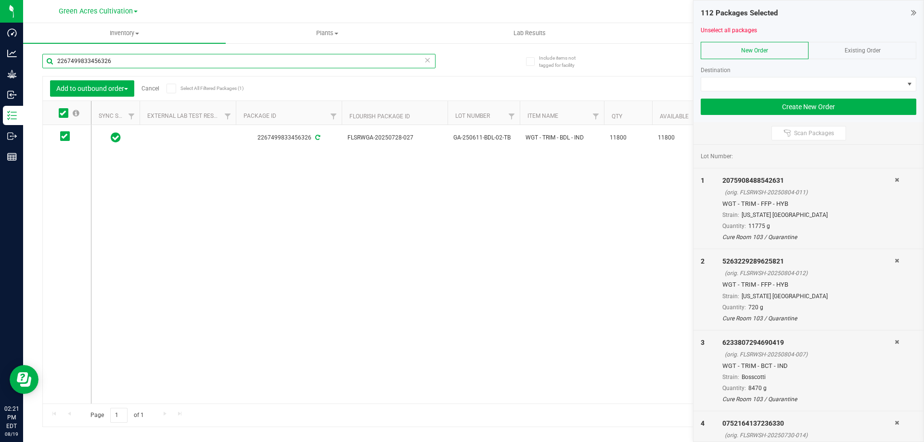
click at [123, 56] on input "2267499833456326" at bounding box center [238, 61] width 393 height 14
click at [63, 113] on icon at bounding box center [63, 113] width 6 height 0
click at [0, 0] on input "checkbox" at bounding box center [0, 0] width 0 height 0
click at [124, 63] on input "2577255714322776" at bounding box center [238, 61] width 393 height 14
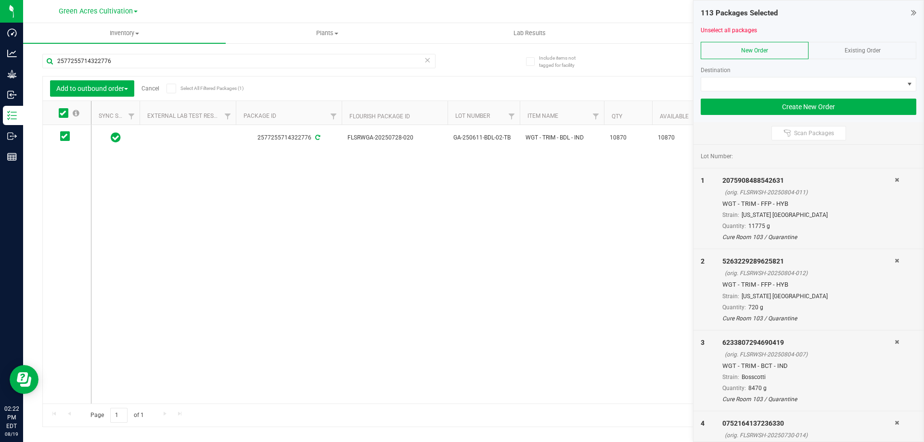
drag, startPoint x: 385, startPoint y: 277, endPoint x: 924, endPoint y: 389, distance: 550.7
click at [385, 277] on div "2577255714322776 FLSRWGA-20250728-020 GA-250611-BDL-02-TB WGT - TRIM - BDL - IN…" at bounding box center [497, 264] width 813 height 279
click at [364, 167] on div "2577255714322776 FLSRWGA-20250728-020 GA-250611-BDL-02-TB WGT - TRIM - BDL - IN…" at bounding box center [497, 264] width 813 height 279
click at [259, 64] on input "2577255714322776" at bounding box center [238, 61] width 393 height 14
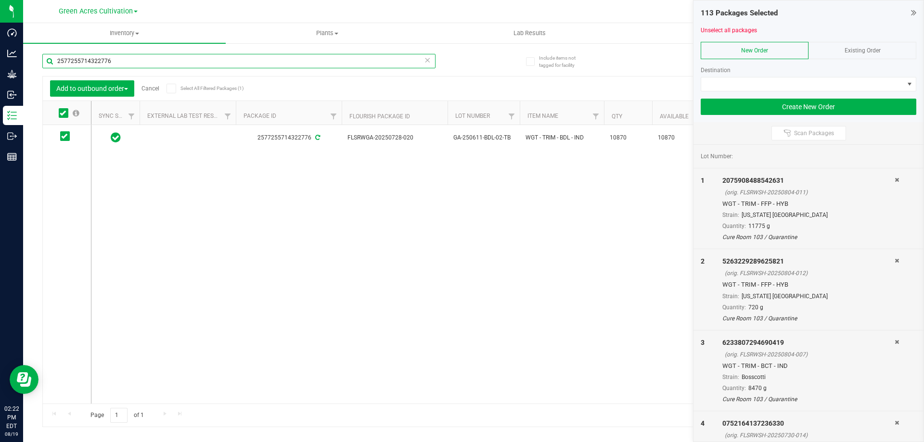
click at [116, 63] on input "2577255714322776" at bounding box center [238, 61] width 393 height 14
click at [63, 113] on icon at bounding box center [63, 113] width 6 height 0
click at [0, 0] on input "checkbox" at bounding box center [0, 0] width 0 height 0
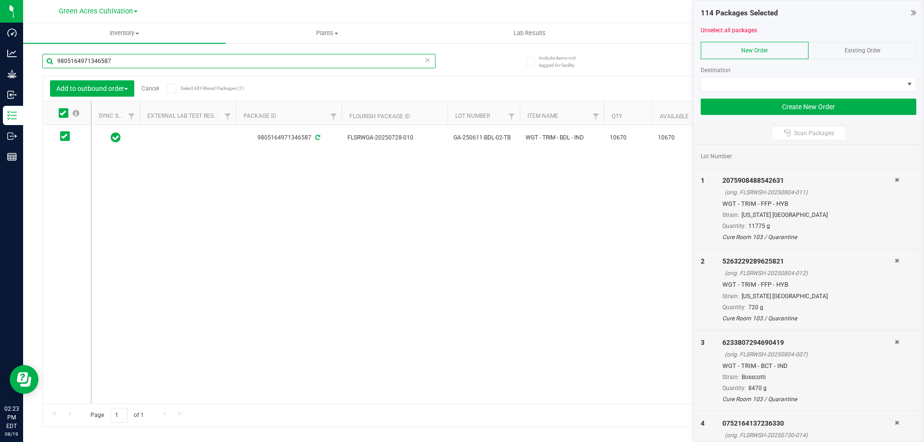
click at [145, 58] on input "9805164971346587" at bounding box center [238, 61] width 393 height 14
click at [179, 62] on input "9805164971346587" at bounding box center [238, 61] width 393 height 14
click at [65, 113] on icon at bounding box center [63, 113] width 6 height 0
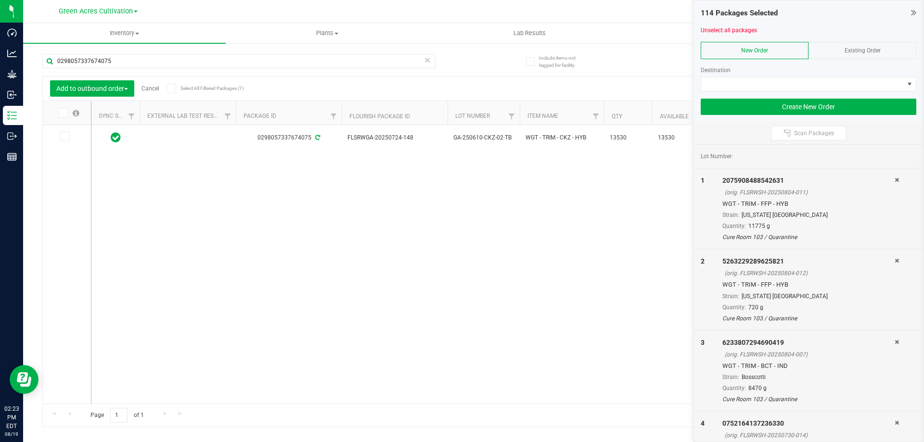
click at [0, 0] on input "checkbox" at bounding box center [0, 0] width 0 height 0
click at [121, 63] on input "0298057337674075" at bounding box center [238, 61] width 393 height 14
click at [66, 112] on span at bounding box center [64, 113] width 10 height 10
click at [0, 0] on input "checkbox" at bounding box center [0, 0] width 0 height 0
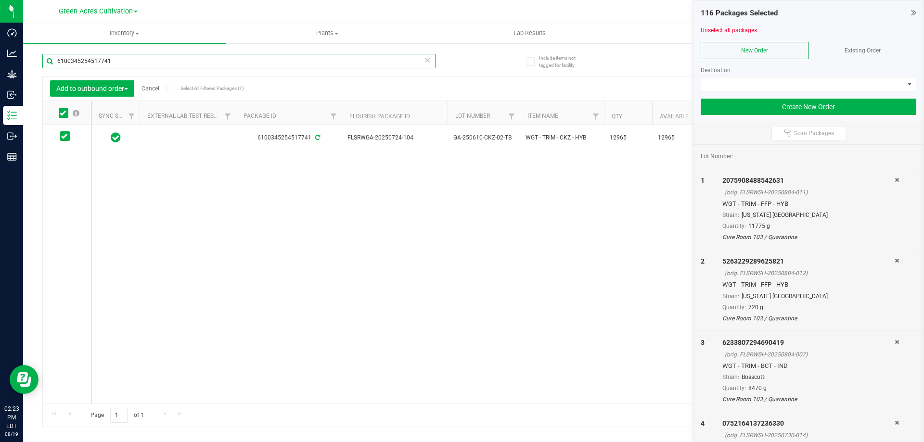
click at [118, 60] on input "6100345254517741" at bounding box center [238, 61] width 393 height 14
click at [132, 57] on input "6100345254517741" at bounding box center [238, 61] width 393 height 14
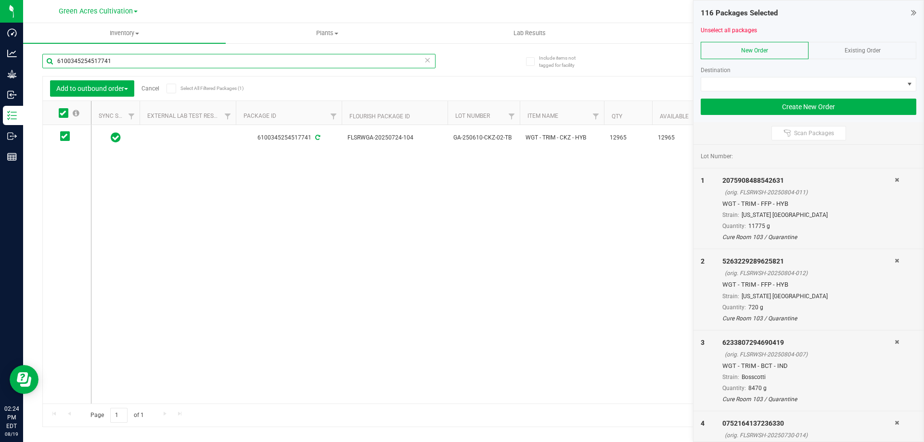
click at [132, 57] on input "6100345254517741" at bounding box center [238, 61] width 393 height 14
click at [124, 64] on input "6100345254517741" at bounding box center [238, 61] width 393 height 14
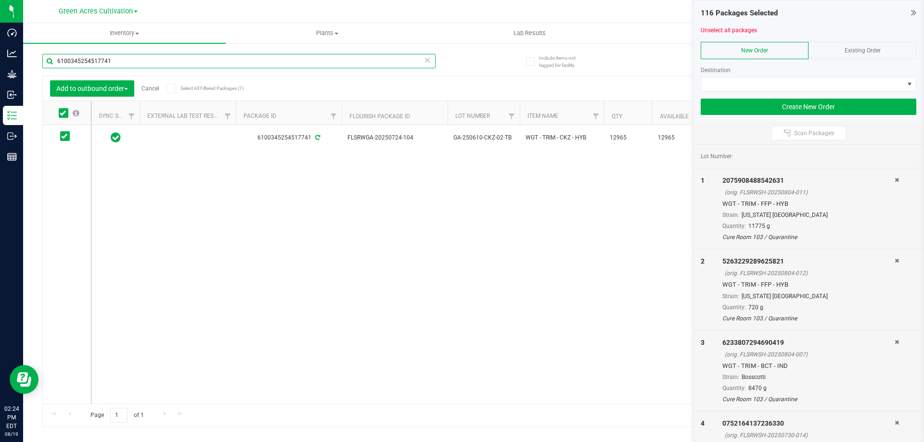
click at [124, 64] on input "6100345254517741" at bounding box center [238, 61] width 393 height 14
click at [62, 113] on icon at bounding box center [63, 113] width 6 height 0
click at [0, 0] on input "checkbox" at bounding box center [0, 0] width 0 height 0
click at [129, 58] on input "7693107571895965" at bounding box center [238, 61] width 393 height 14
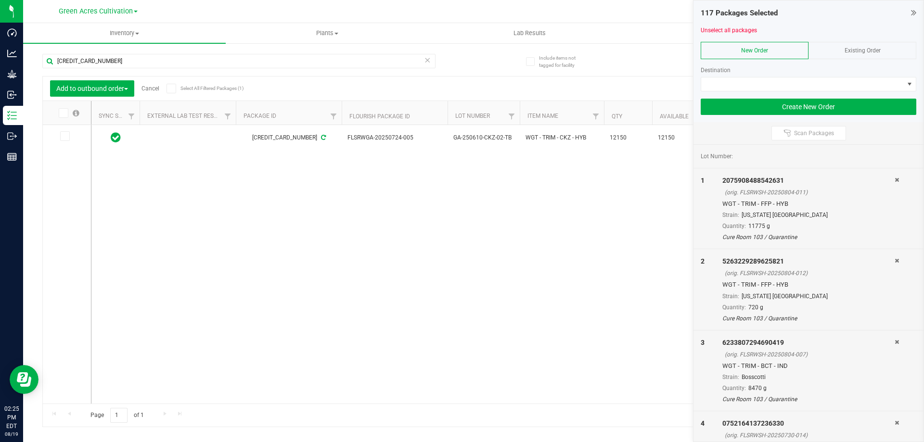
click at [62, 116] on span at bounding box center [64, 113] width 10 height 10
click at [0, 0] on input "checkbox" at bounding box center [0, 0] width 0 height 0
click at [115, 64] on input "[CREDIT_CARD_NUMBER]" at bounding box center [238, 61] width 393 height 14
click at [65, 113] on icon at bounding box center [63, 113] width 6 height 0
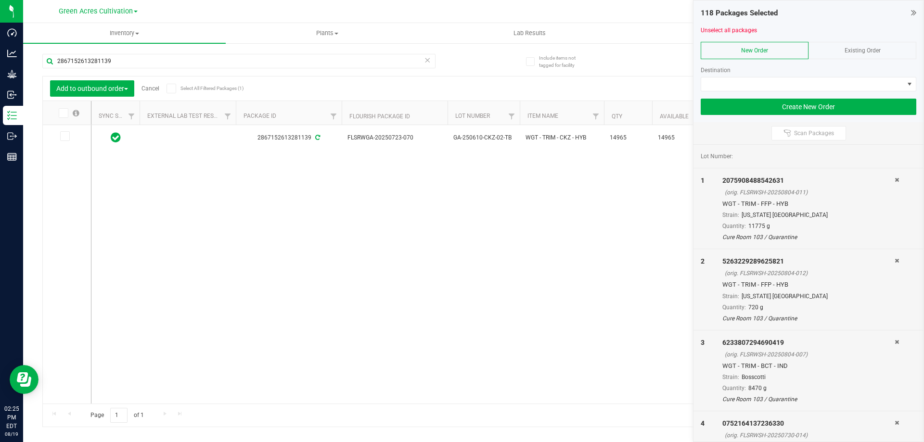
click at [0, 0] on input "checkbox" at bounding box center [0, 0] width 0 height 0
click at [119, 62] on input "2867152613281139" at bounding box center [238, 61] width 393 height 14
click at [62, 113] on icon at bounding box center [63, 113] width 6 height 0
click at [0, 0] on input "checkbox" at bounding box center [0, 0] width 0 height 0
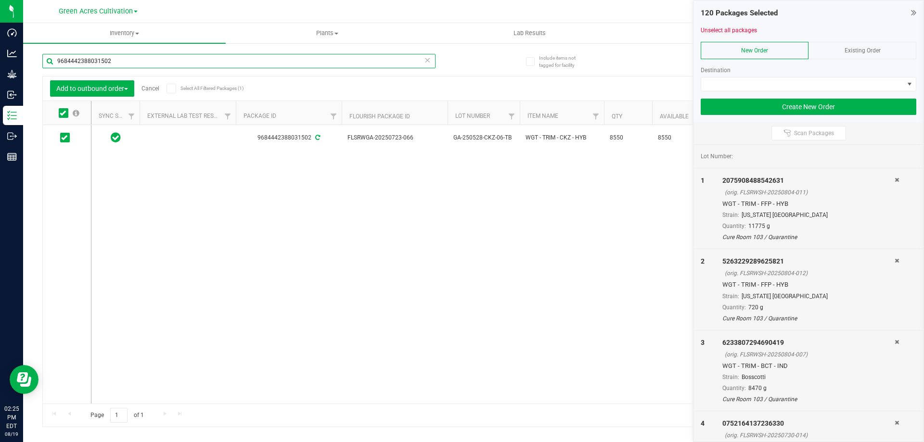
click at [132, 63] on input "9684442388031502" at bounding box center [238, 61] width 393 height 14
click at [64, 113] on icon at bounding box center [63, 113] width 6 height 0
click at [0, 0] on input "checkbox" at bounding box center [0, 0] width 0 height 0
click at [127, 56] on input "[CREDIT_CARD_NUMBER]" at bounding box center [238, 61] width 393 height 14
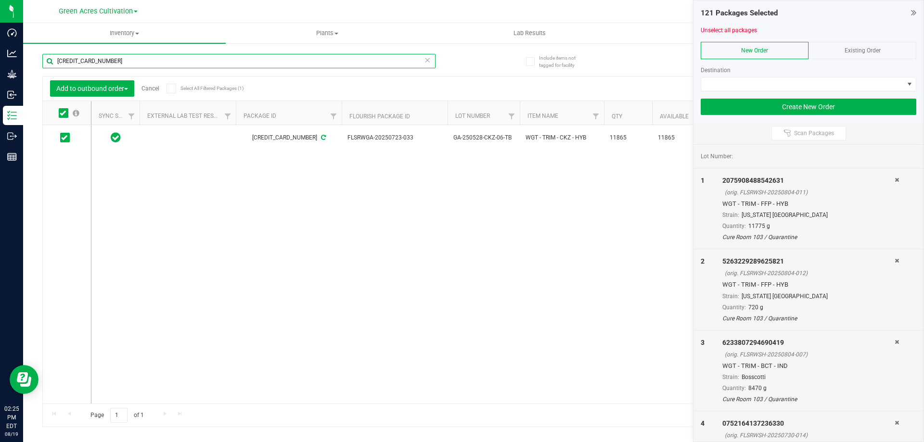
click at [127, 56] on input "[CREDIT_CARD_NUMBER]" at bounding box center [238, 61] width 393 height 14
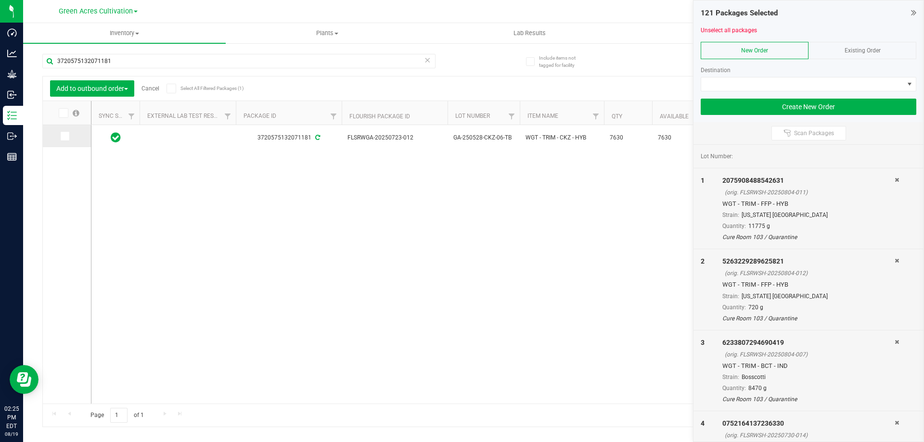
click at [64, 136] on icon at bounding box center [64, 136] width 6 height 0
click at [0, 0] on input "checkbox" at bounding box center [0, 0] width 0 height 0
click at [122, 60] on input "3720575132071181" at bounding box center [238, 61] width 393 height 14
click at [142, 61] on input "3720575132071181" at bounding box center [238, 61] width 393 height 14
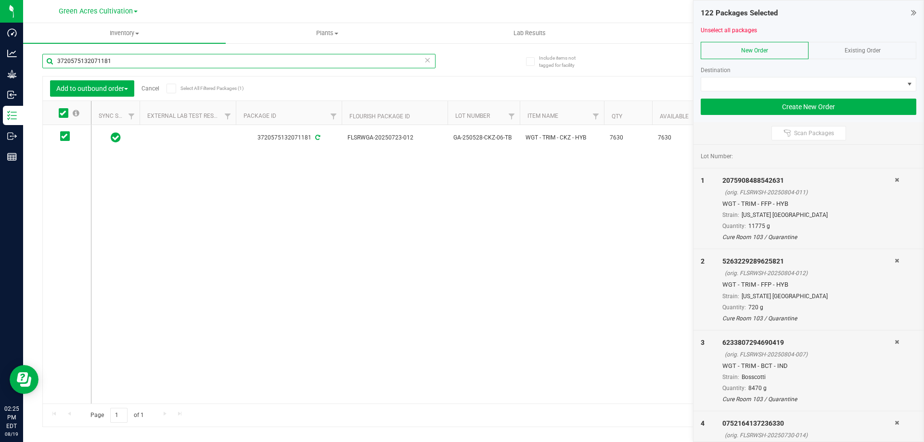
click at [142, 61] on input "3720575132071181" at bounding box center [238, 61] width 393 height 14
click at [65, 116] on span at bounding box center [64, 113] width 10 height 10
click at [0, 0] on input "checkbox" at bounding box center [0, 0] width 0 height 0
click at [126, 65] on input "3619028444066164" at bounding box center [238, 61] width 393 height 14
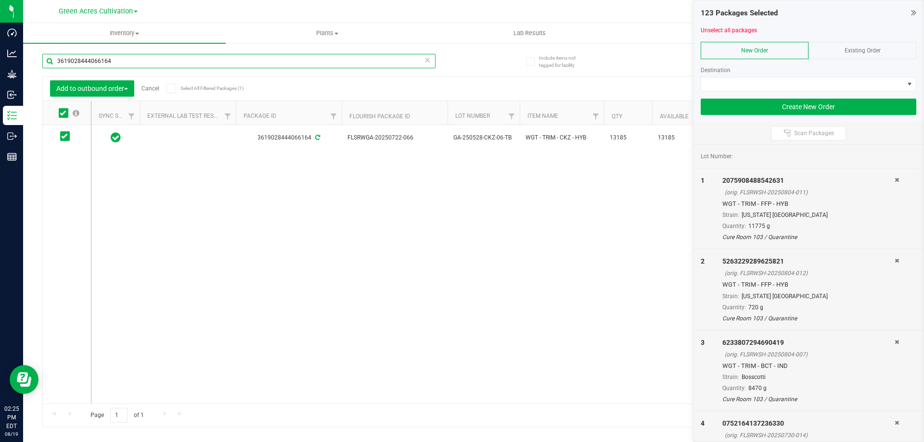
click at [126, 65] on input "3619028444066164" at bounding box center [238, 61] width 393 height 14
click at [62, 113] on icon at bounding box center [63, 113] width 6 height 0
click at [0, 0] on input "checkbox" at bounding box center [0, 0] width 0 height 0
click at [116, 61] on input "8170071855711236" at bounding box center [238, 61] width 393 height 14
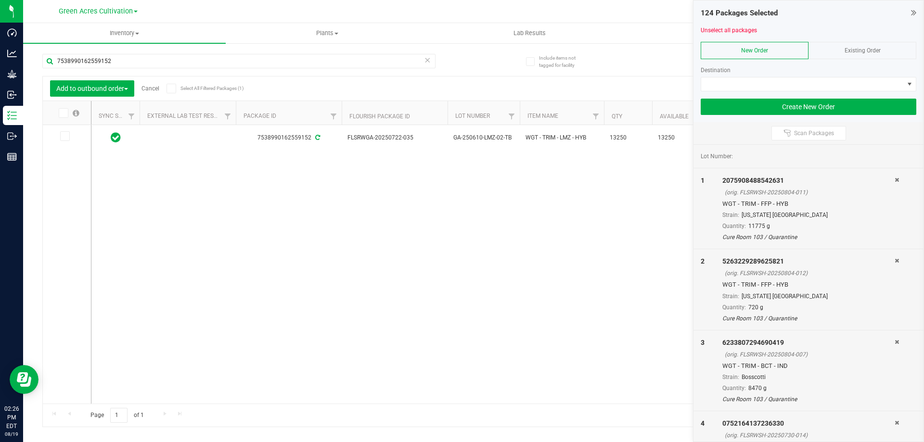
click at [65, 113] on icon at bounding box center [63, 113] width 6 height 0
click at [0, 0] on input "checkbox" at bounding box center [0, 0] width 0 height 0
click at [129, 63] on input "7538990162559152" at bounding box center [238, 61] width 393 height 14
click at [63, 113] on icon at bounding box center [63, 113] width 6 height 0
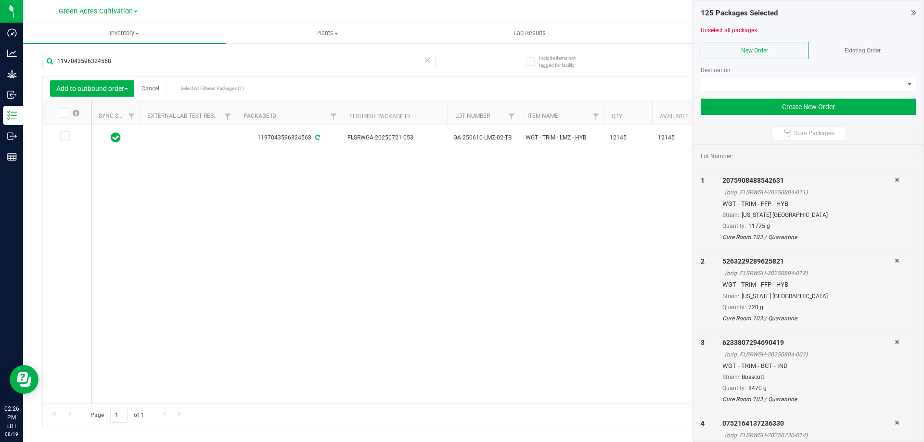
click at [0, 0] on input "checkbox" at bounding box center [0, 0] width 0 height 0
click at [123, 58] on input "1197043596324568" at bounding box center [238, 61] width 393 height 14
click at [66, 113] on span at bounding box center [64, 113] width 10 height 10
click at [0, 0] on input "checkbox" at bounding box center [0, 0] width 0 height 0
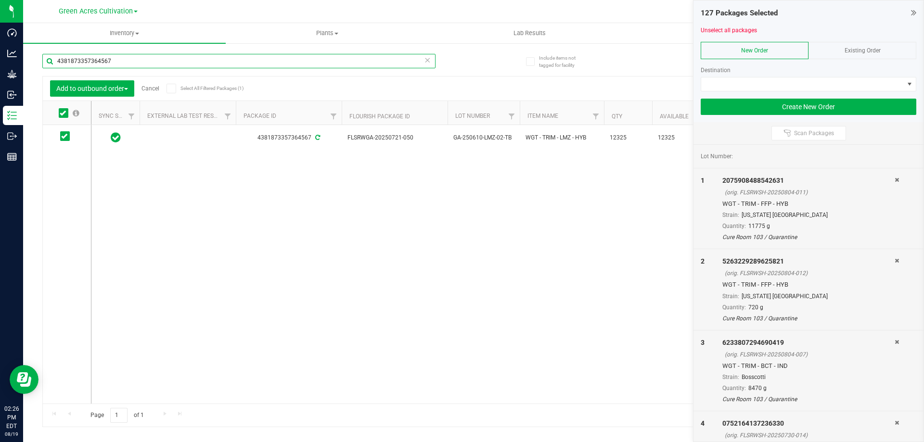
click at [163, 65] on input "4381873357364567" at bounding box center [238, 61] width 393 height 14
click at [62, 113] on icon at bounding box center [63, 113] width 6 height 0
click at [0, 0] on input "checkbox" at bounding box center [0, 0] width 0 height 0
click at [116, 61] on input "1474914423432959" at bounding box center [238, 61] width 393 height 14
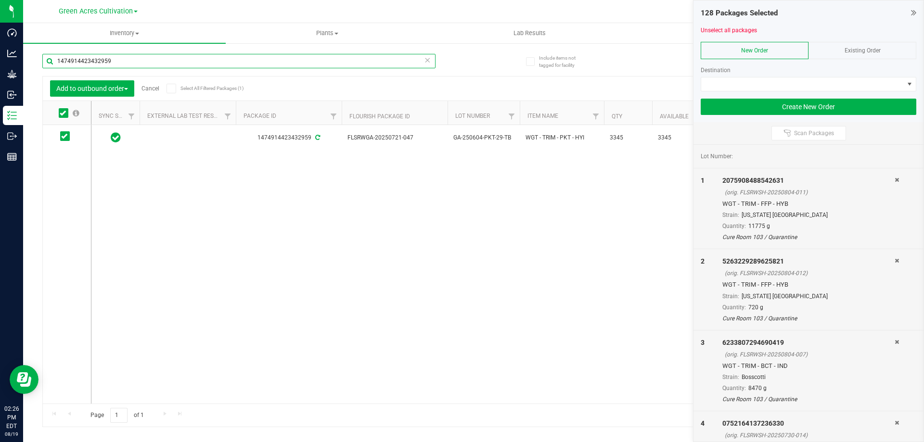
click at [116, 61] on input "1474914423432959" at bounding box center [238, 61] width 393 height 14
click at [130, 64] on input "1474914423432959" at bounding box center [238, 61] width 393 height 14
click at [64, 113] on icon at bounding box center [63, 113] width 6 height 0
click at [0, 0] on input "checkbox" at bounding box center [0, 0] width 0 height 0
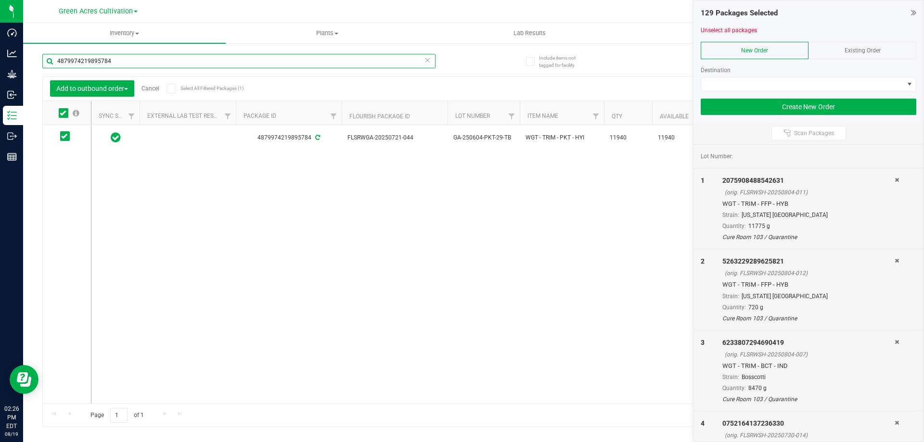
click at [119, 65] on input "4879974219895784" at bounding box center [238, 61] width 393 height 14
click at [65, 116] on span at bounding box center [64, 113] width 10 height 10
click at [0, 0] on input "checkbox" at bounding box center [0, 0] width 0 height 0
click at [136, 64] on input "8408610234742466" at bounding box center [238, 61] width 393 height 14
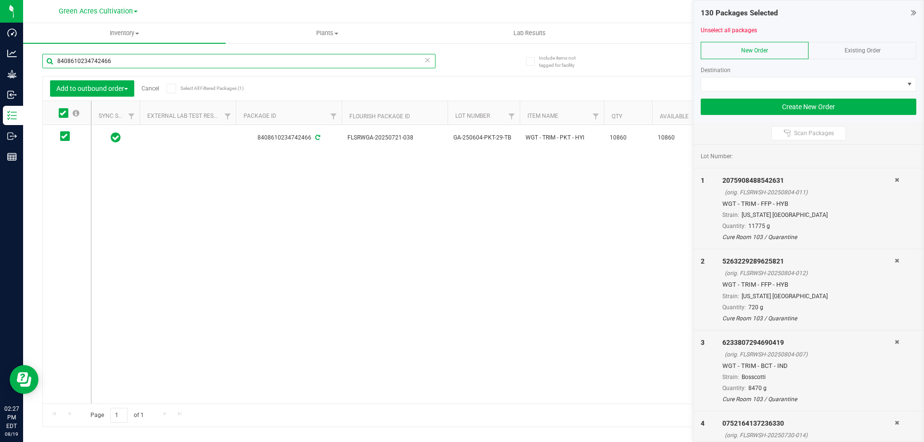
click at [136, 64] on input "8408610234742466" at bounding box center [238, 61] width 393 height 14
click at [61, 113] on icon at bounding box center [63, 113] width 6 height 0
click at [0, 0] on input "checkbox" at bounding box center [0, 0] width 0 height 0
click at [122, 66] on input "2945859189353744" at bounding box center [238, 61] width 393 height 14
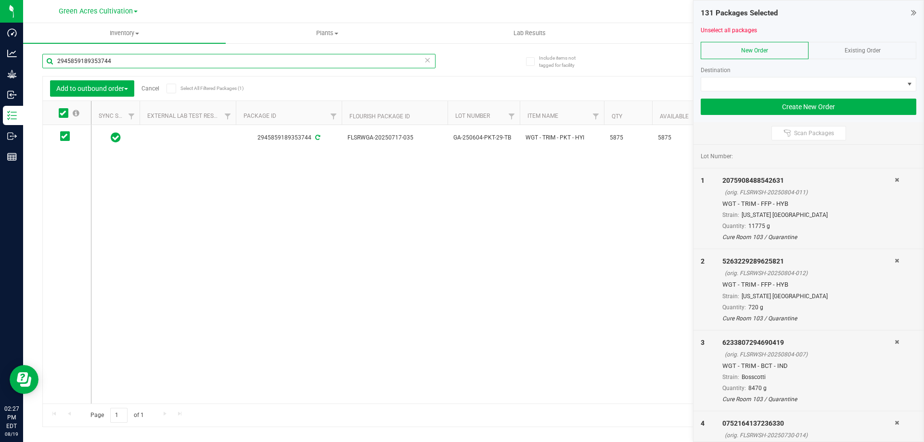
click at [122, 66] on input "2945859189353744" at bounding box center [238, 61] width 393 height 14
drag, startPoint x: 62, startPoint y: 114, endPoint x: 61, endPoint y: 119, distance: 5.4
click at [61, 117] on span at bounding box center [64, 113] width 10 height 10
click at [65, 113] on icon at bounding box center [63, 113] width 6 height 0
click at [0, 0] on input "checkbox" at bounding box center [0, 0] width 0 height 0
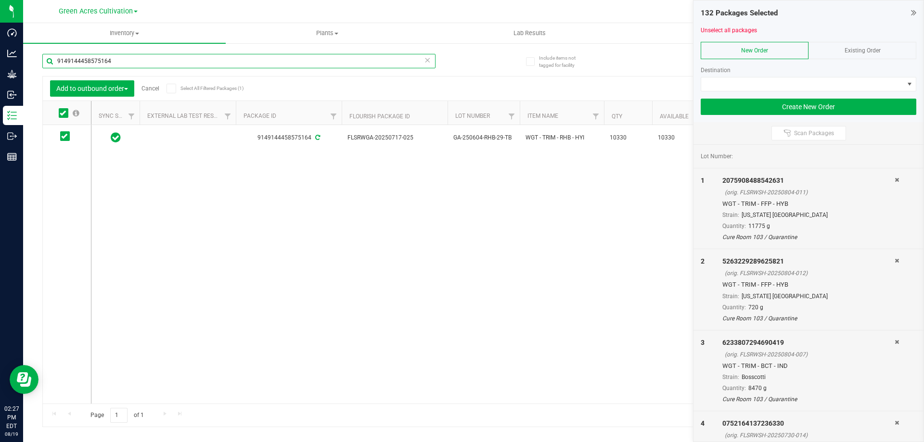
click at [120, 63] on input "9149144458575164" at bounding box center [238, 61] width 393 height 14
click at [117, 66] on input "9149144458575164" at bounding box center [238, 61] width 393 height 14
click at [319, 316] on div "5565513331212083 FLSRWGA-20250717-012 GA-250604-RHB-29-TB WGT - TRIM - RHB - HY…" at bounding box center [497, 264] width 813 height 279
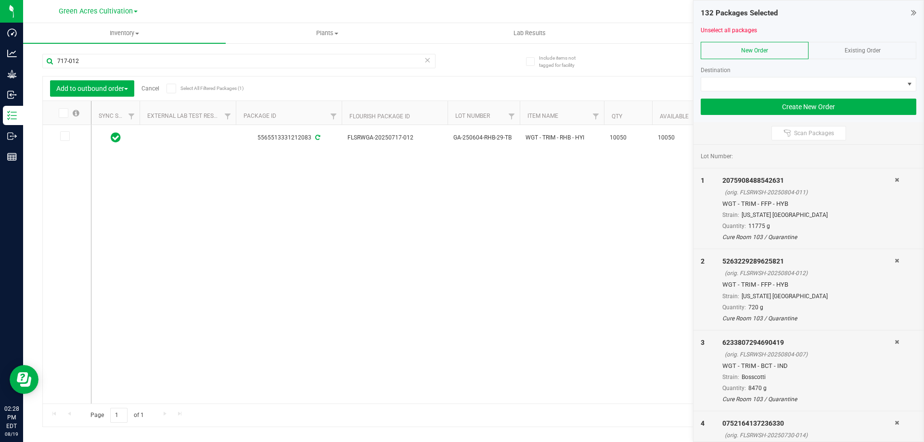
click at [61, 113] on icon at bounding box center [63, 113] width 6 height 0
click at [0, 0] on input "checkbox" at bounding box center [0, 0] width 0 height 0
click at [340, 382] on div "5565513331212083 FLSRWGA-20250717-012 GA-250604-RHB-29-TB WGT - TRIM - RHB - HY…" at bounding box center [497, 264] width 813 height 279
click at [97, 58] on input "717-012" at bounding box center [238, 61] width 393 height 14
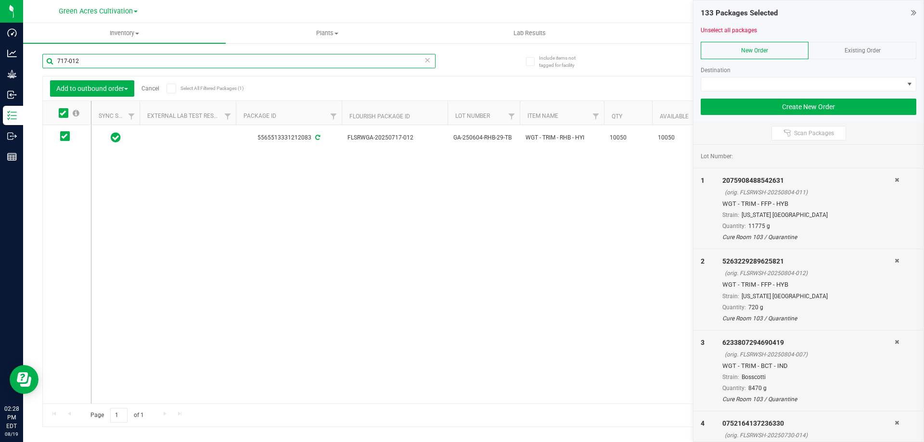
click at [87, 62] on input "717-012" at bounding box center [238, 61] width 393 height 14
click at [86, 62] on input "717-012" at bounding box center [238, 61] width 393 height 14
click at [100, 59] on input "717-012" at bounding box center [238, 61] width 393 height 14
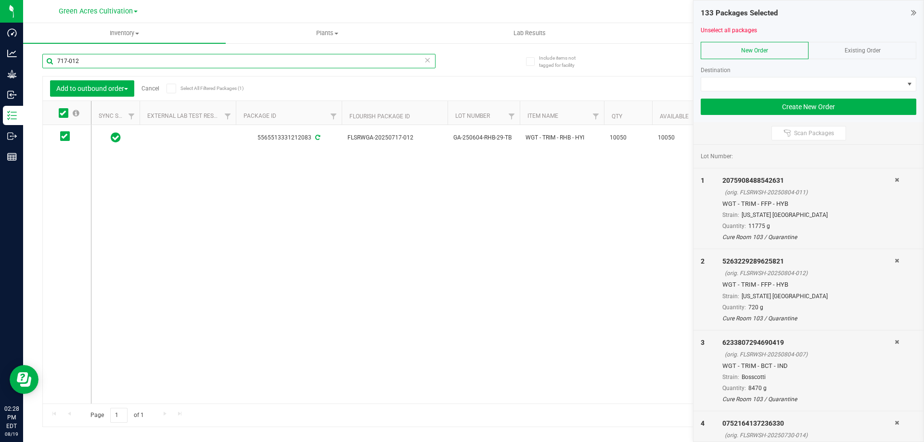
click at [114, 62] on input "717-012" at bounding box center [238, 61] width 393 height 14
click at [96, 64] on input "717-025" at bounding box center [238, 61] width 393 height 14
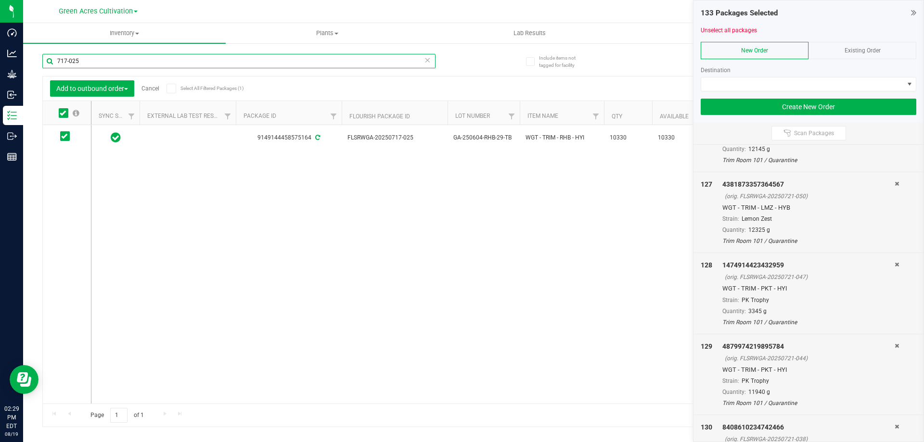
scroll to position [10514, 0]
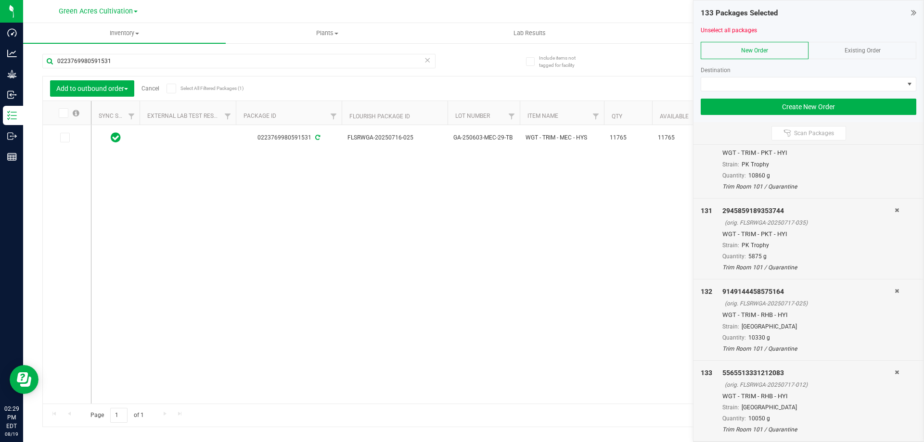
click at [64, 113] on icon at bounding box center [63, 113] width 6 height 0
click at [0, 0] on input "checkbox" at bounding box center [0, 0] width 0 height 0
click at [137, 57] on input "0223769980591531" at bounding box center [238, 61] width 393 height 14
click at [64, 113] on icon at bounding box center [63, 113] width 6 height 0
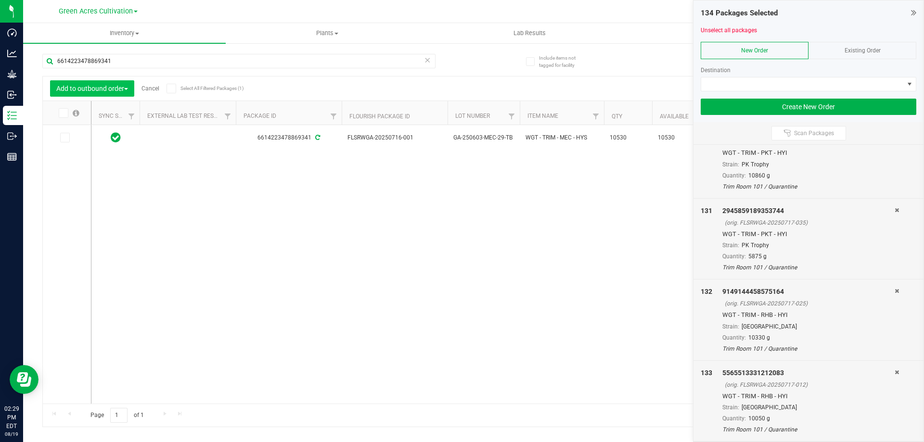
click at [0, 0] on input "checkbox" at bounding box center [0, 0] width 0 height 0
click at [125, 63] on input "6614223478869341" at bounding box center [238, 61] width 393 height 14
click at [60, 113] on icon at bounding box center [63, 113] width 6 height 0
click at [0, 0] on input "checkbox" at bounding box center [0, 0] width 0 height 0
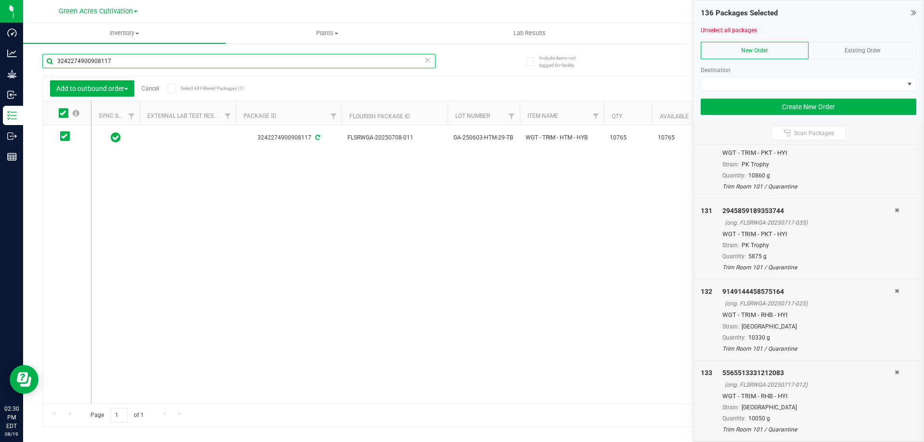
click at [117, 55] on input "3242274900908117" at bounding box center [238, 61] width 393 height 14
click at [117, 56] on input "3242274900908117" at bounding box center [238, 61] width 393 height 14
click at [331, 286] on div "8550814007826406 FLSRWGA-20250708-008 GA-250603-HTM-29-TB WGT - TRIM - HTM - HY…" at bounding box center [497, 264] width 813 height 279
click at [64, 113] on icon at bounding box center [63, 113] width 6 height 0
click at [0, 0] on input "checkbox" at bounding box center [0, 0] width 0 height 0
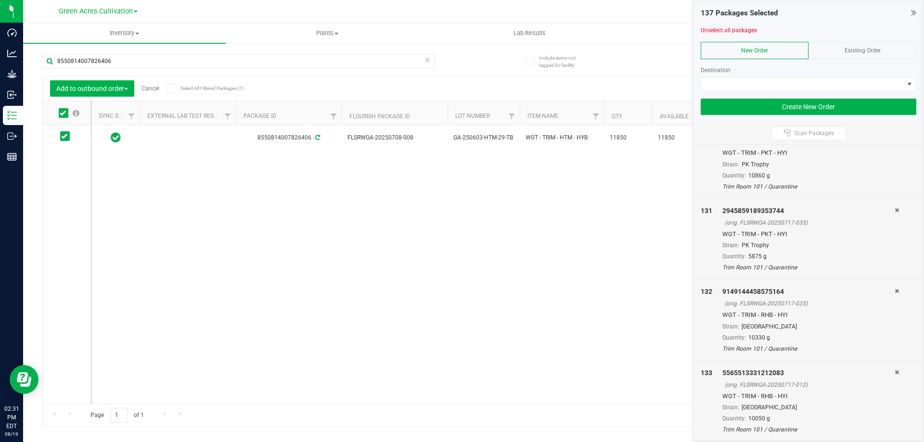
click at [296, 303] on div "8550814007826406 FLSRWGA-20250708-008 GA-250603-HTM-29-TB WGT - TRIM - HTM - HY…" at bounding box center [497, 264] width 813 height 279
click at [138, 59] on input "8550814007826406" at bounding box center [238, 61] width 393 height 14
click at [136, 59] on input "8550814007826406" at bounding box center [238, 61] width 393 height 14
click at [130, 61] on input "8550814007826406" at bounding box center [238, 61] width 393 height 14
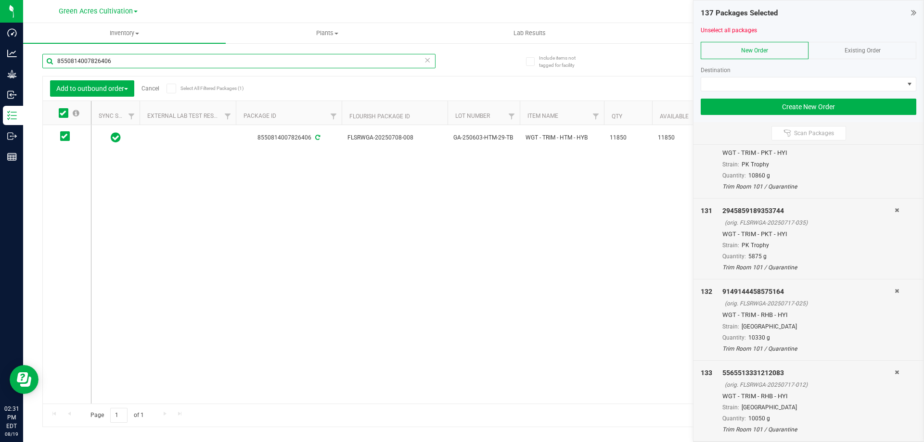
click at [121, 58] on input "8550814007826406" at bounding box center [238, 61] width 393 height 14
click at [62, 113] on icon at bounding box center [63, 113] width 6 height 0
click at [0, 0] on input "checkbox" at bounding box center [0, 0] width 0 height 0
click at [123, 63] on input "8544494730620297" at bounding box center [238, 61] width 393 height 14
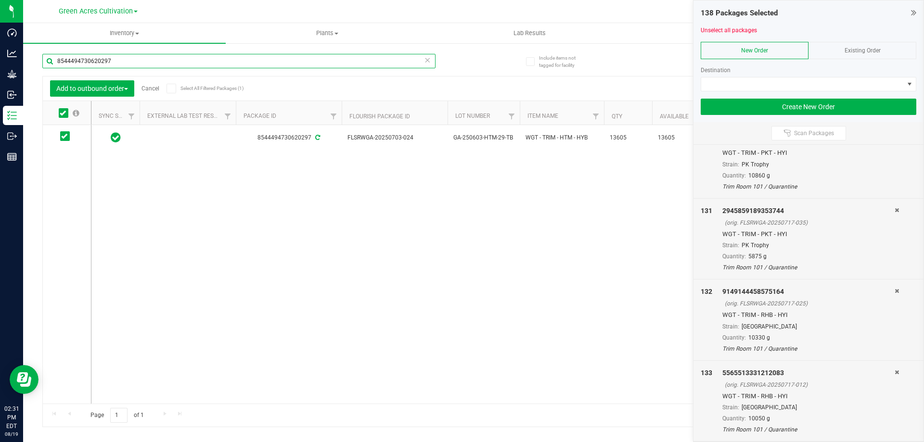
click at [123, 63] on input "8544494730620297" at bounding box center [238, 61] width 393 height 14
click at [115, 59] on input "8544494730620297" at bounding box center [238, 61] width 393 height 14
click at [64, 113] on icon at bounding box center [63, 113] width 6 height 0
click at [0, 0] on input "checkbox" at bounding box center [0, 0] width 0 height 0
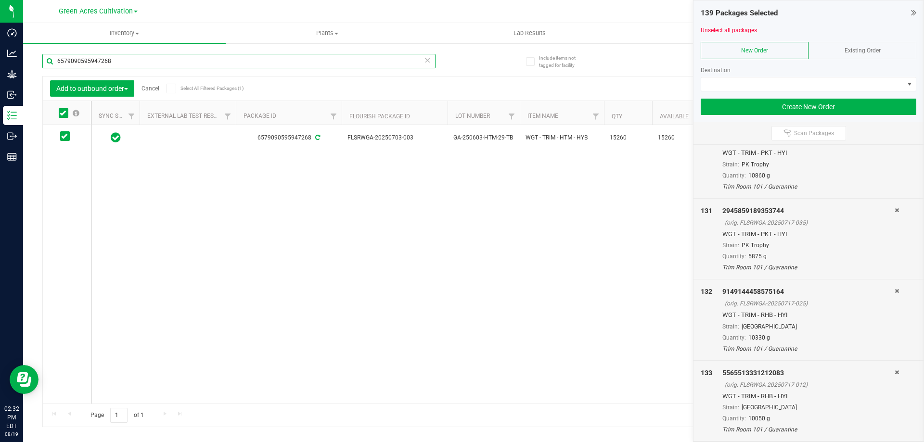
click at [136, 64] on input "6579090595947268" at bounding box center [238, 61] width 393 height 14
click at [63, 113] on icon at bounding box center [63, 113] width 6 height 0
click at [0, 0] on input "checkbox" at bounding box center [0, 0] width 0 height 0
click at [125, 61] on input "0108942497461013" at bounding box center [238, 61] width 393 height 14
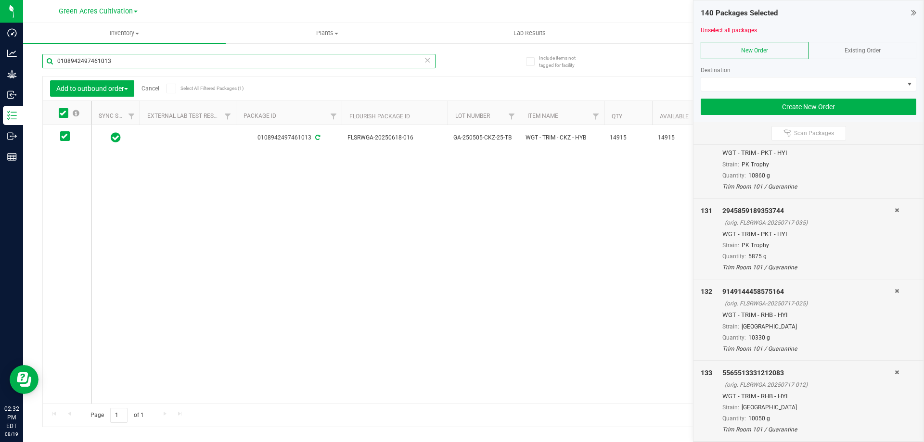
click at [125, 61] on input "0108942497461013" at bounding box center [238, 61] width 393 height 14
click at [64, 113] on icon at bounding box center [63, 113] width 6 height 0
click at [0, 0] on input "checkbox" at bounding box center [0, 0] width 0 height 0
click at [134, 58] on input "9813971821583576" at bounding box center [238, 61] width 393 height 14
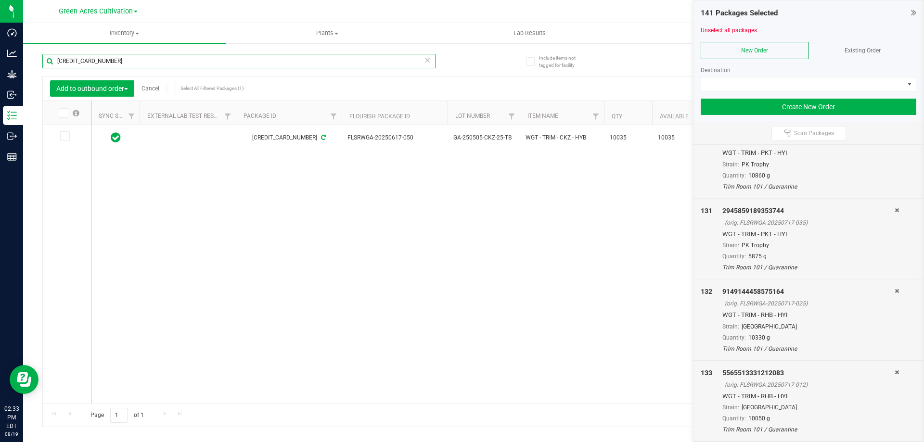
type input "[CREDIT_CARD_NUMBER]"
click at [66, 109] on span at bounding box center [64, 113] width 10 height 10
click at [0, 0] on input "checkbox" at bounding box center [0, 0] width 0 height 0
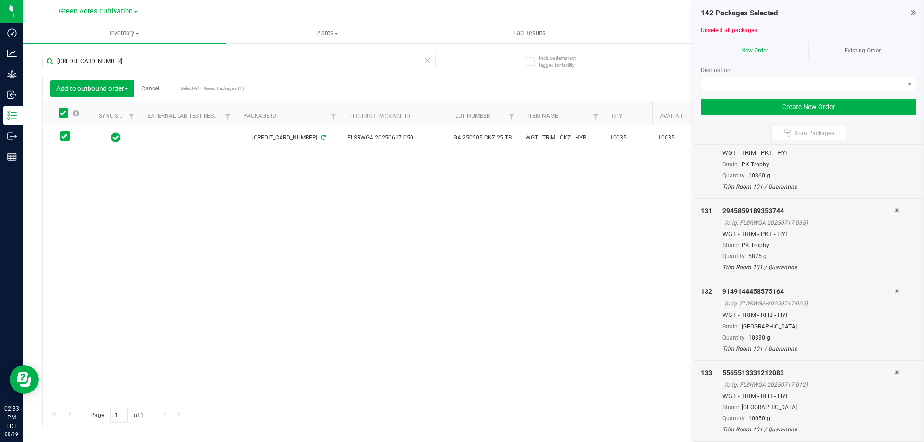
click at [800, 81] on span at bounding box center [802, 83] width 203 height 13
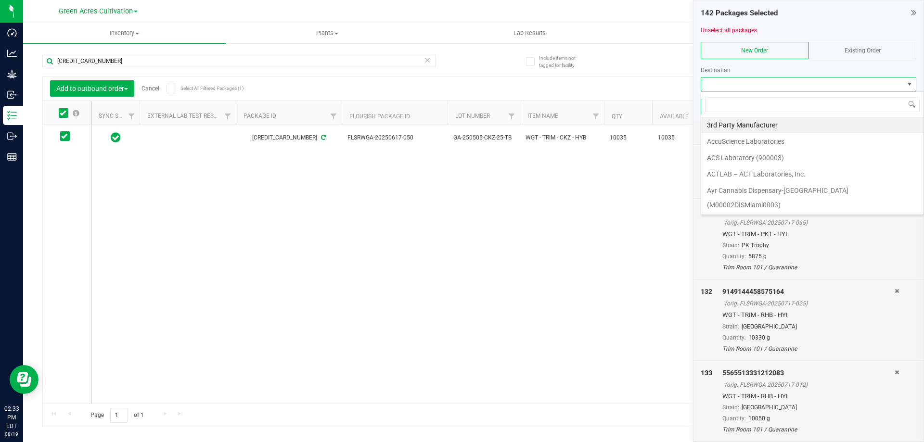
scroll to position [14, 216]
type input "gree"
click at [784, 123] on li "Green Acres Manufacturing" at bounding box center [812, 125] width 222 height 16
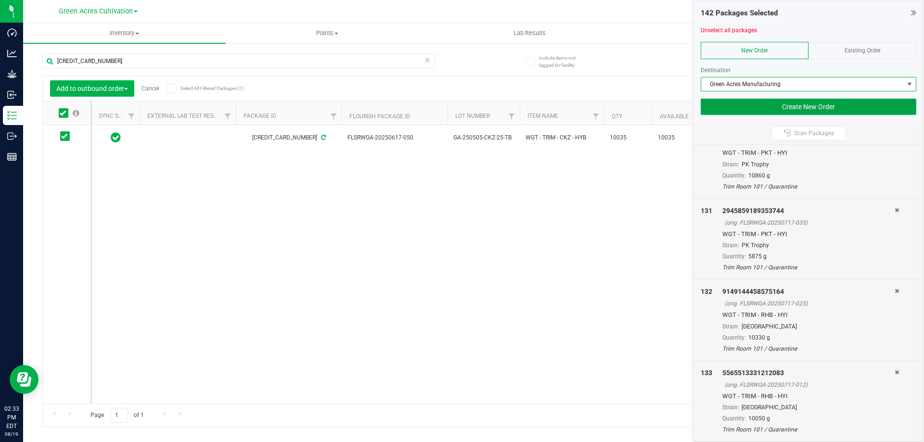
click at [763, 106] on button "Create New Order" at bounding box center [809, 107] width 216 height 16
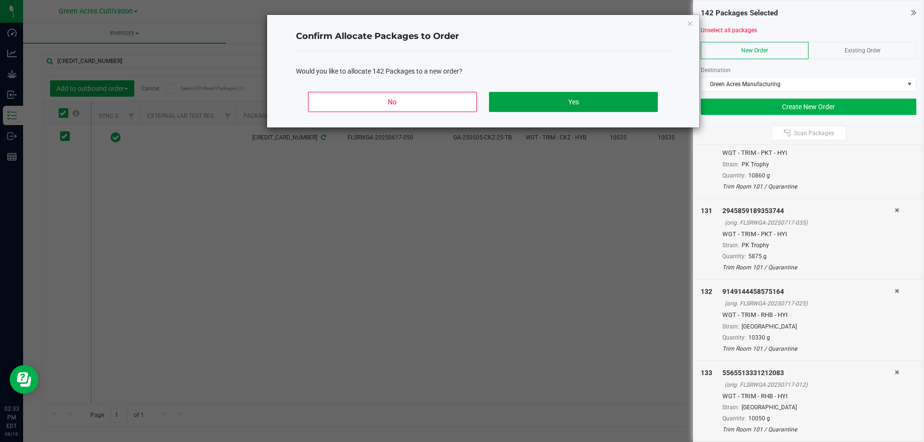
click at [550, 98] on button "Yes" at bounding box center [573, 102] width 168 height 20
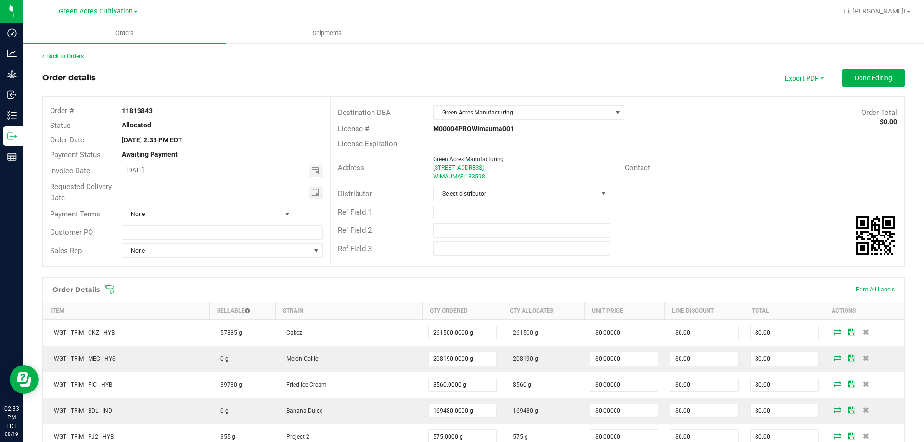
click at [130, 107] on strong "11813843" at bounding box center [137, 111] width 31 height 8
copy strong "11813843"
click at [333, 33] on span "Shipments" at bounding box center [327, 33] width 55 height 9
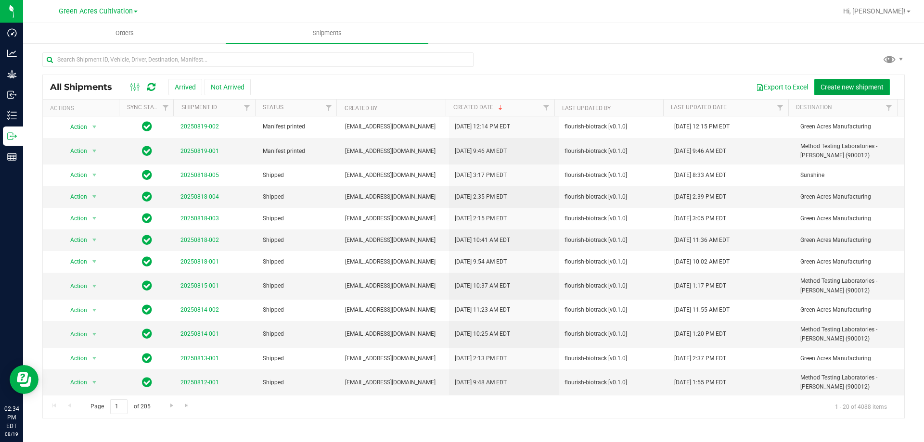
click at [859, 83] on span "Create new shipment" at bounding box center [852, 87] width 63 height 8
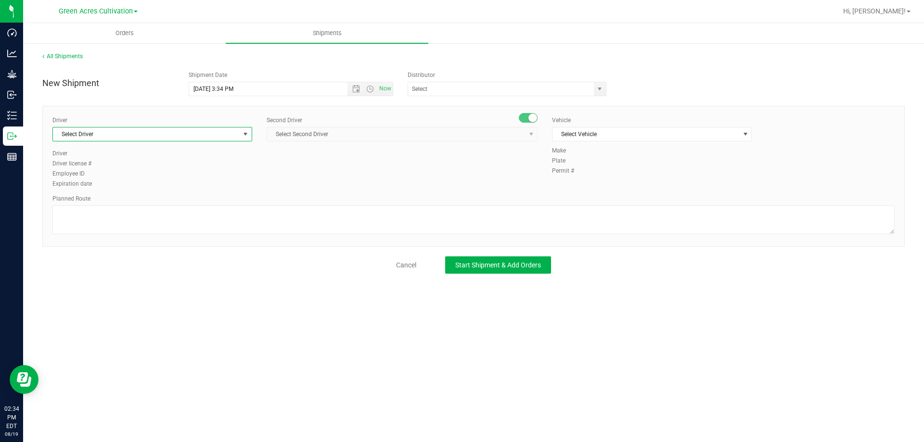
click at [190, 133] on span "Select Driver" at bounding box center [146, 134] width 187 height 13
click at [104, 170] on li "BT Driver1" at bounding box center [152, 175] width 199 height 14
type input "bt"
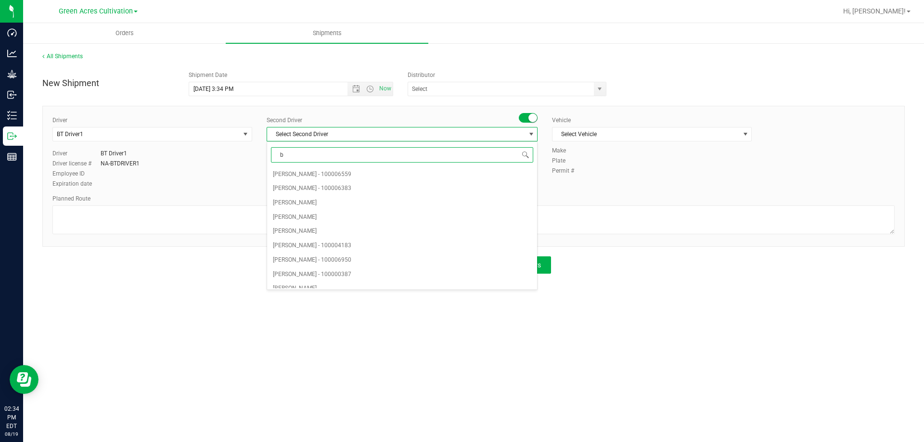
type input "bt"
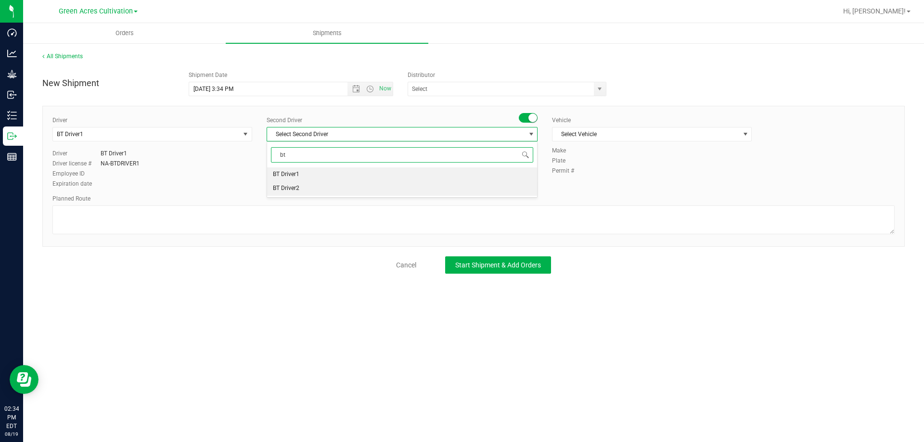
click at [297, 191] on span "BT Driver2" at bounding box center [286, 188] width 26 height 13
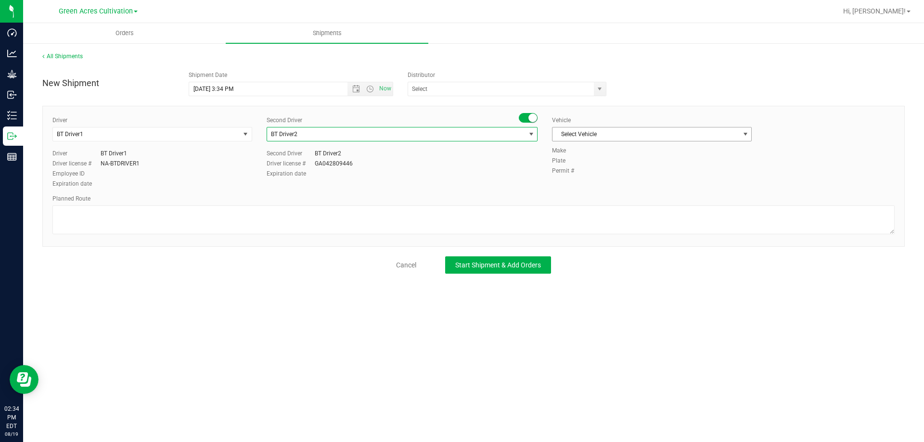
click at [603, 134] on span "Select Vehicle" at bounding box center [646, 134] width 187 height 13
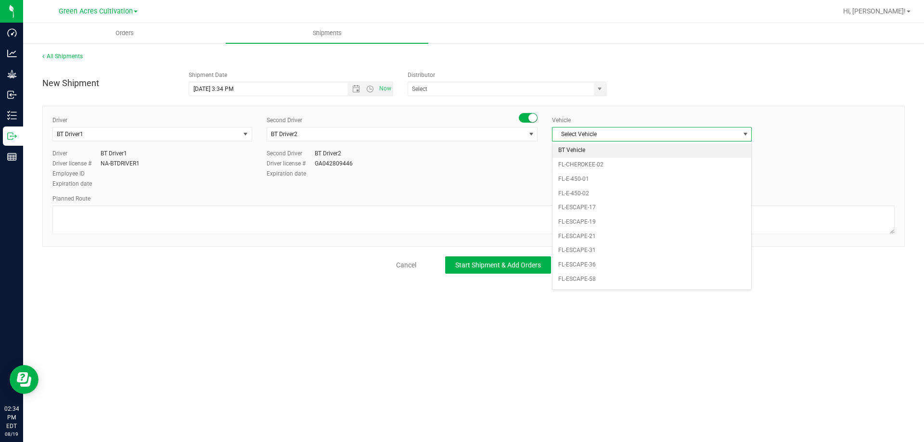
click at [572, 146] on li "BT Vehicle" at bounding box center [652, 150] width 199 height 14
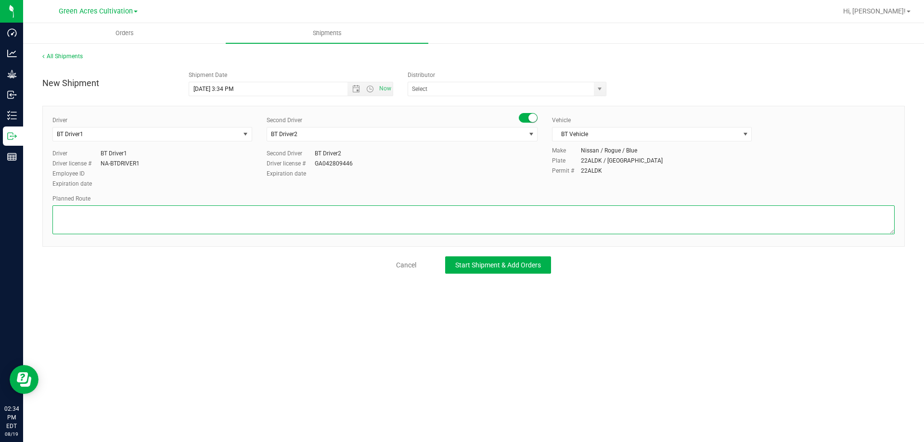
click at [449, 219] on textarea at bounding box center [473, 220] width 842 height 29
type textarea "from cultivation to extraction"
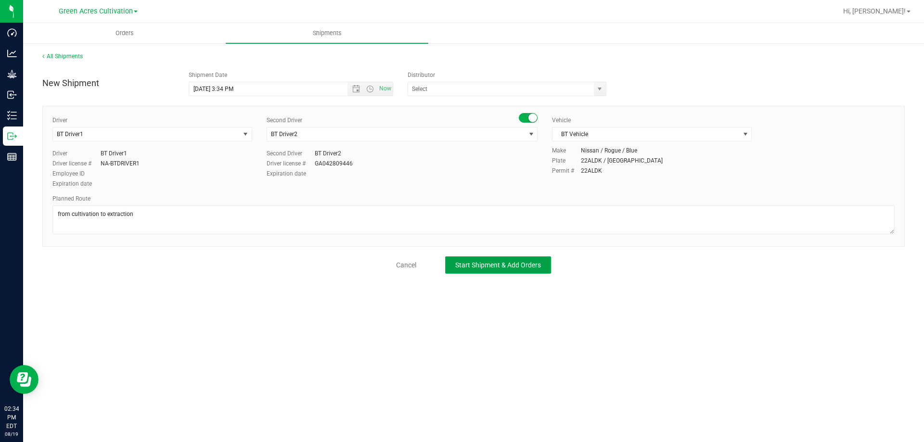
click at [491, 266] on span "Start Shipment & Add Orders" at bounding box center [498, 265] width 86 height 8
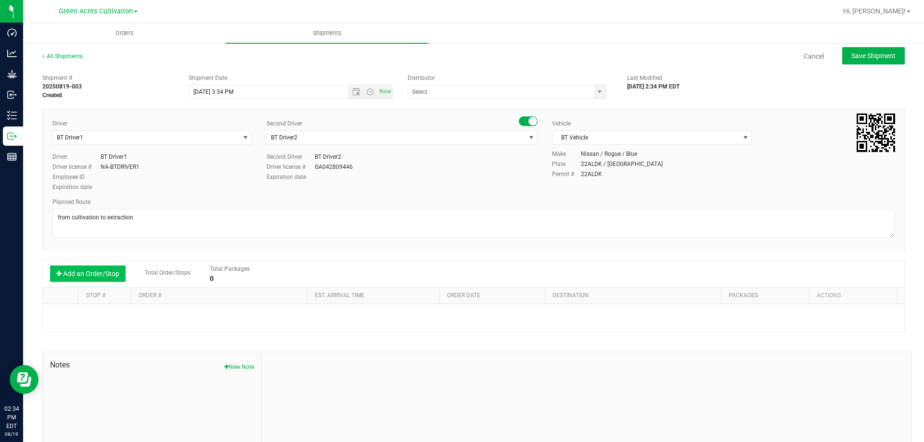
click at [92, 275] on button "Add an Order/Stop" at bounding box center [88, 274] width 76 height 16
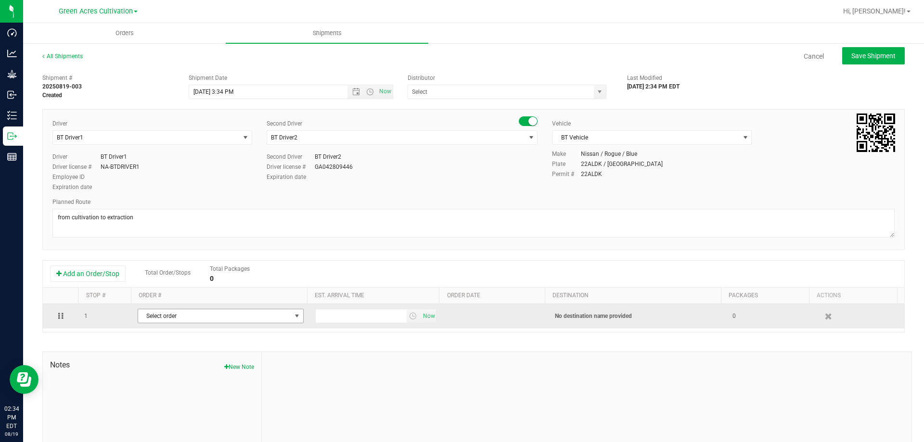
click at [242, 318] on span "Select order" at bounding box center [214, 316] width 153 height 13
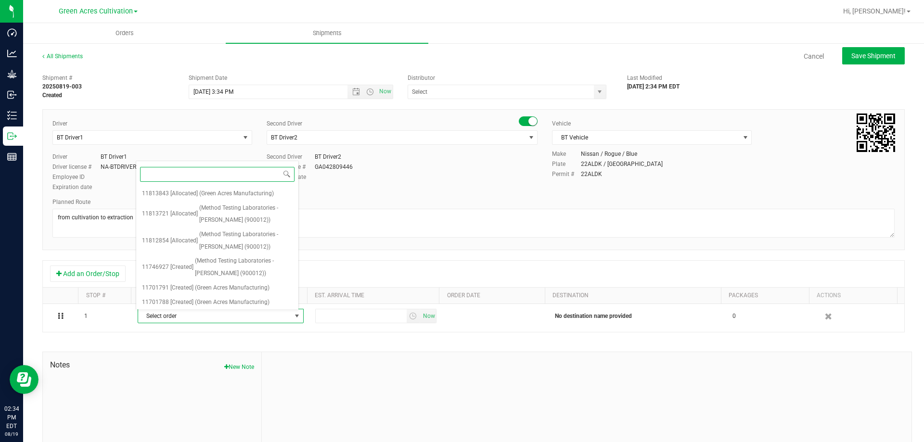
paste input "11813843"
type input "11813843"
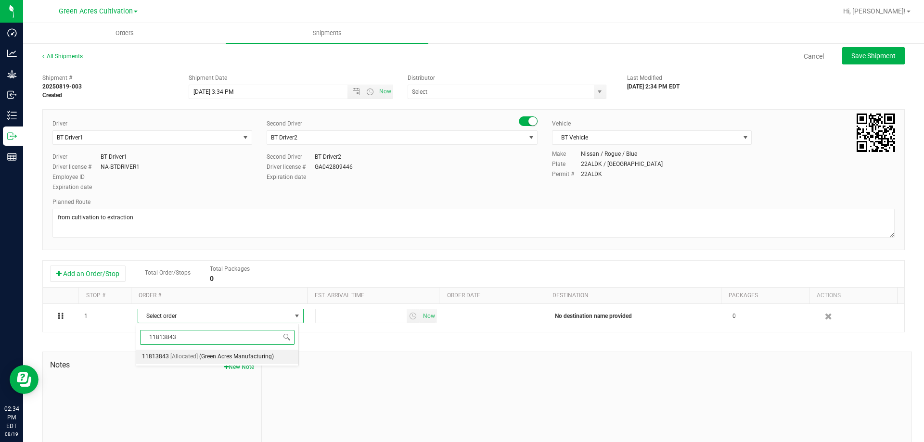
click at [249, 351] on span "(Green Acres Manufacturing)" at bounding box center [236, 357] width 75 height 13
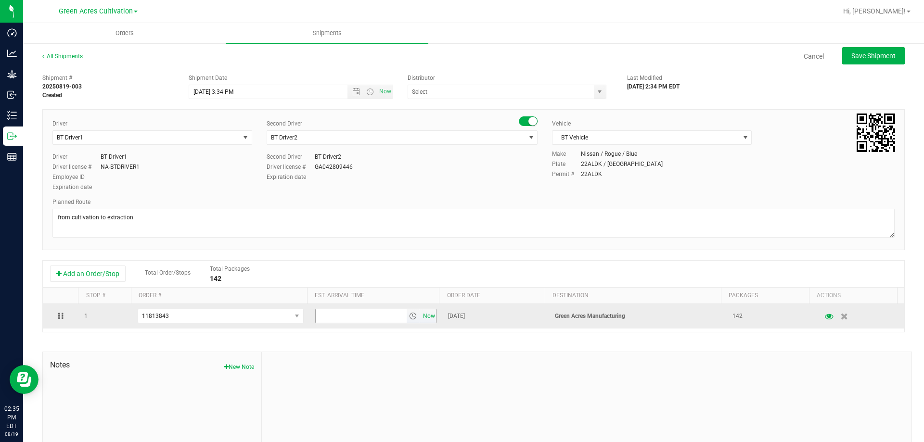
click at [426, 315] on span "Now" at bounding box center [429, 317] width 16 height 14
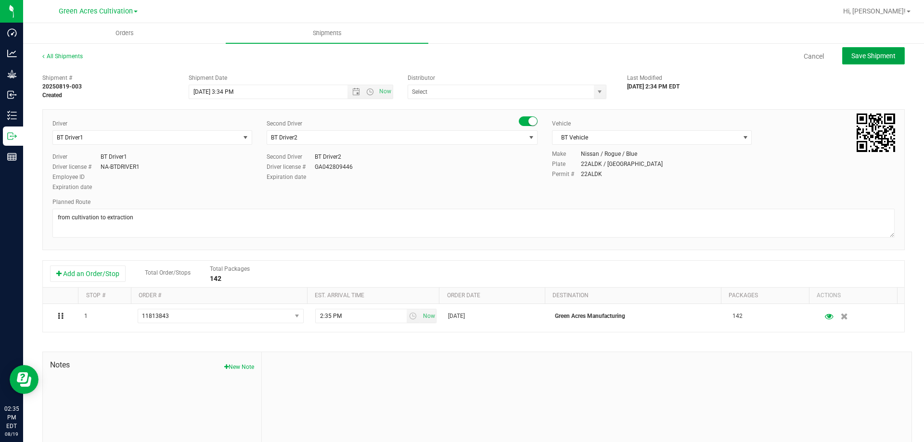
click at [878, 53] on span "Save Shipment" at bounding box center [874, 56] width 44 height 8
type input "8/19/2025 7:34 PM"
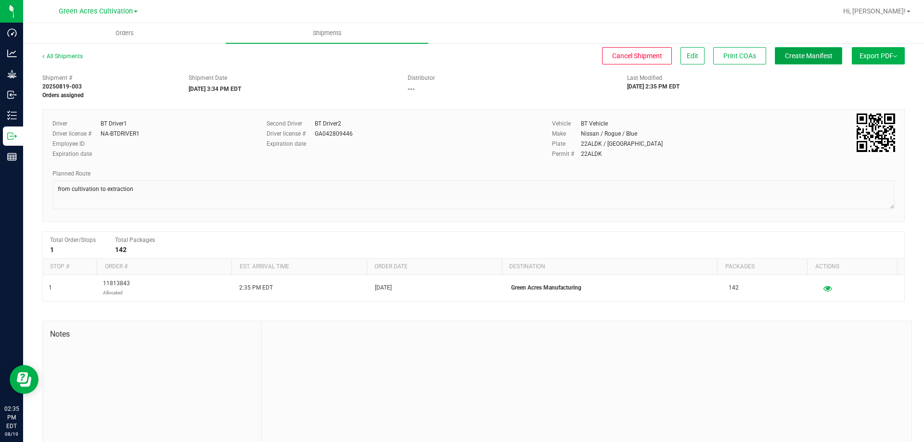
click at [810, 55] on span "Create Manifest" at bounding box center [809, 56] width 48 height 8
click at [882, 54] on button "Export PDF" at bounding box center [878, 55] width 53 height 17
click at [878, 61] on button "Export PDF" at bounding box center [878, 55] width 53 height 17
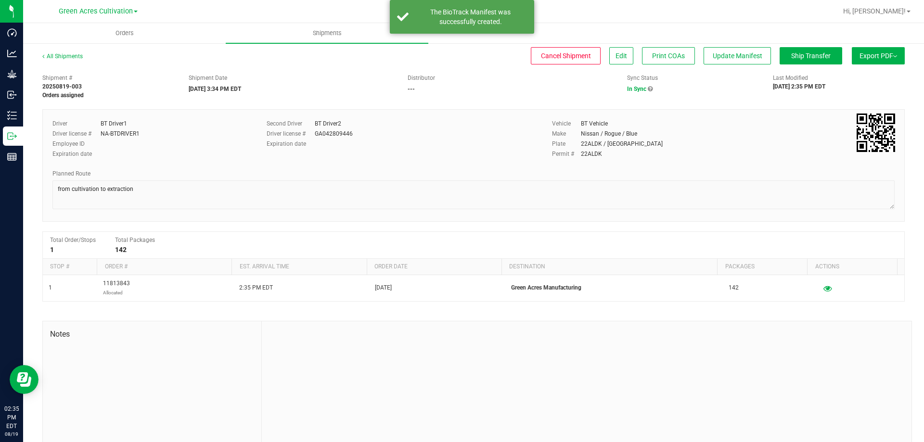
click at [889, 51] on button "Export PDF" at bounding box center [878, 55] width 53 height 17
click at [869, 81] on li "Manifest by Package ID" at bounding box center [875, 77] width 97 height 14
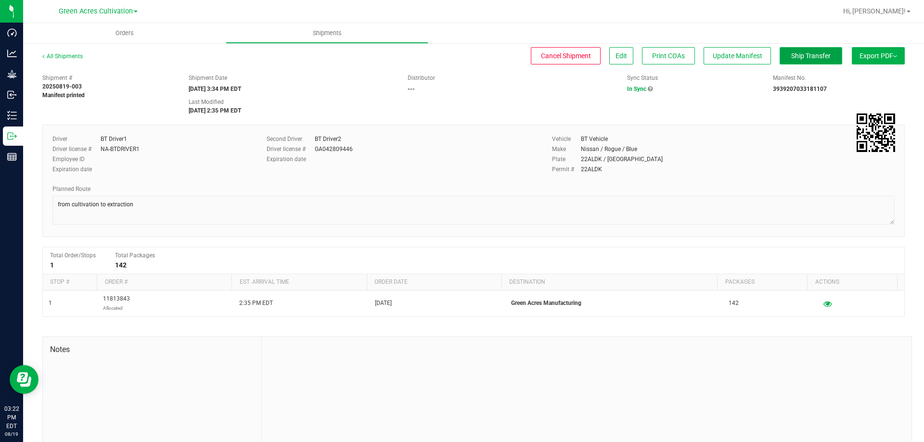
click at [814, 53] on span "Ship Transfer" at bounding box center [810, 56] width 39 height 8
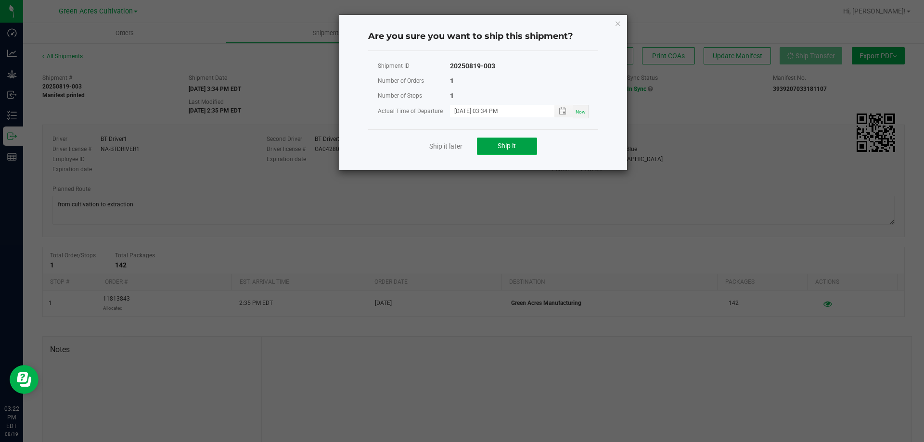
click at [494, 144] on button "Ship it" at bounding box center [507, 146] width 60 height 17
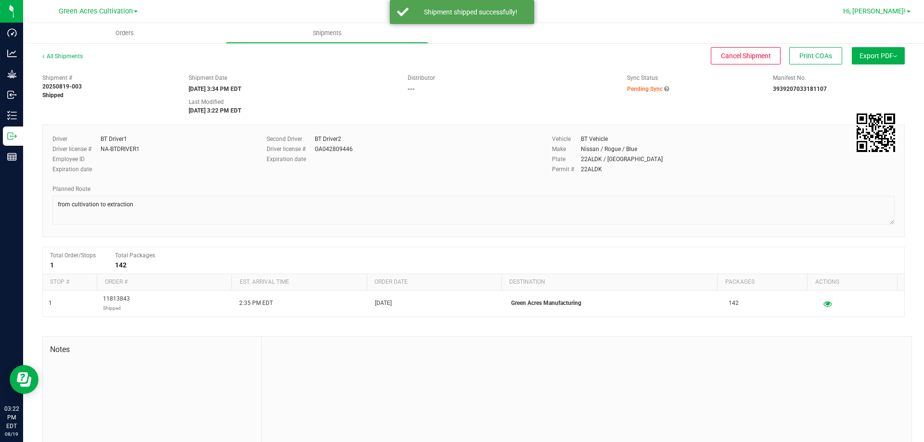
click at [883, 10] on span "Hi, [PERSON_NAME]!" at bounding box center [874, 11] width 63 height 8
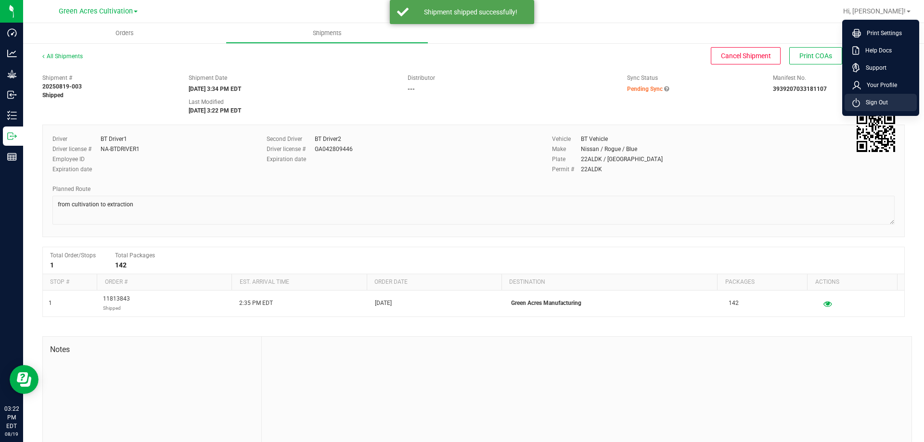
click at [886, 98] on span "Sign Out" at bounding box center [874, 103] width 28 height 10
